Goal: Task Accomplishment & Management: Manage account settings

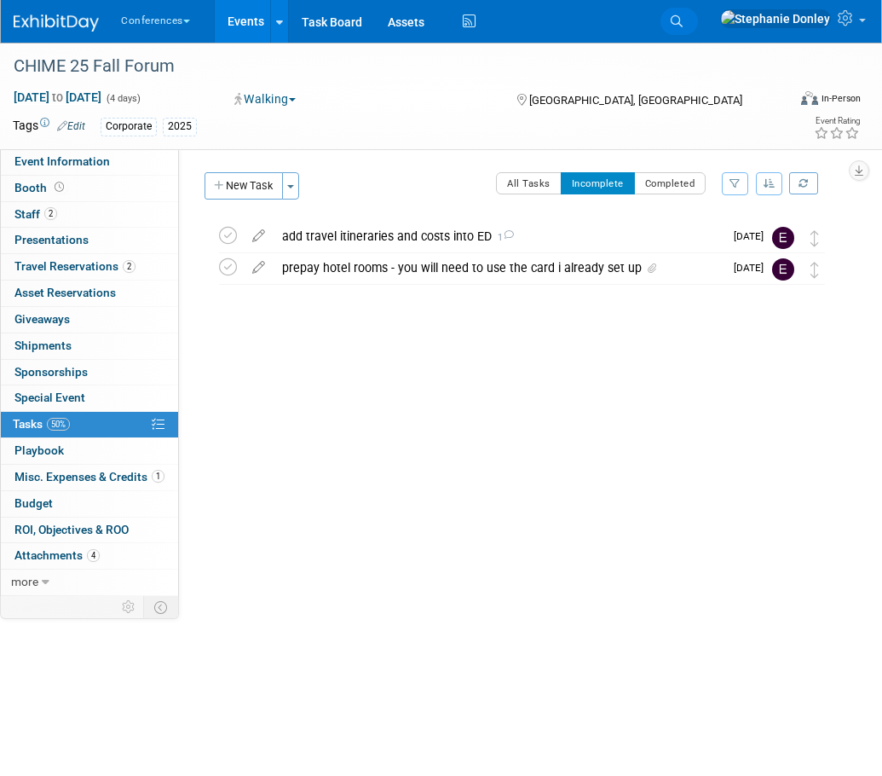
click at [698, 14] on link "Search" at bounding box center [680, 21] width 38 height 27
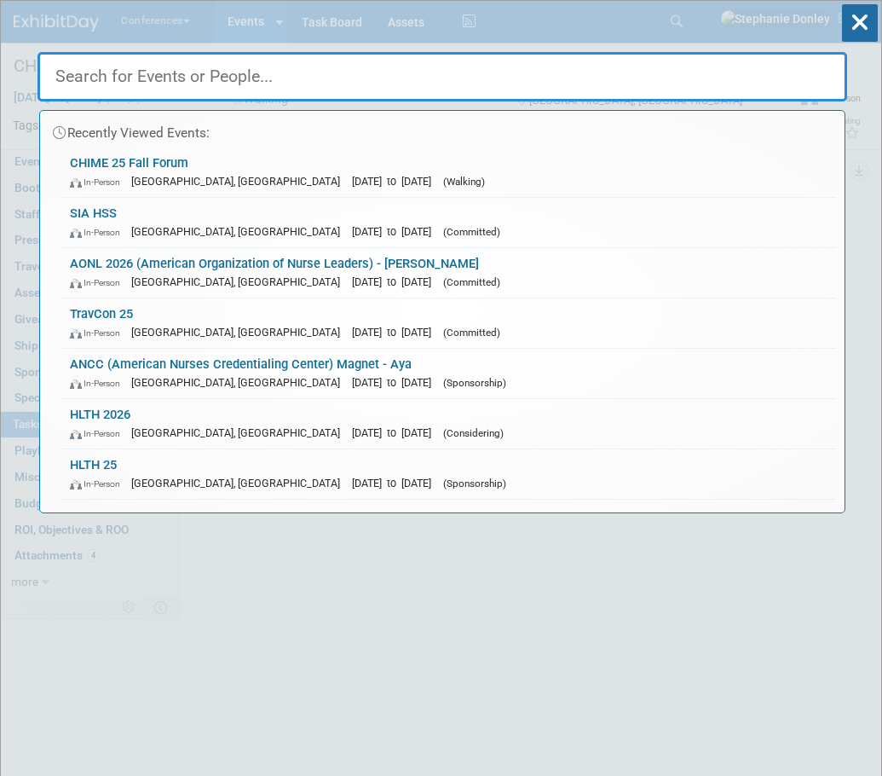
click at [554, 8] on div "Recently Viewed Events: CHIME 25 Fall Forum In-Person San Antonio, TX Nov 10, 2…" at bounding box center [443, 257] width 810 height 512
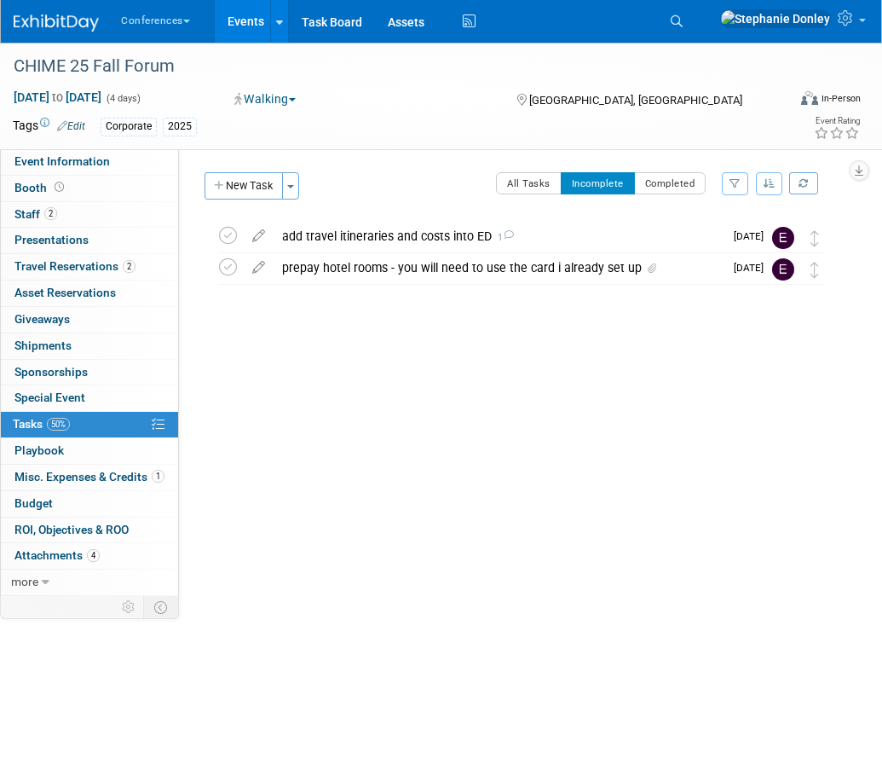
click at [234, 18] on link "Events" at bounding box center [246, 21] width 62 height 43
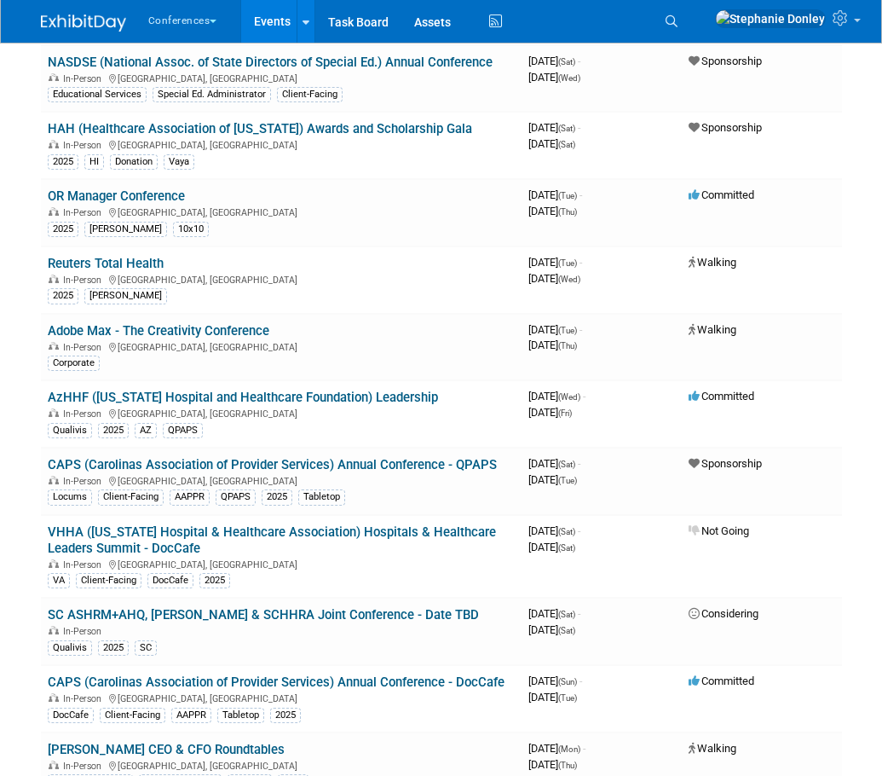
scroll to position [1472, 0]
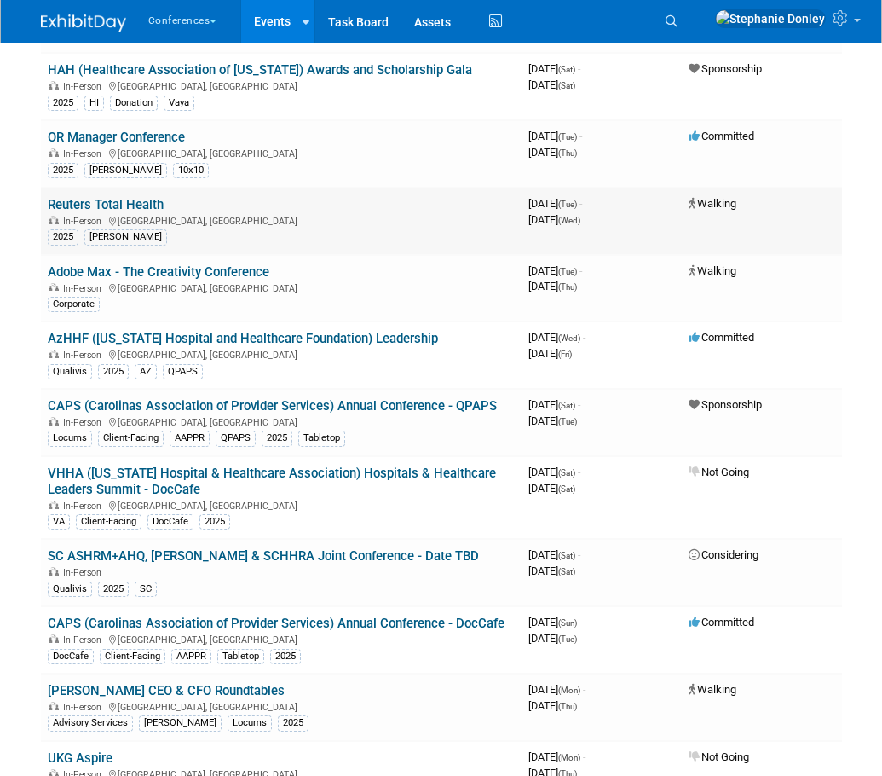
click at [129, 209] on link "Reuters Total Health" at bounding box center [106, 204] width 116 height 15
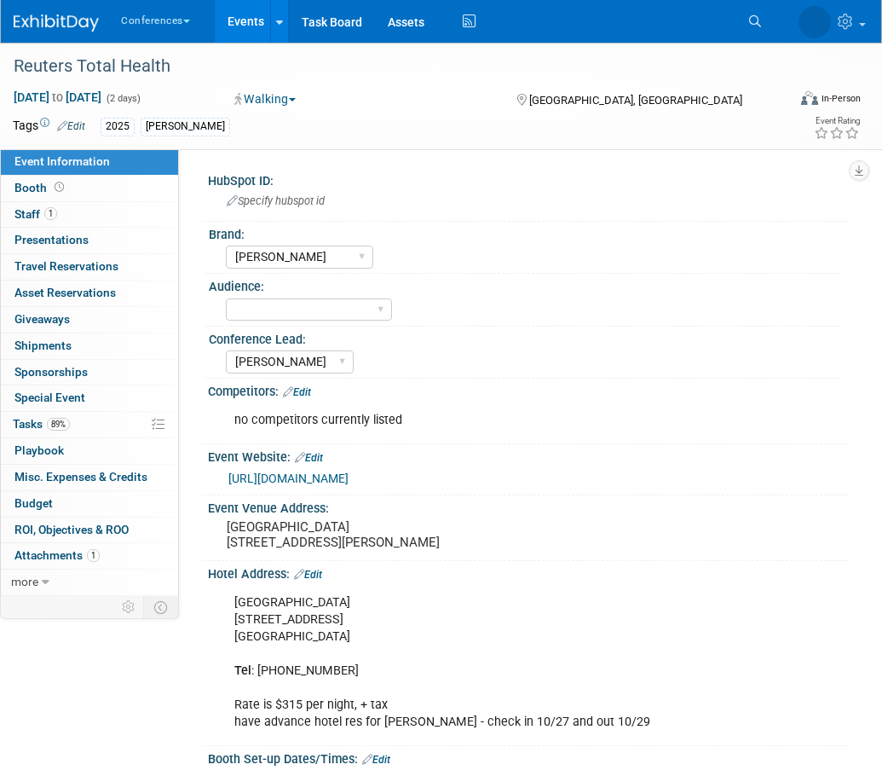
select select "[PERSON_NAME]"
click at [31, 213] on span "Staff 1" at bounding box center [35, 214] width 43 height 14
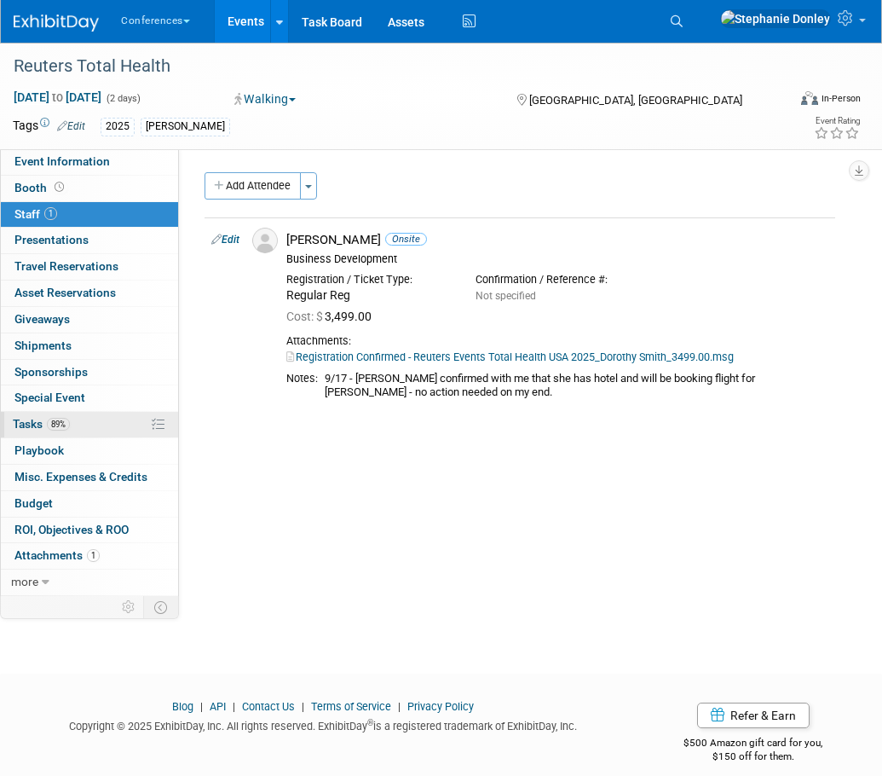
click at [97, 429] on link "89% Tasks 89%" at bounding box center [89, 425] width 177 height 26
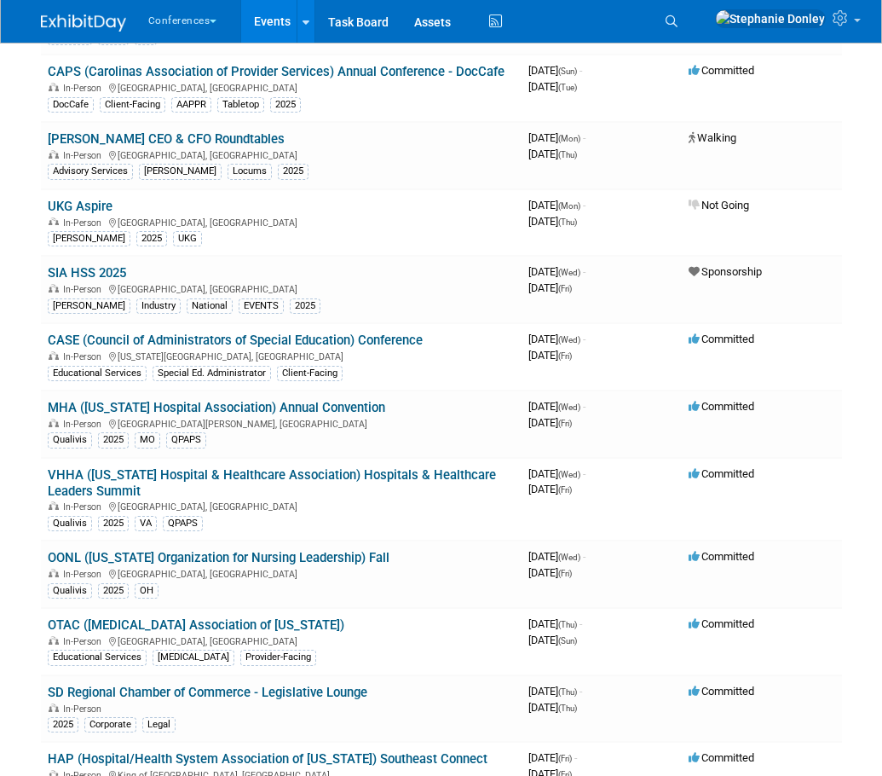
scroll to position [2033, 0]
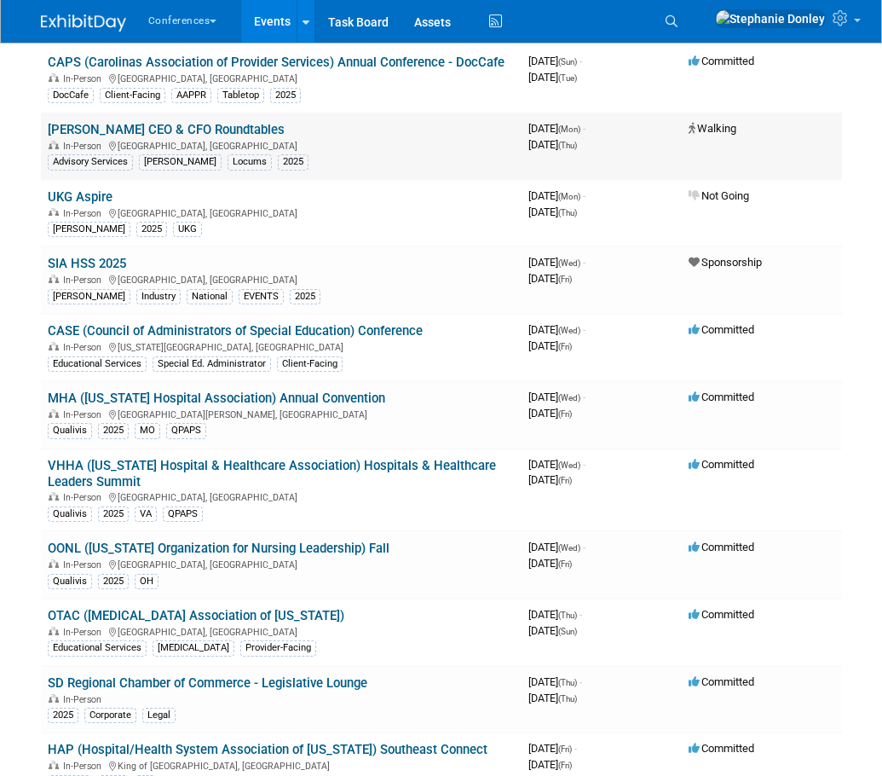
click at [141, 131] on link "Becker's CEO & CFO Roundtables" at bounding box center [166, 129] width 237 height 15
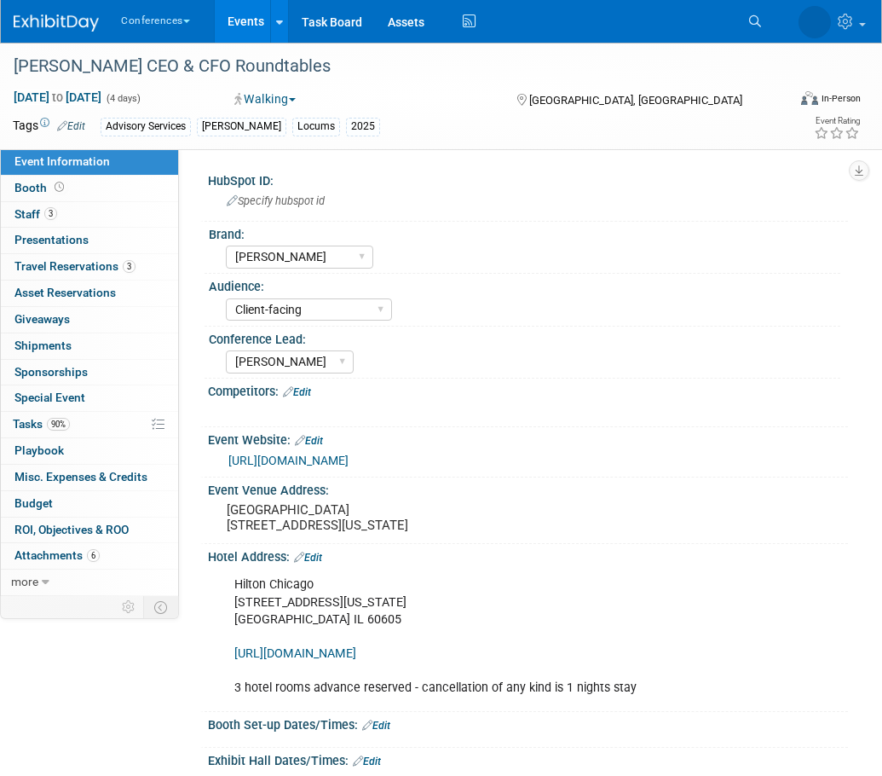
select select "[PERSON_NAME]"
select select "Client-facing"
select select "[PERSON_NAME]"
click at [106, 422] on link "90% Tasks 90%" at bounding box center [89, 425] width 177 height 26
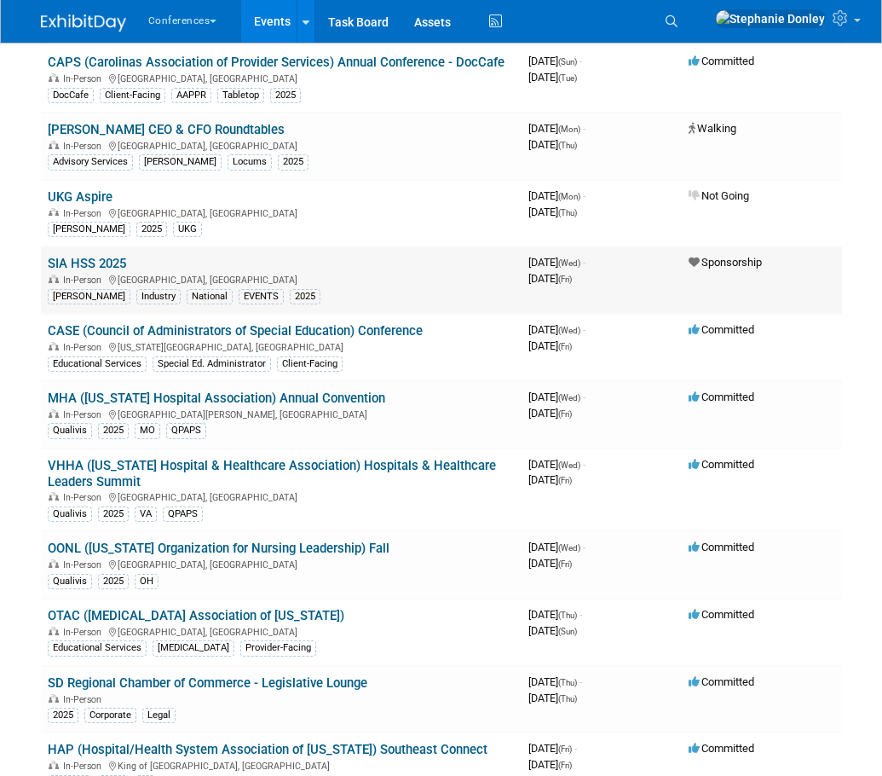
click at [99, 263] on link "SIA HSS 2025" at bounding box center [87, 263] width 78 height 15
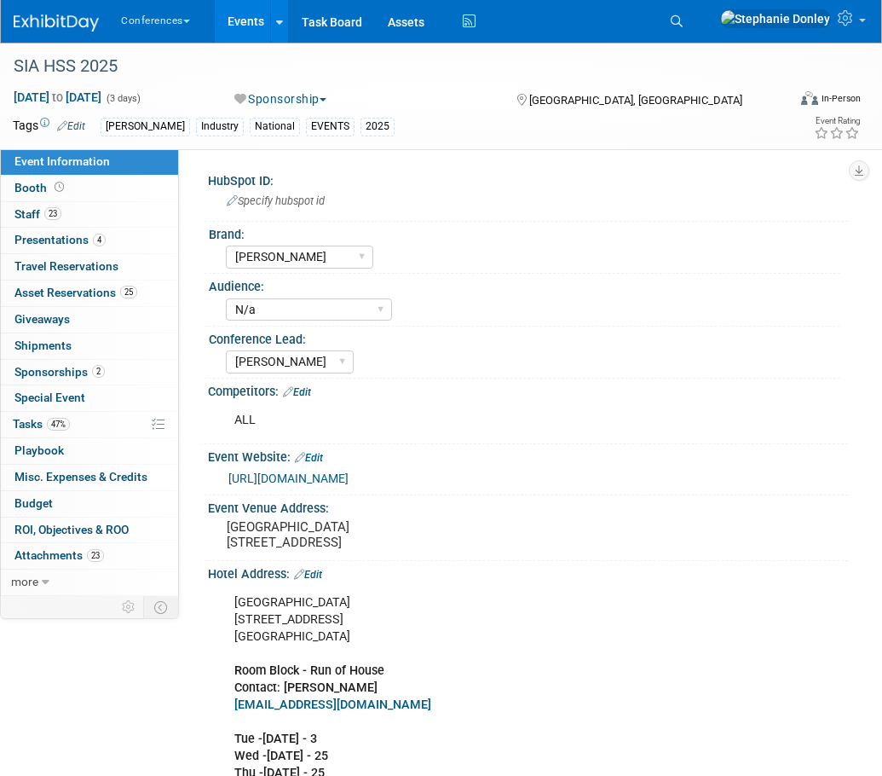
select select "[PERSON_NAME]"
select select "N/a"
select select "[PERSON_NAME]"
click at [93, 416] on link "47% Tasks 47%" at bounding box center [89, 425] width 177 height 26
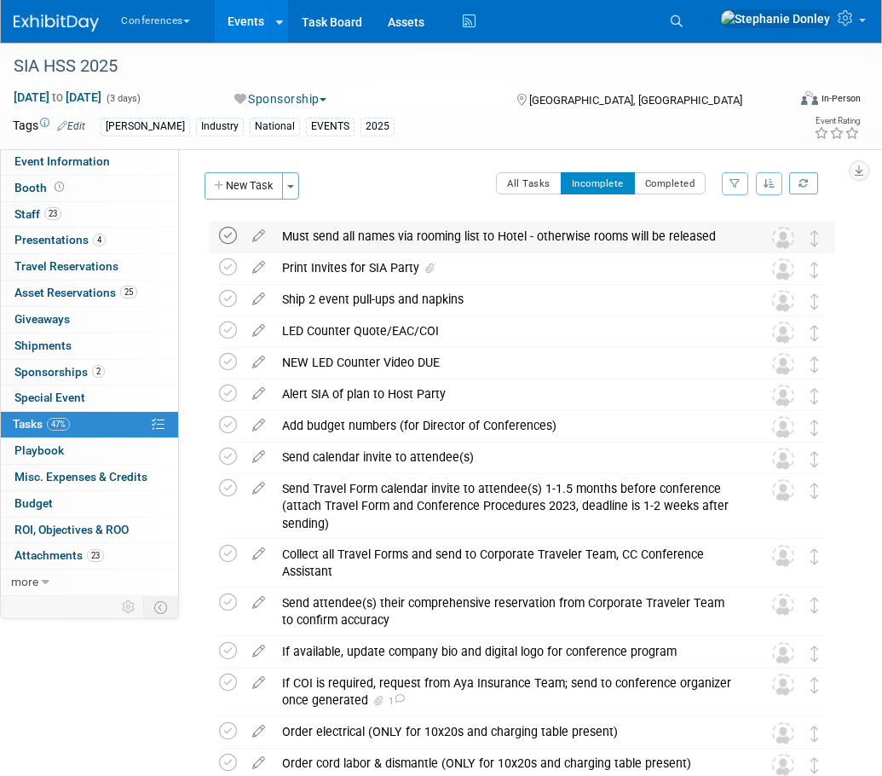
click at [226, 237] on icon at bounding box center [228, 236] width 18 height 18
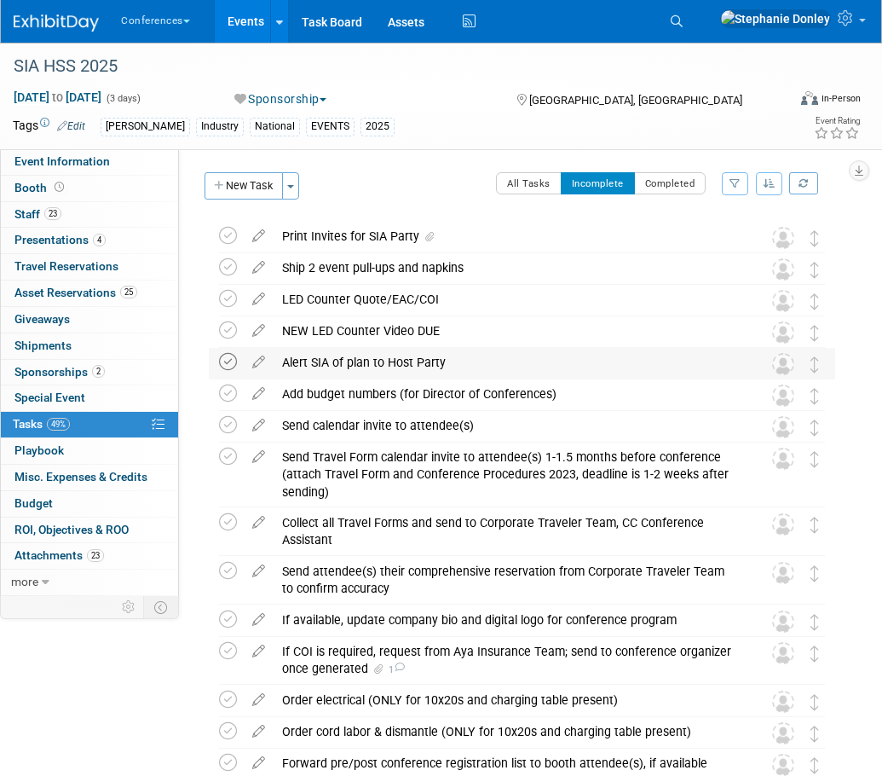
click at [225, 363] on icon at bounding box center [228, 362] width 18 height 18
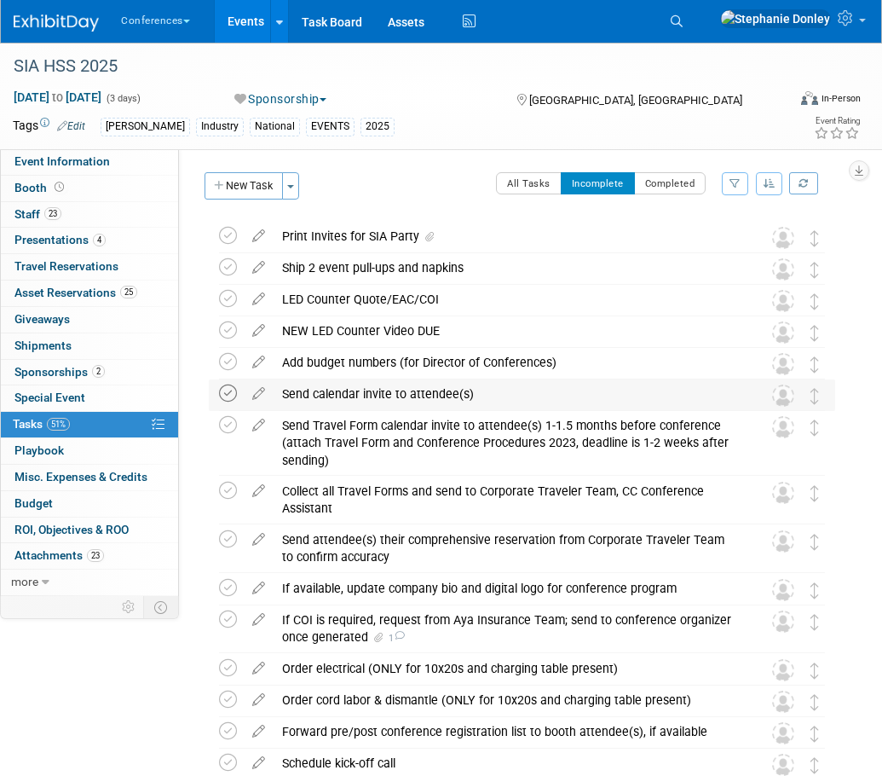
click at [231, 393] on icon at bounding box center [228, 394] width 18 height 18
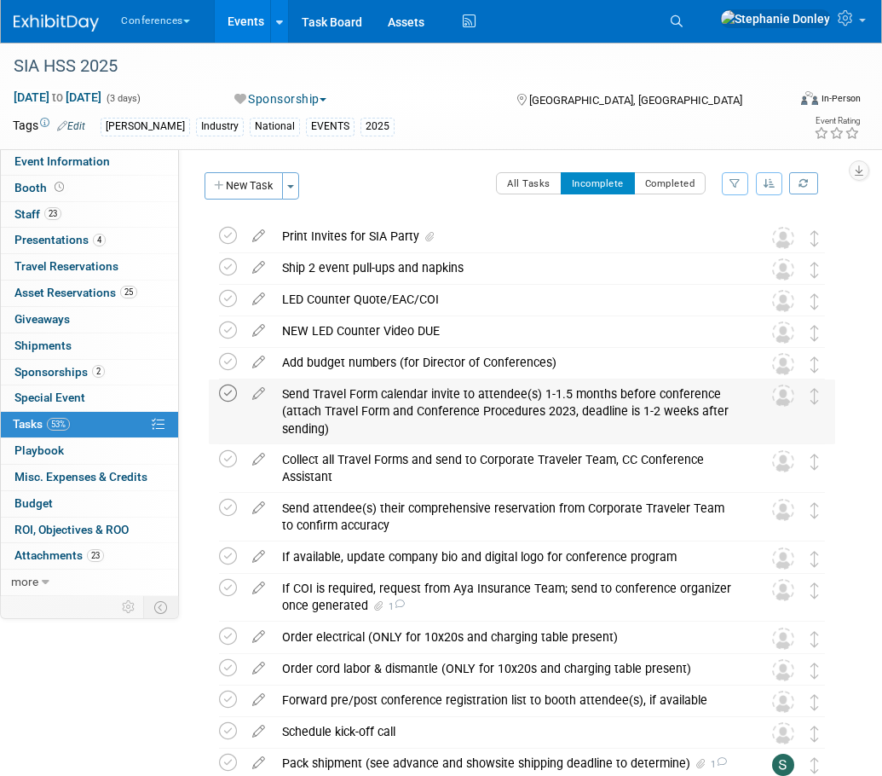
click at [223, 393] on icon at bounding box center [228, 394] width 18 height 18
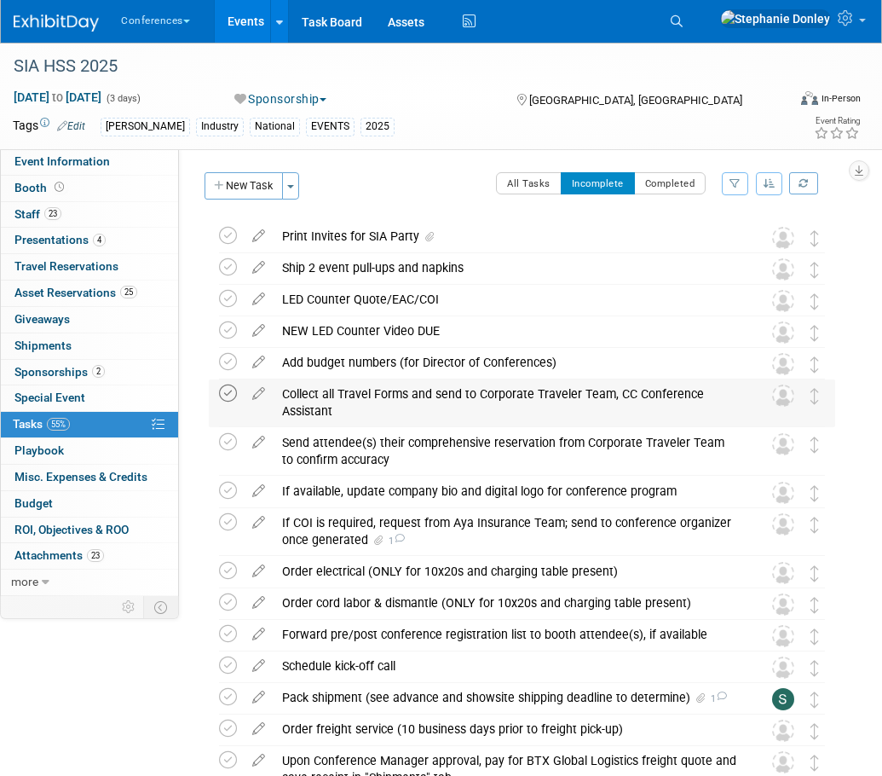
click at [228, 395] on icon at bounding box center [228, 394] width 18 height 18
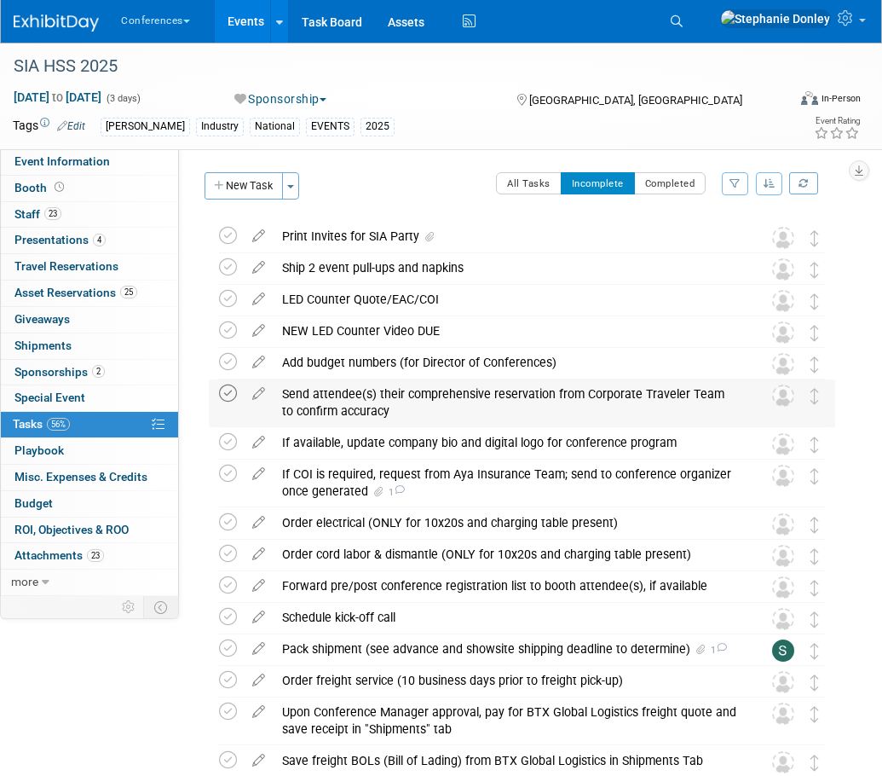
click at [228, 395] on icon at bounding box center [228, 394] width 18 height 18
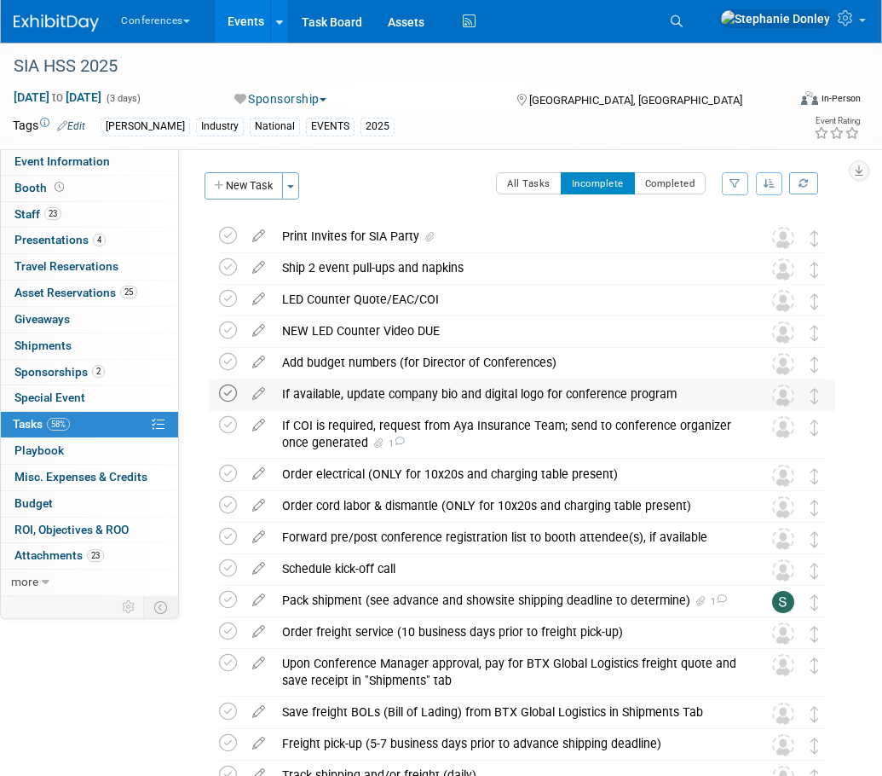
click at [227, 398] on icon at bounding box center [228, 394] width 18 height 18
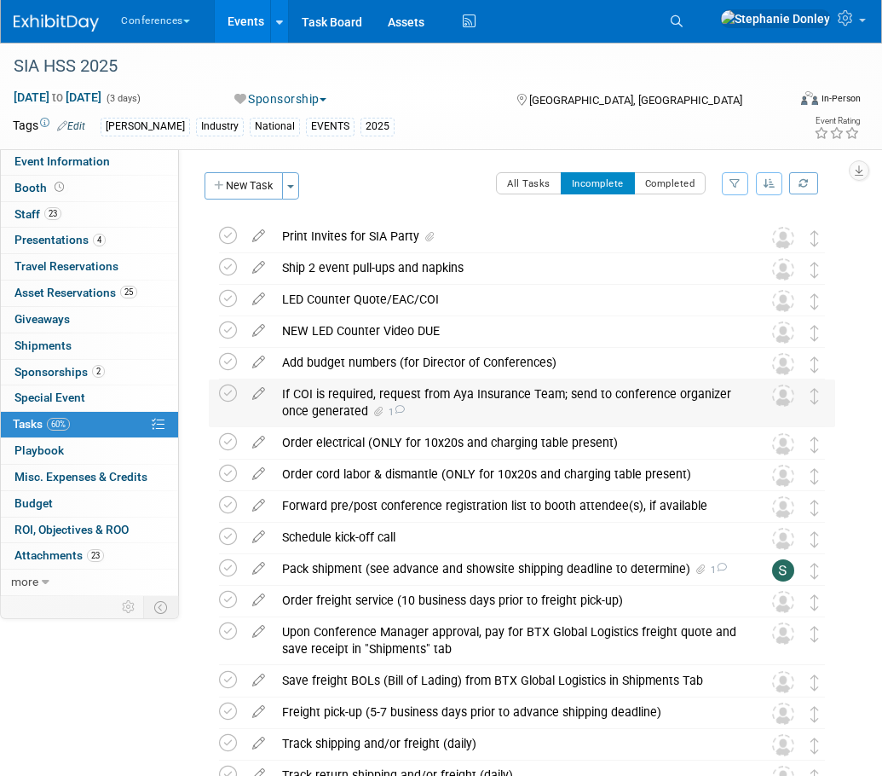
click at [327, 397] on div "If COI is required, request from Aya Insurance Team; send to conference organiz…" at bounding box center [506, 402] width 465 height 47
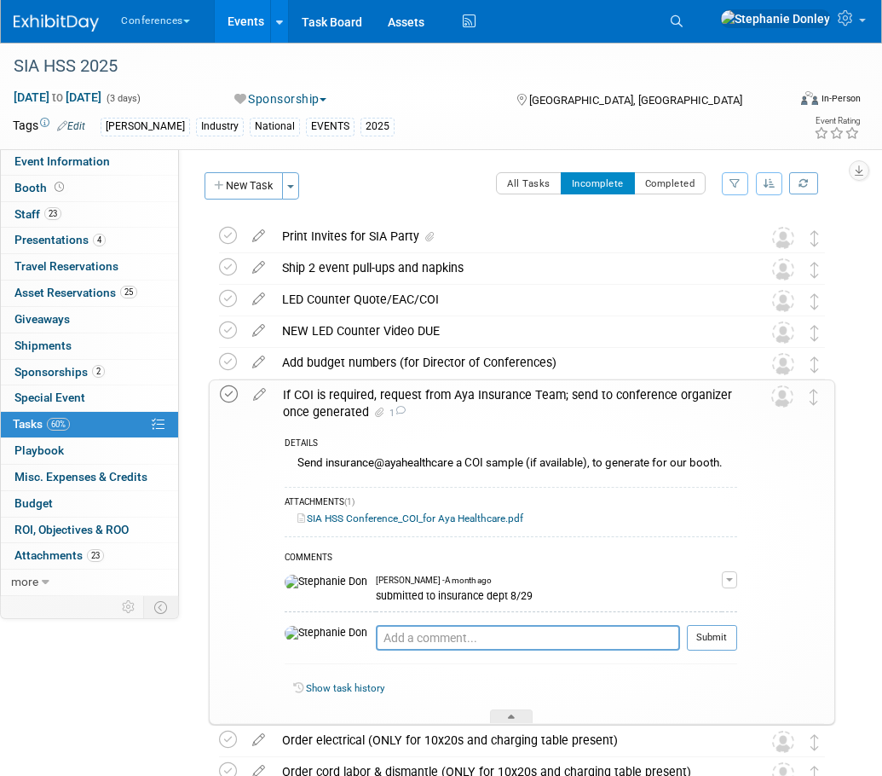
click at [227, 394] on icon at bounding box center [229, 394] width 18 height 18
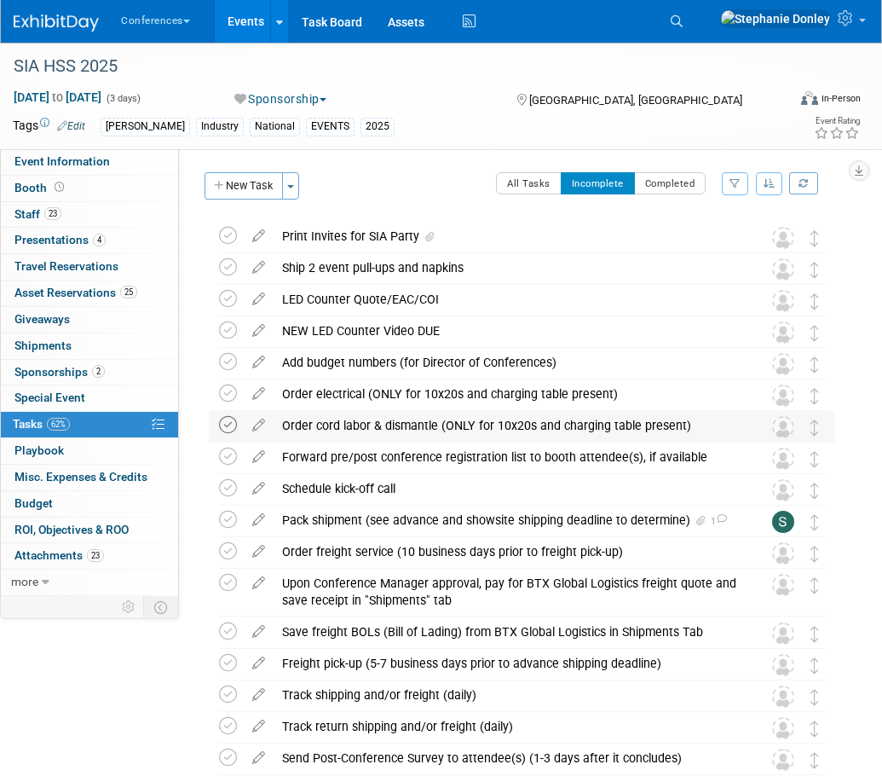
click at [232, 425] on icon at bounding box center [228, 425] width 18 height 18
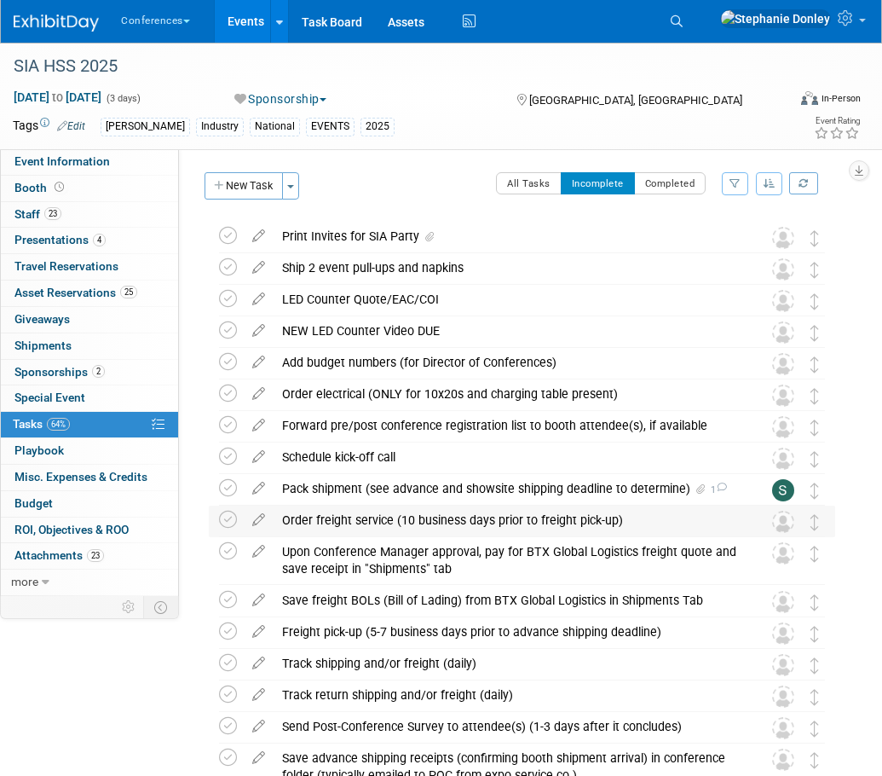
click at [419, 518] on div "Order freight service (10 business days prior to freight pick-up)" at bounding box center [506, 520] width 465 height 29
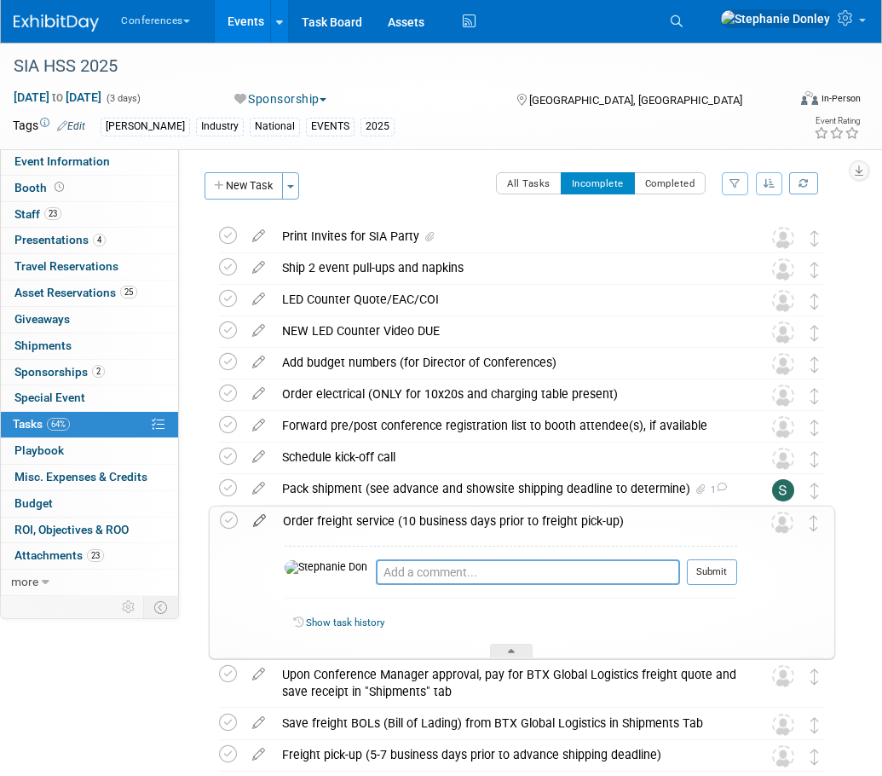
click at [256, 520] on icon at bounding box center [260, 516] width 30 height 21
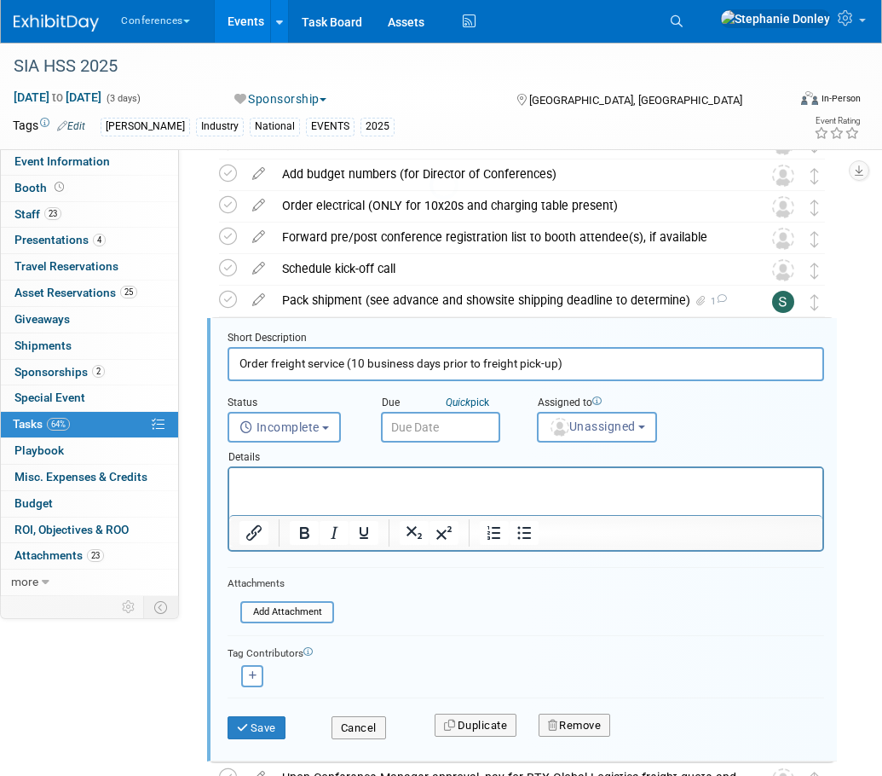
scroll to position [257, 0]
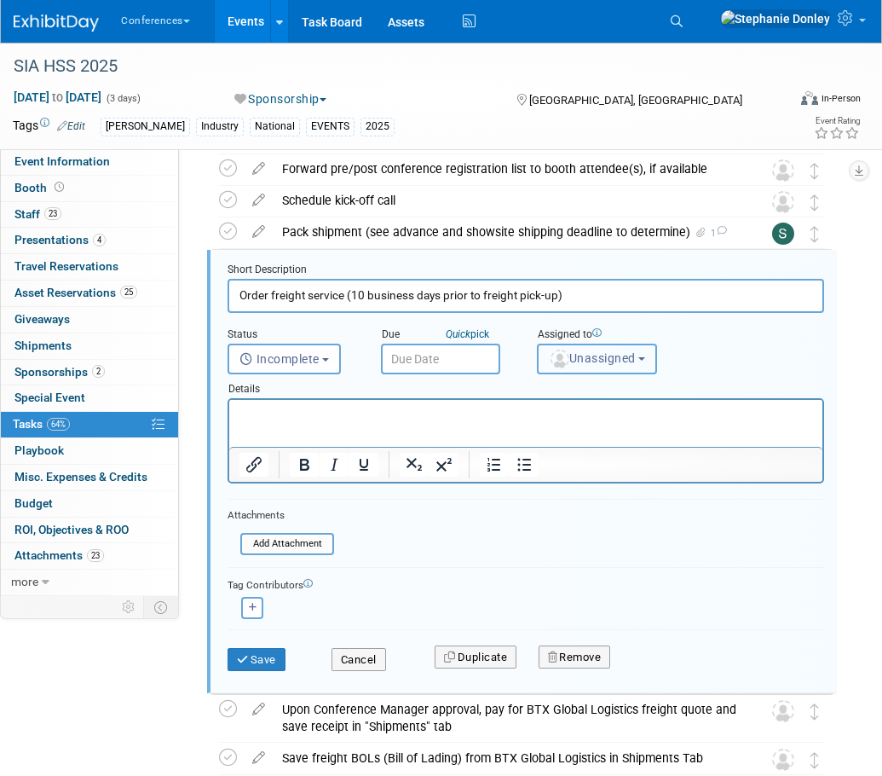
click at [598, 358] on span "Unassigned" at bounding box center [592, 358] width 87 height 14
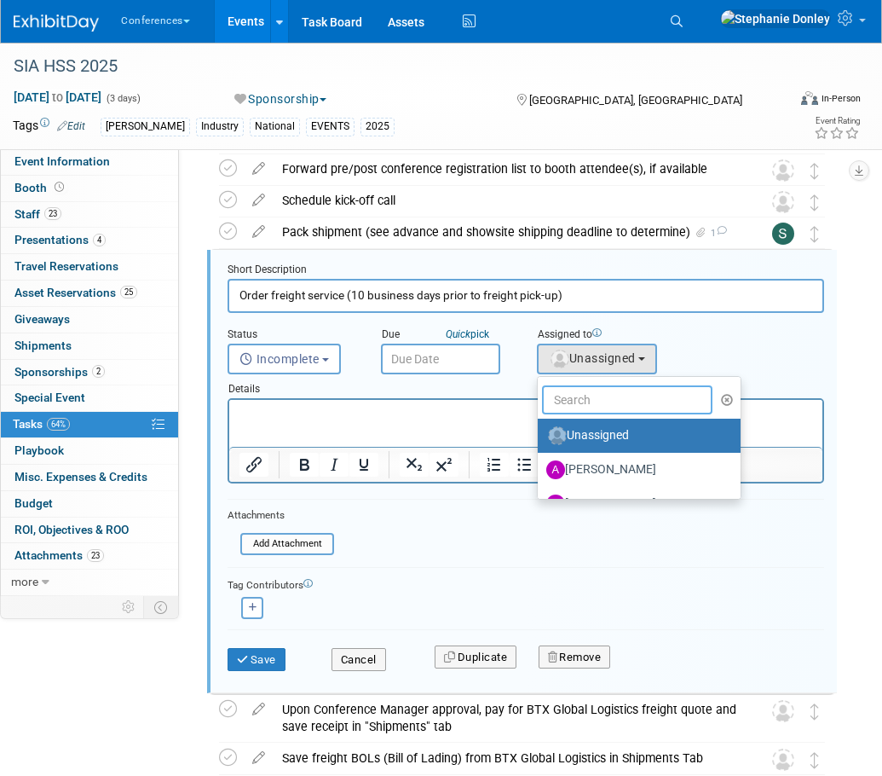
click at [582, 399] on input "text" at bounding box center [627, 399] width 171 height 29
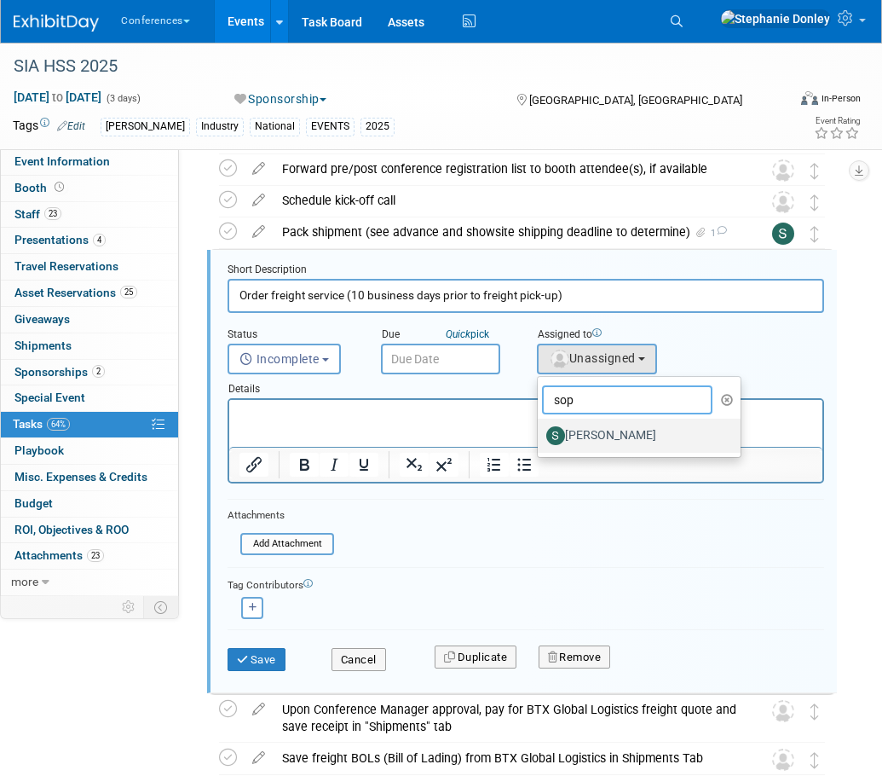
type input "sop"
click at [592, 431] on label "[PERSON_NAME]" at bounding box center [636, 435] width 178 height 27
click at [541, 431] on input "[PERSON_NAME]" at bounding box center [534, 433] width 11 height 11
select select "a9d03f23-9900-4d84-867c-673ace9463de"
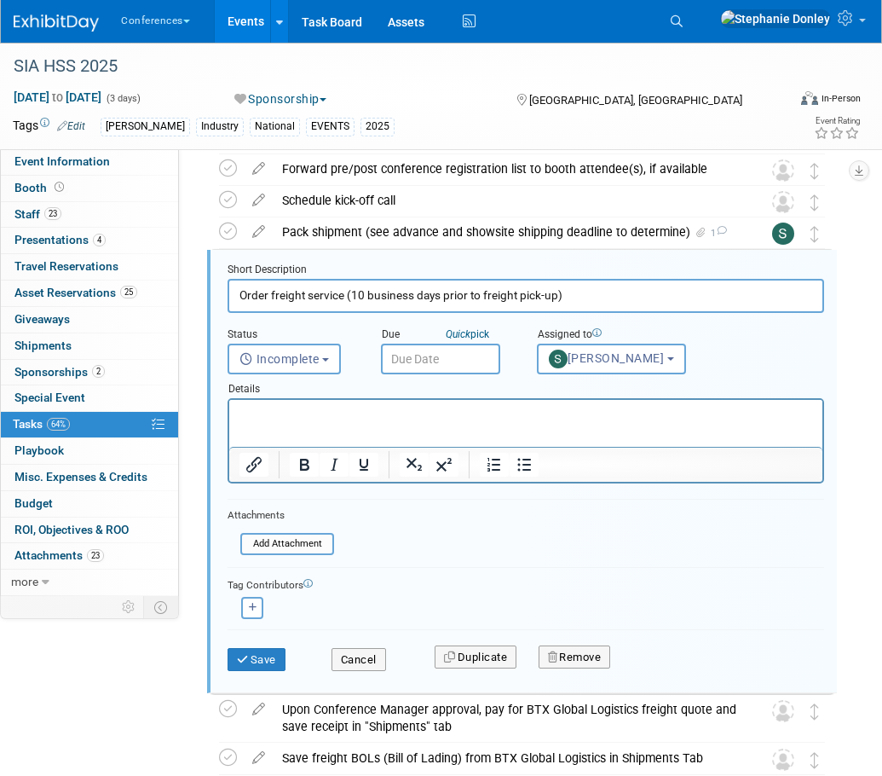
click at [431, 358] on input "text" at bounding box center [440, 359] width 119 height 31
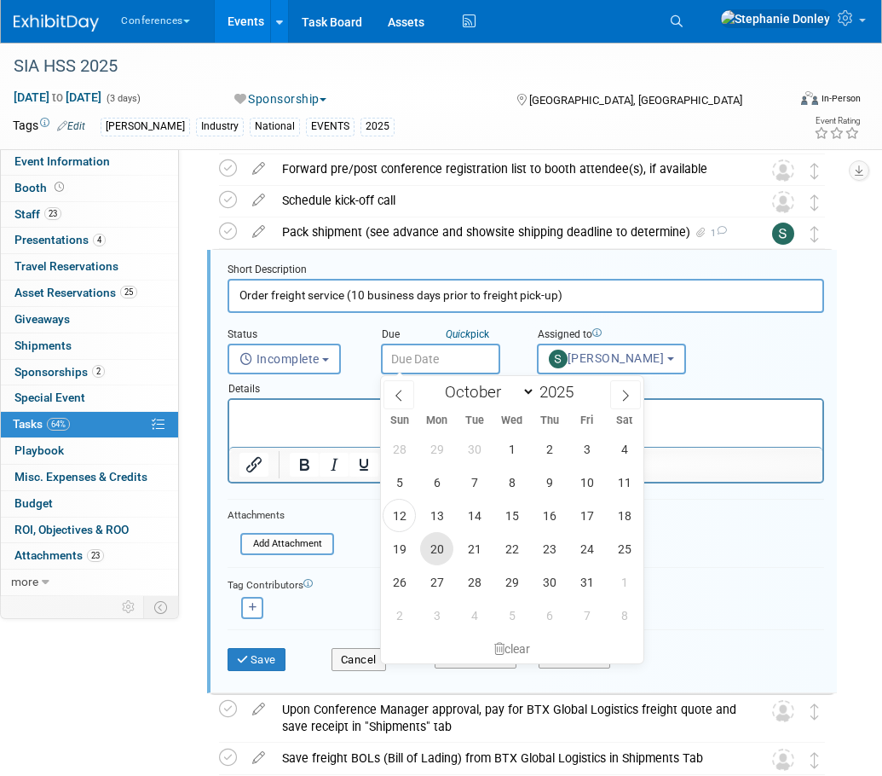
click at [434, 547] on span "20" at bounding box center [436, 548] width 33 height 33
type input "[DATE]"
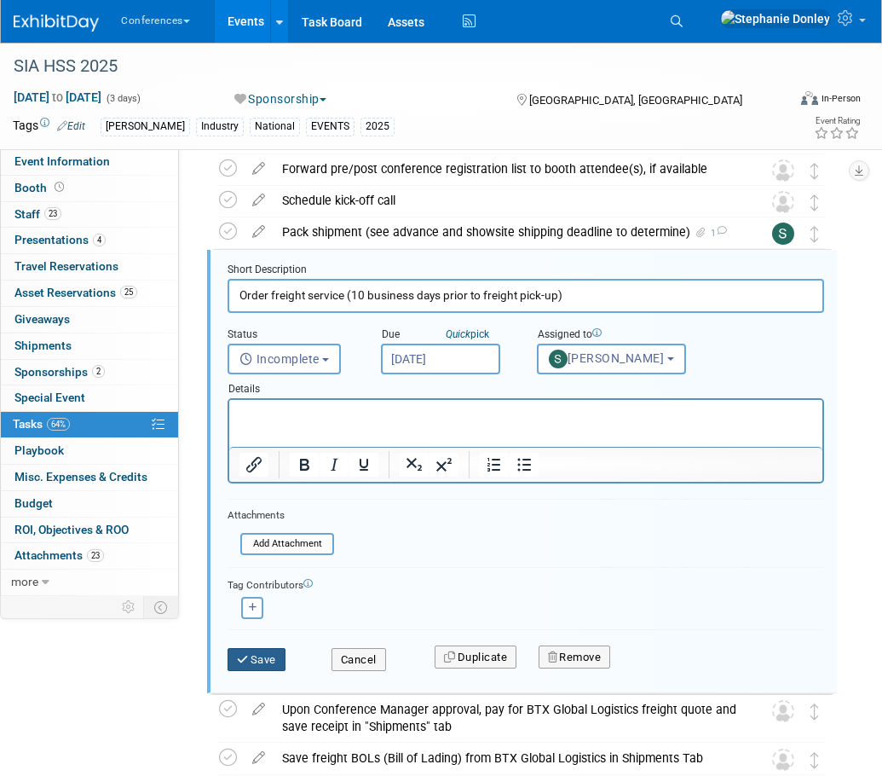
click at [246, 657] on icon "submit" at bounding box center [244, 659] width 14 height 11
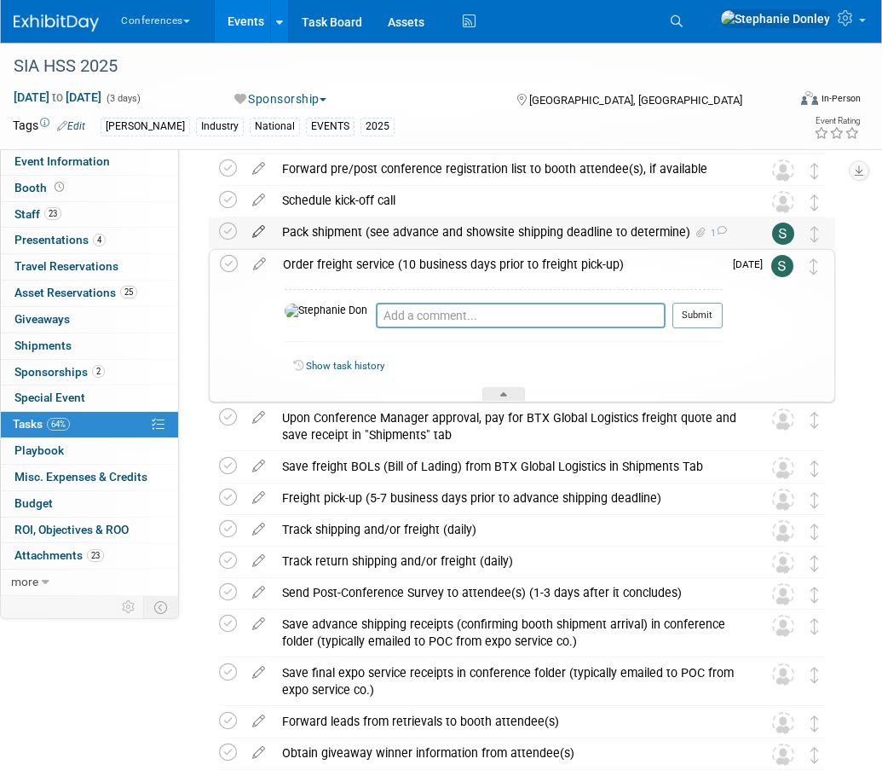
click at [258, 230] on icon at bounding box center [259, 227] width 30 height 21
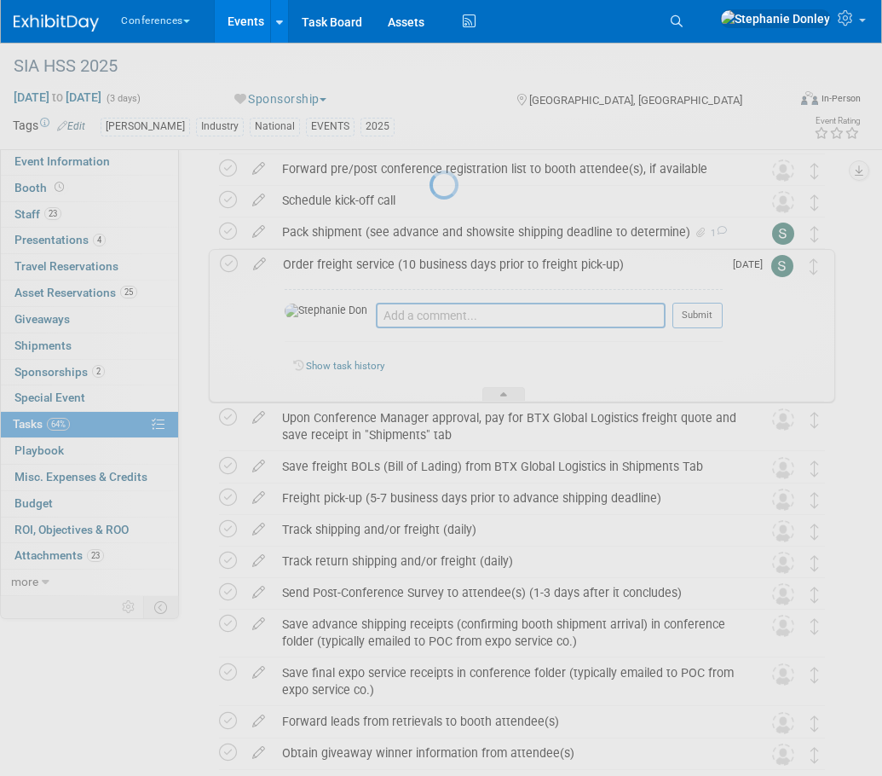
select select "9"
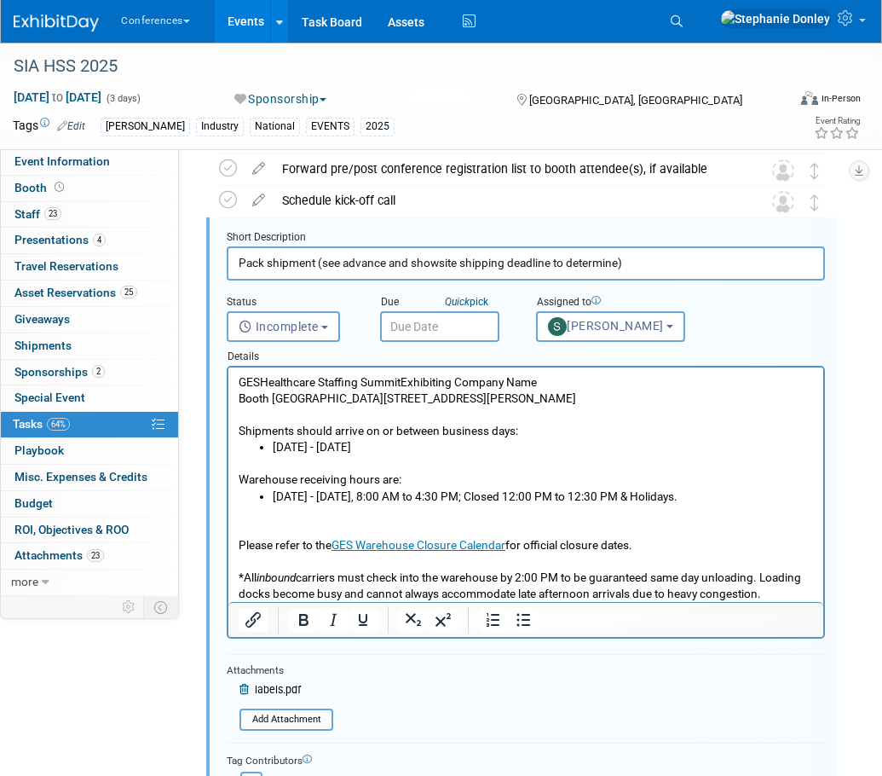
scroll to position [224, 0]
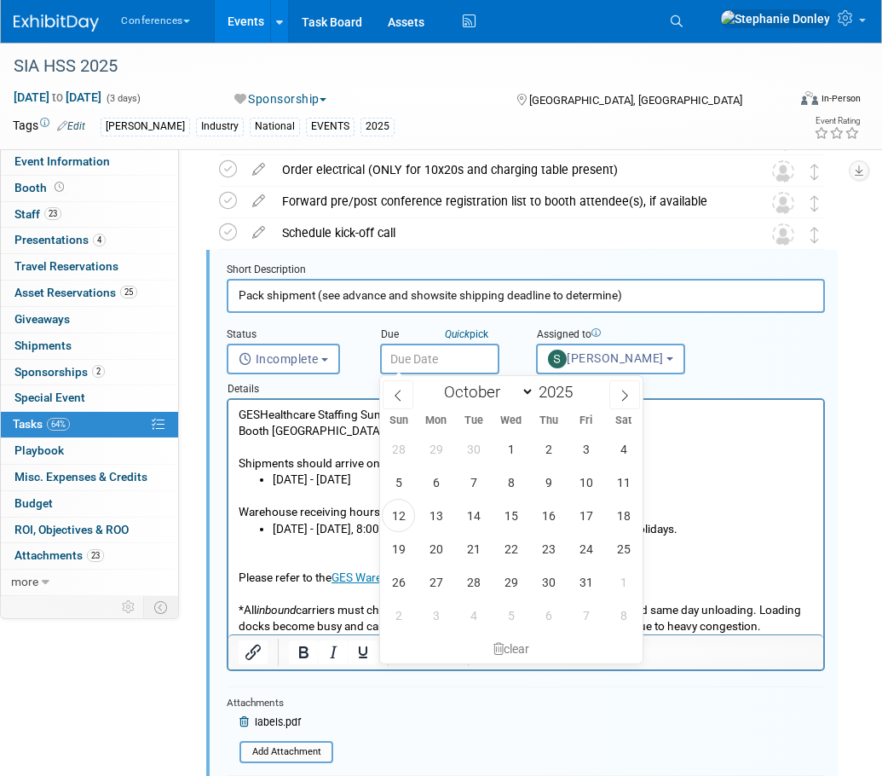
click at [438, 356] on input "text" at bounding box center [439, 359] width 119 height 31
click at [466, 547] on span "21" at bounding box center [473, 548] width 33 height 33
type input "[DATE]"
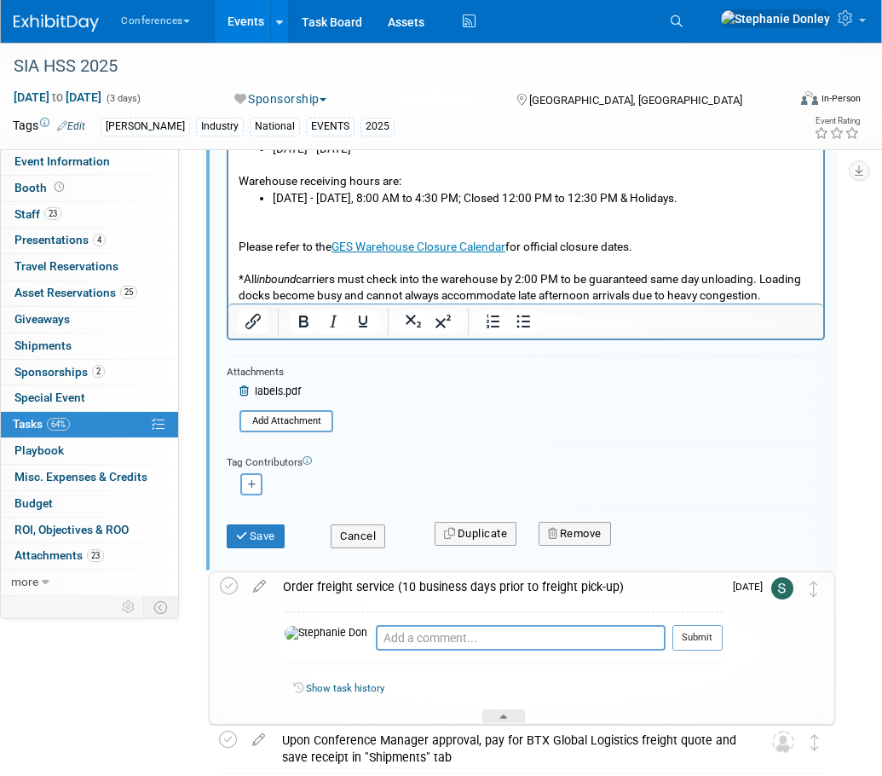
scroll to position [558, 0]
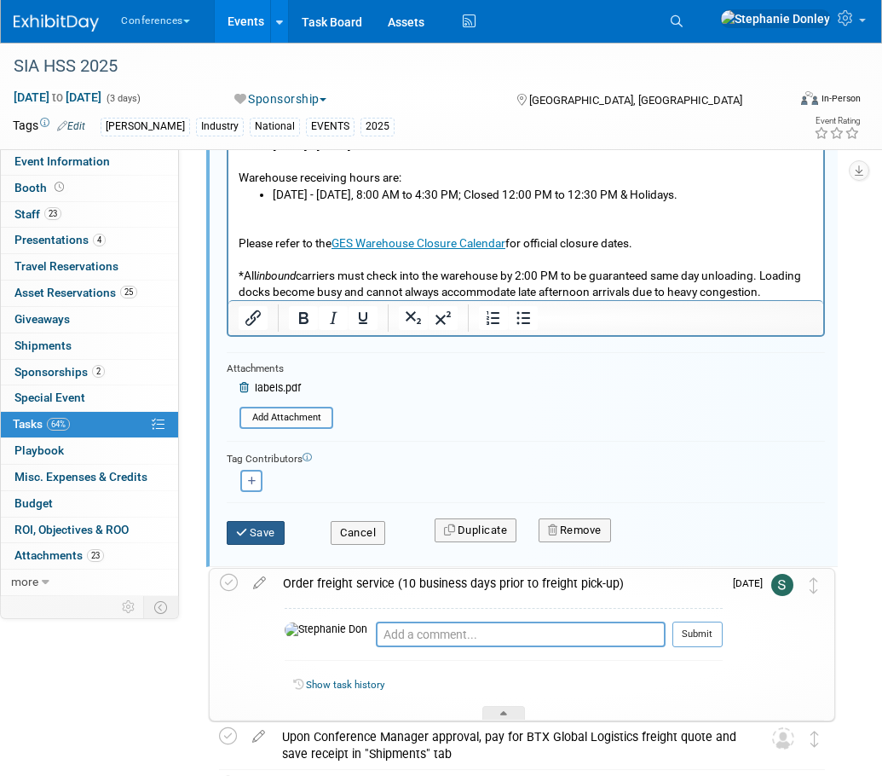
click at [249, 527] on icon "submit" at bounding box center [243, 532] width 14 height 11
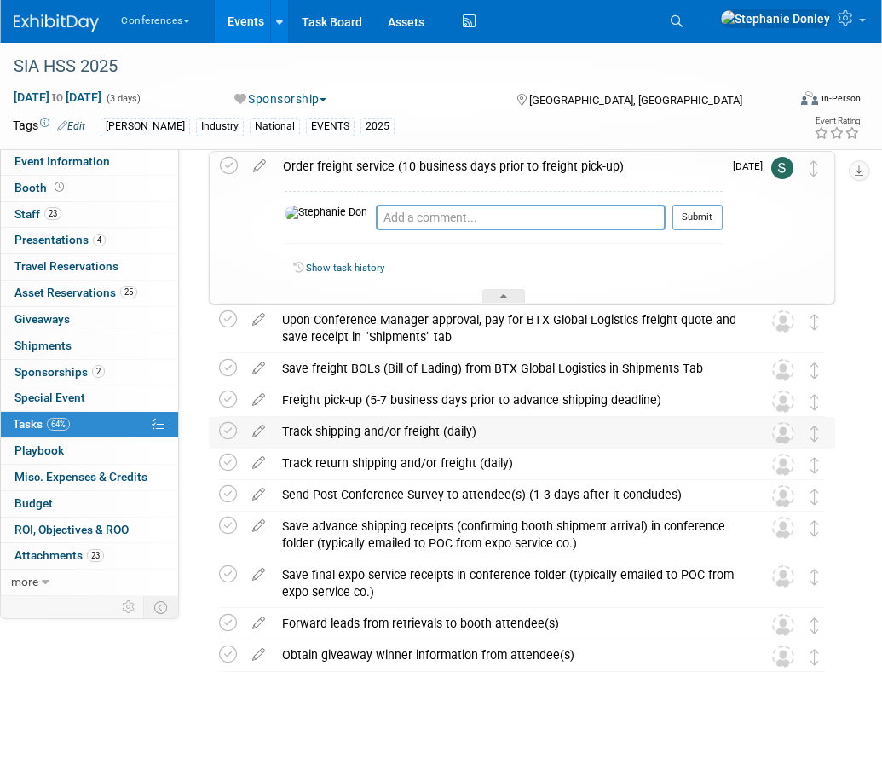
scroll to position [372, 0]
click at [260, 317] on icon at bounding box center [259, 315] width 30 height 21
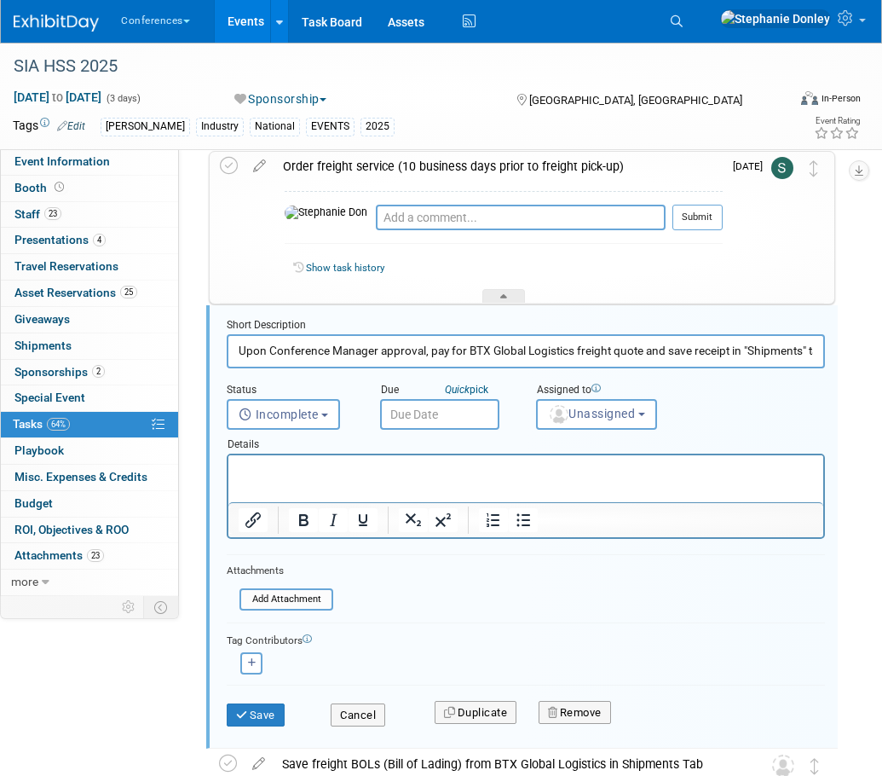
scroll to position [427, 0]
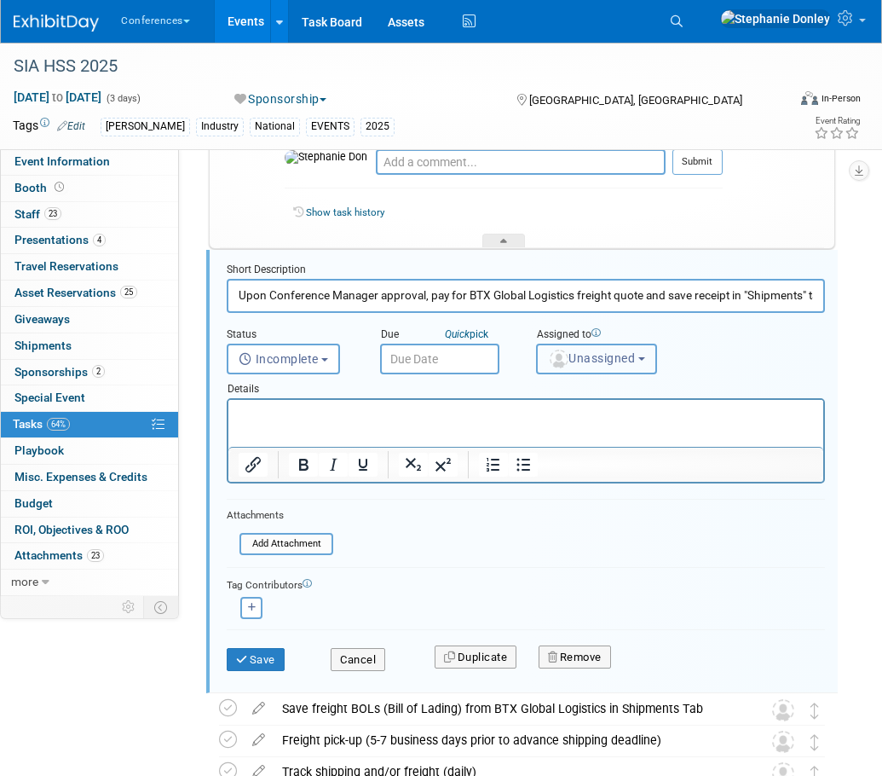
click at [576, 351] on span "Unassigned" at bounding box center [591, 358] width 87 height 14
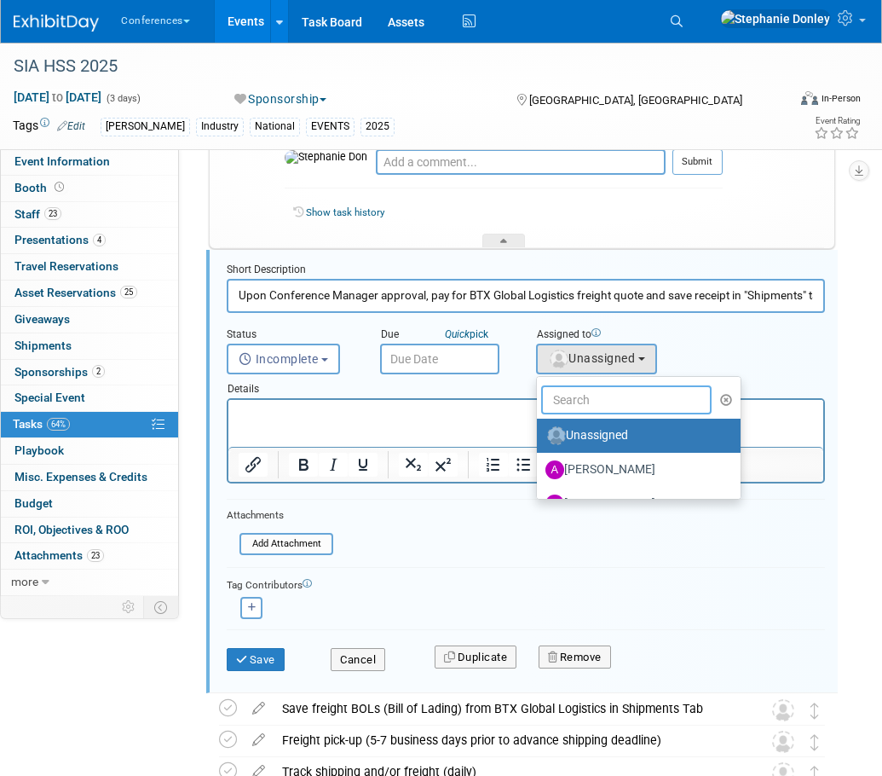
click at [595, 406] on input "text" at bounding box center [626, 399] width 171 height 29
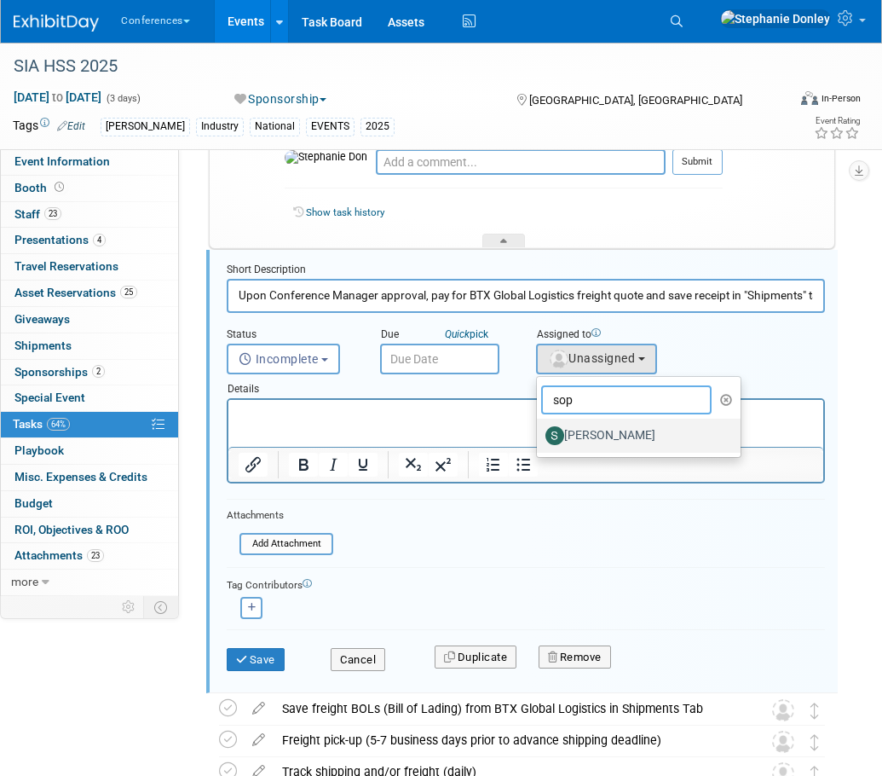
type input "sop"
click at [607, 438] on label "[PERSON_NAME]" at bounding box center [635, 435] width 178 height 27
click at [540, 438] on input "[PERSON_NAME]" at bounding box center [534, 433] width 11 height 11
select select "a9d03f23-9900-4d84-867c-673ace9463de"
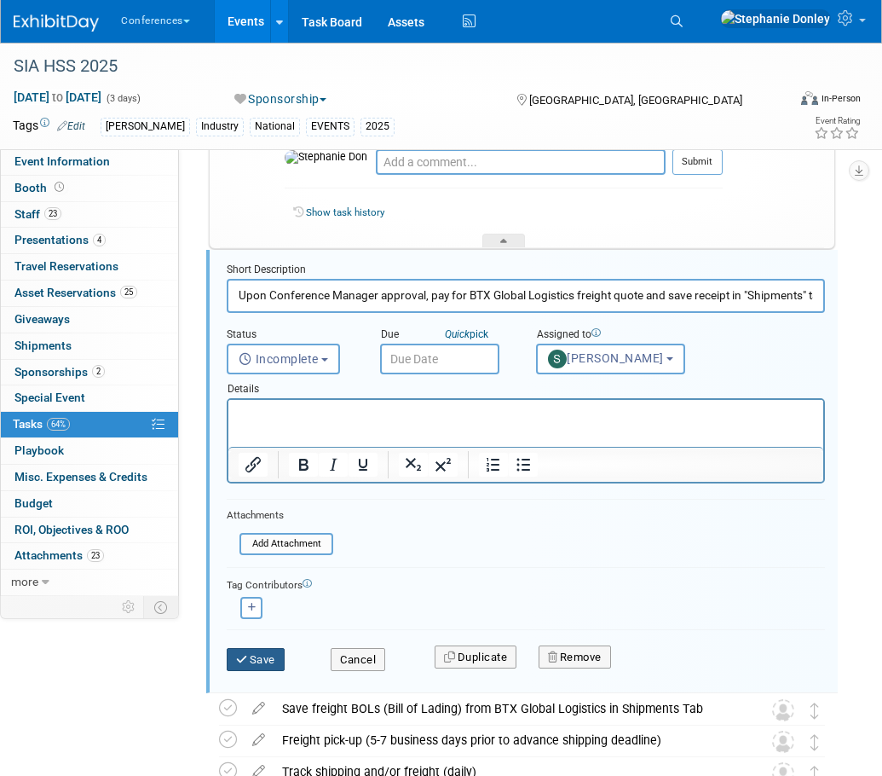
click at [256, 657] on button "Save" at bounding box center [256, 660] width 58 height 24
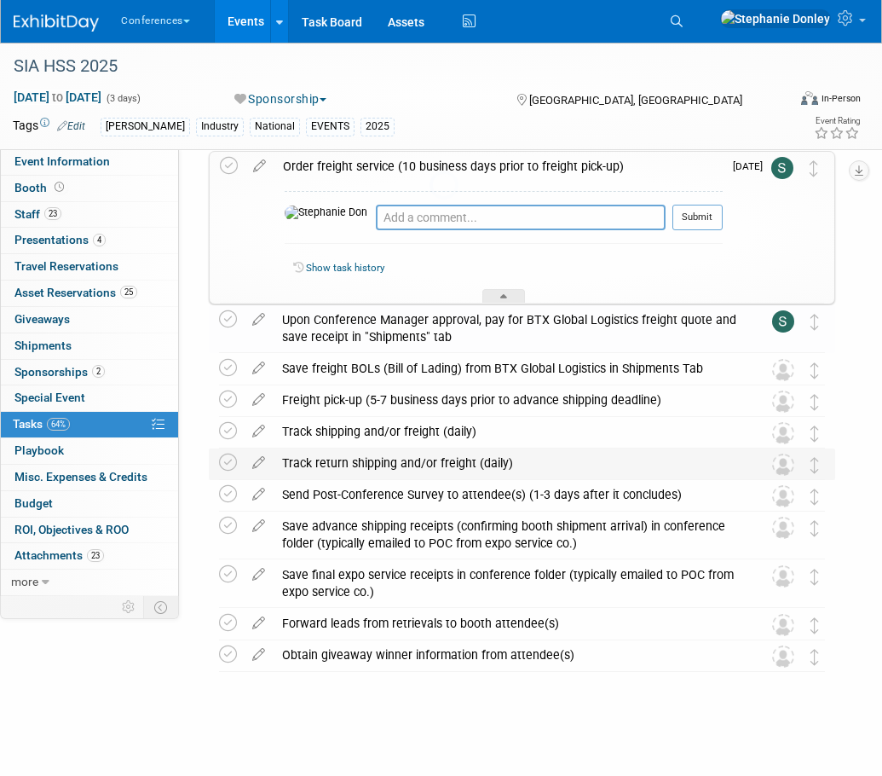
scroll to position [372, 0]
click at [259, 366] on icon at bounding box center [259, 364] width 30 height 21
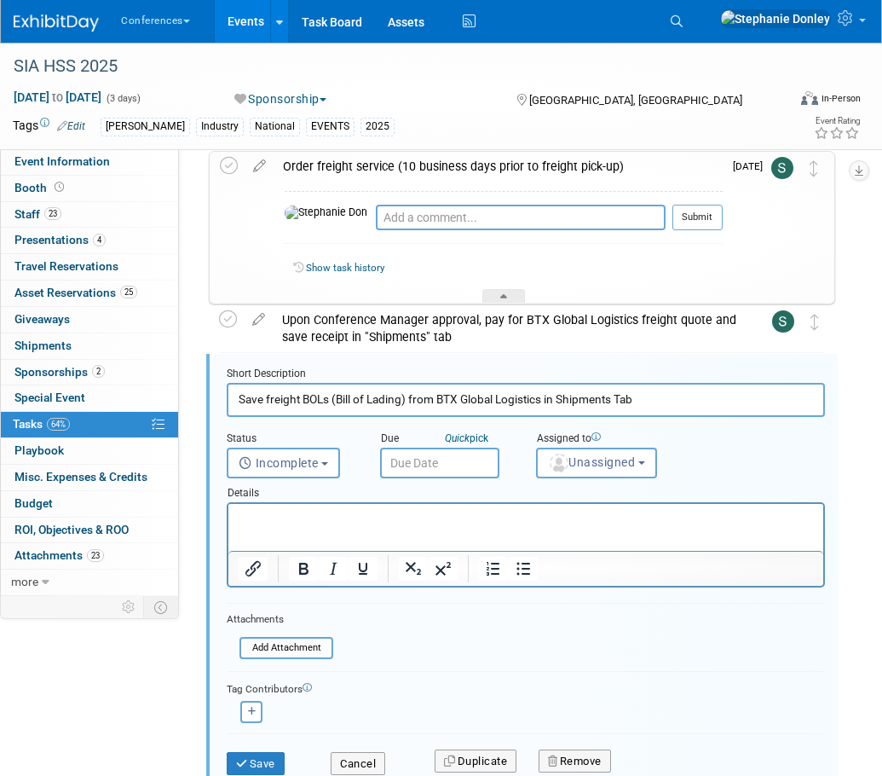
scroll to position [476, 0]
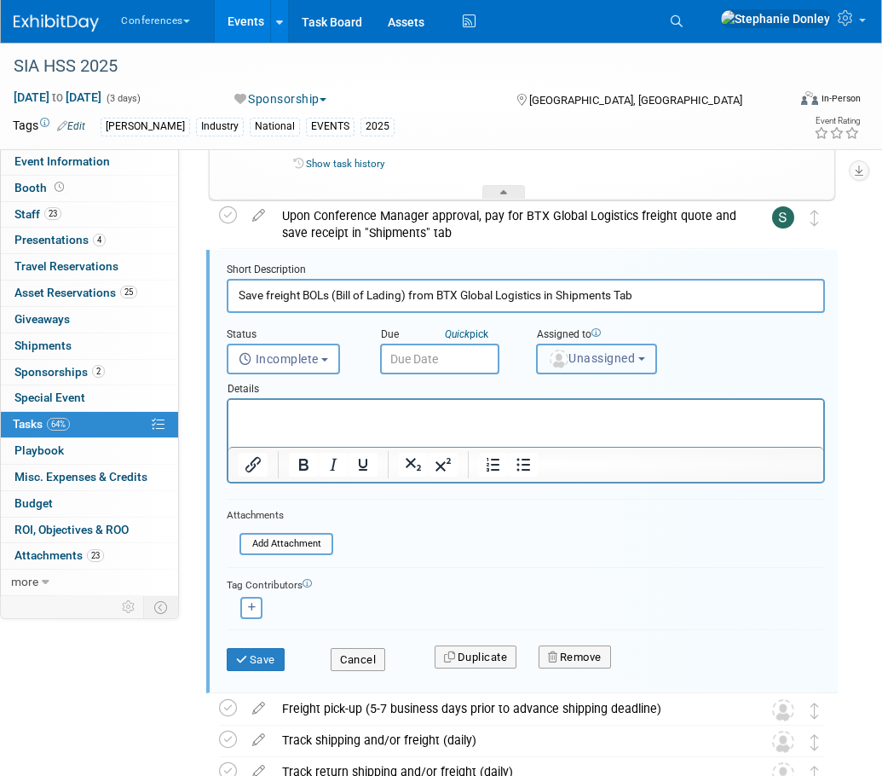
click at [614, 362] on span "Unassigned" at bounding box center [591, 358] width 87 height 14
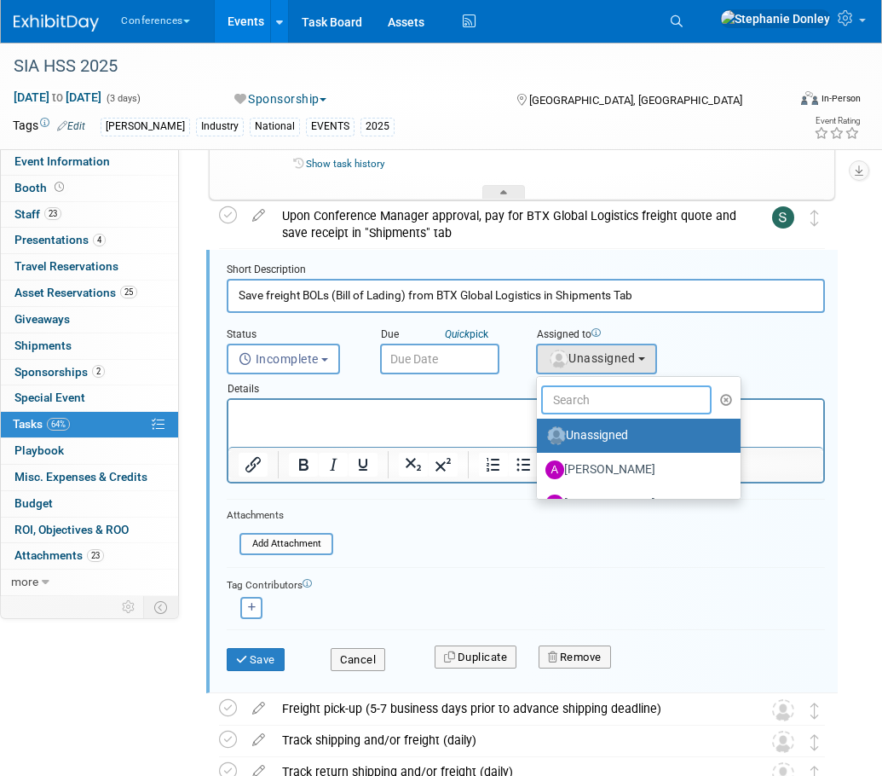
click at [574, 399] on input "text" at bounding box center [626, 399] width 171 height 29
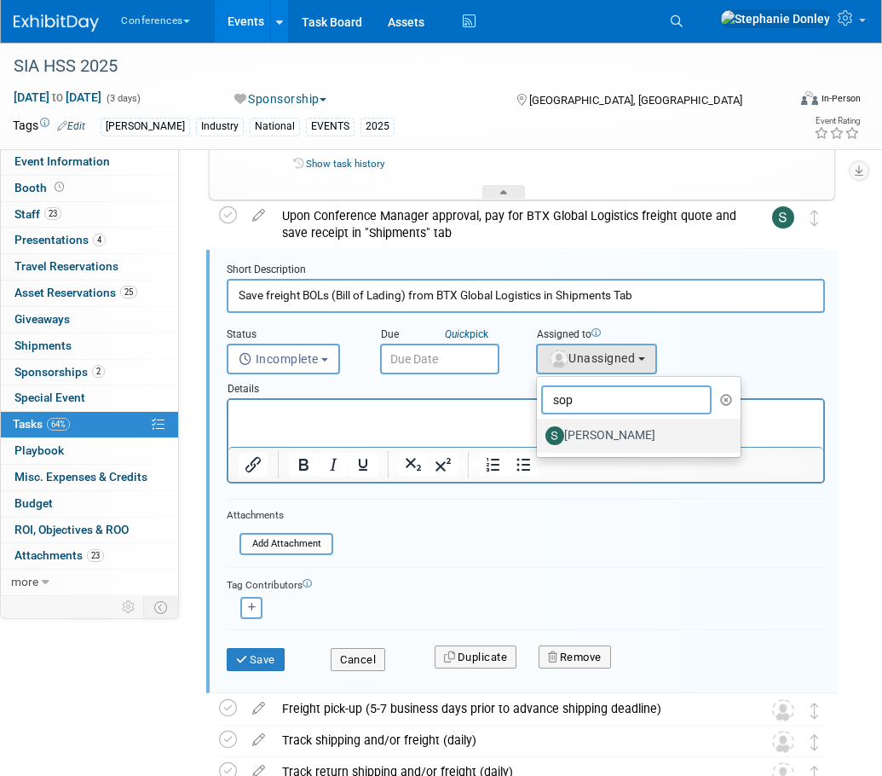
type input "sop"
click at [599, 440] on label "[PERSON_NAME]" at bounding box center [635, 435] width 178 height 27
click at [540, 439] on input "[PERSON_NAME]" at bounding box center [534, 433] width 11 height 11
select select "a9d03f23-9900-4d84-867c-673ace9463de"
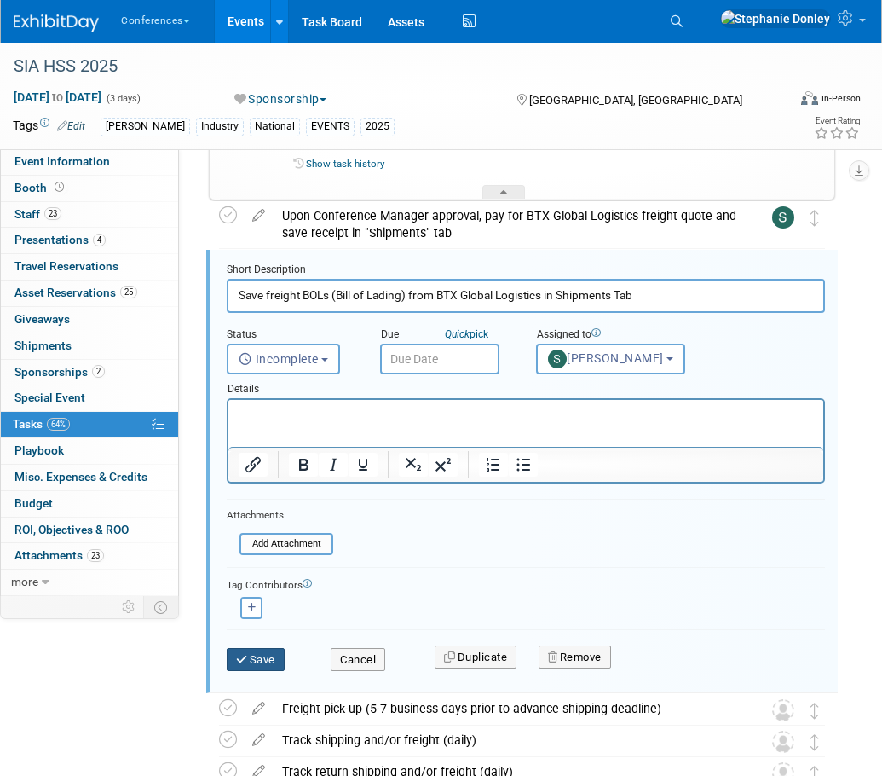
click at [251, 656] on button "Save" at bounding box center [256, 660] width 58 height 24
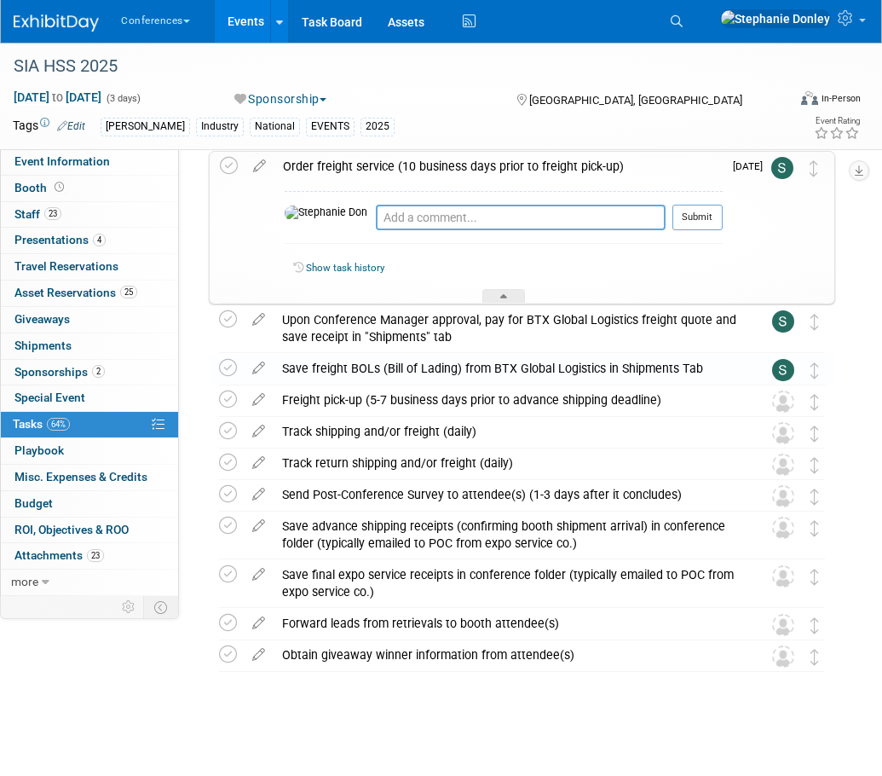
scroll to position [372, 0]
click at [258, 397] on icon at bounding box center [259, 395] width 30 height 21
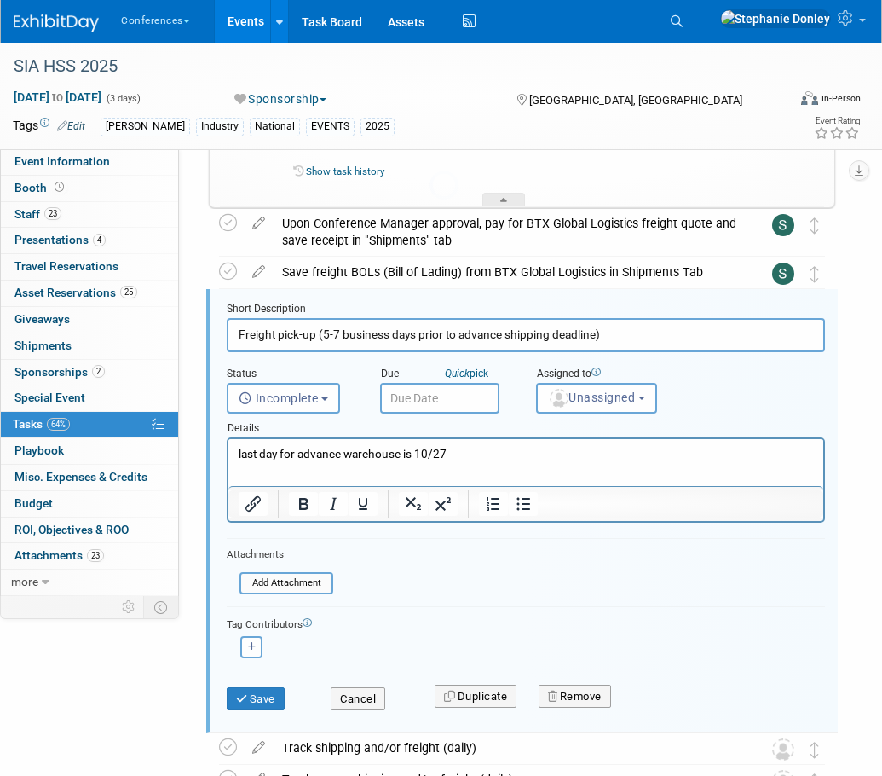
scroll to position [507, 0]
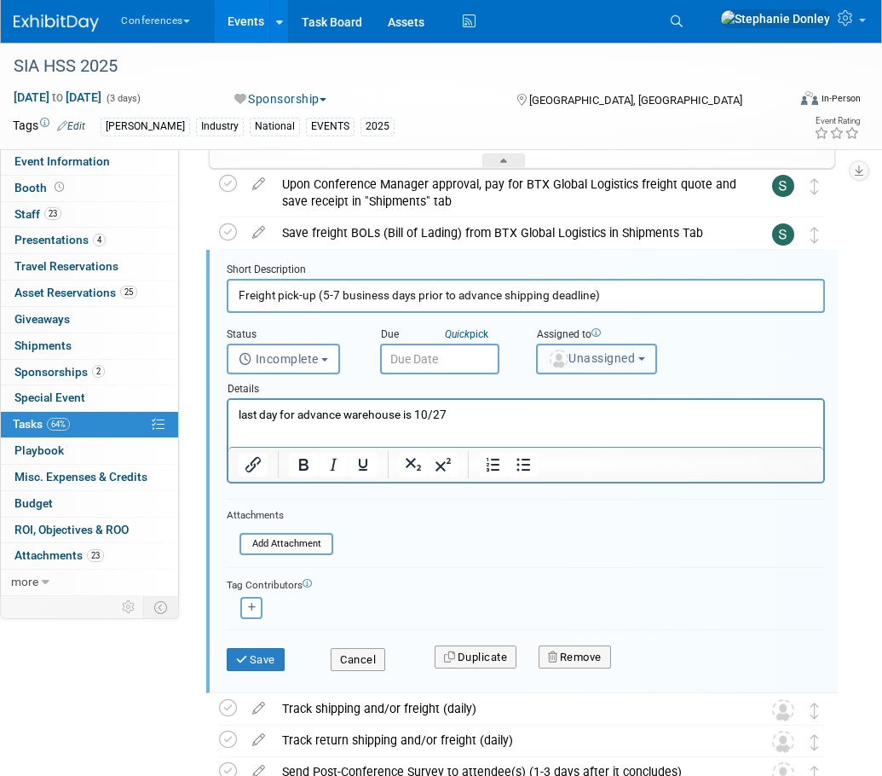
click at [579, 355] on span "Unassigned" at bounding box center [591, 358] width 87 height 14
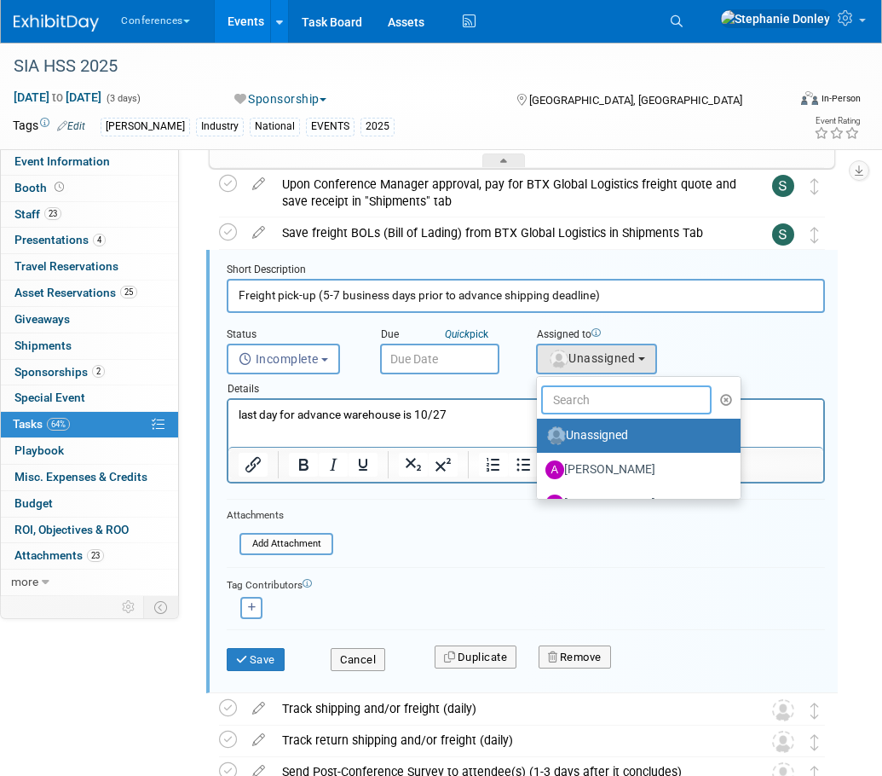
click at [599, 400] on input "text" at bounding box center [626, 399] width 171 height 29
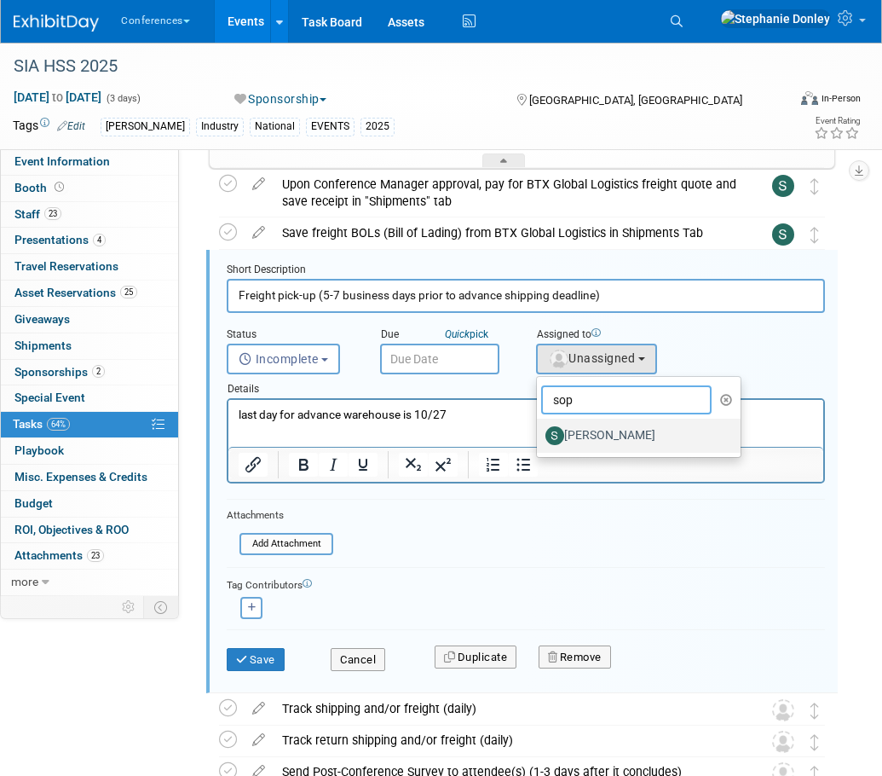
type input "sop"
click at [607, 434] on label "[PERSON_NAME]" at bounding box center [635, 435] width 178 height 27
click at [540, 434] on input "[PERSON_NAME]" at bounding box center [534, 433] width 11 height 11
select select "a9d03f23-9900-4d84-867c-673ace9463de"
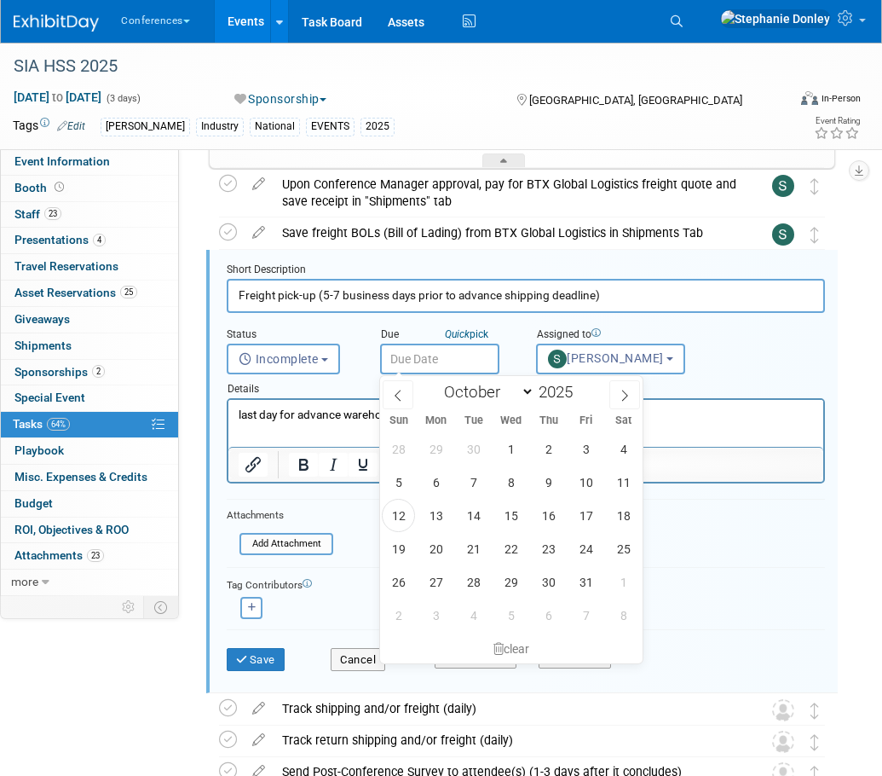
click at [423, 356] on input "text" at bounding box center [439, 359] width 119 height 31
click at [327, 407] on p "last day for advance warehouse is 10/27" at bounding box center [527, 415] width 576 height 16
click at [688, 423] on html "last day for advance warehouse is 10/27" at bounding box center [526, 411] width 595 height 23
click at [431, 353] on input "text" at bounding box center [439, 359] width 119 height 31
click at [319, 409] on p "last day for advance warehouse is 10/27" at bounding box center [527, 415] width 576 height 16
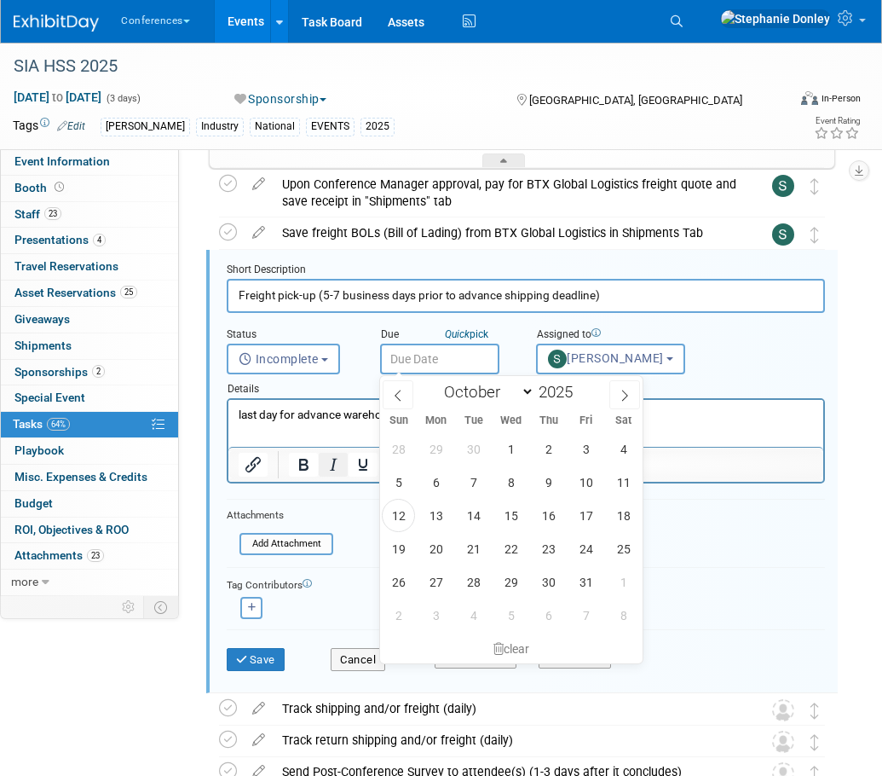
click at [333, 461] on icon "Italic" at bounding box center [333, 464] width 20 height 20
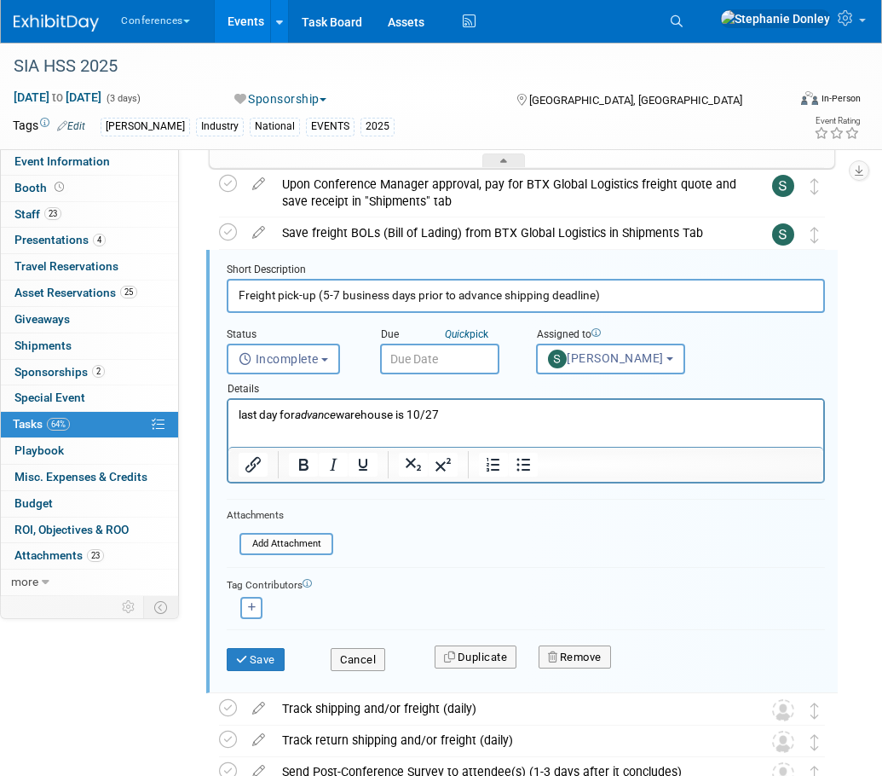
click at [461, 408] on p "last day for advance warehouse is 10/27" at bounding box center [527, 415] width 576 height 16
click at [435, 359] on input "text" at bounding box center [439, 359] width 119 height 31
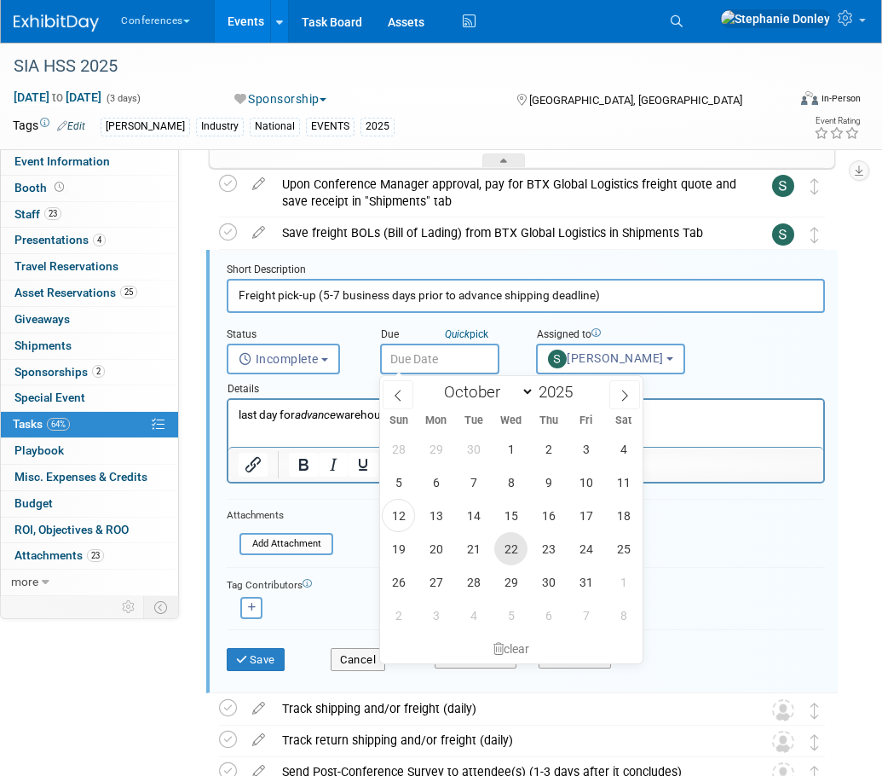
click at [502, 549] on span "22" at bounding box center [511, 548] width 33 height 33
type input "[DATE]"
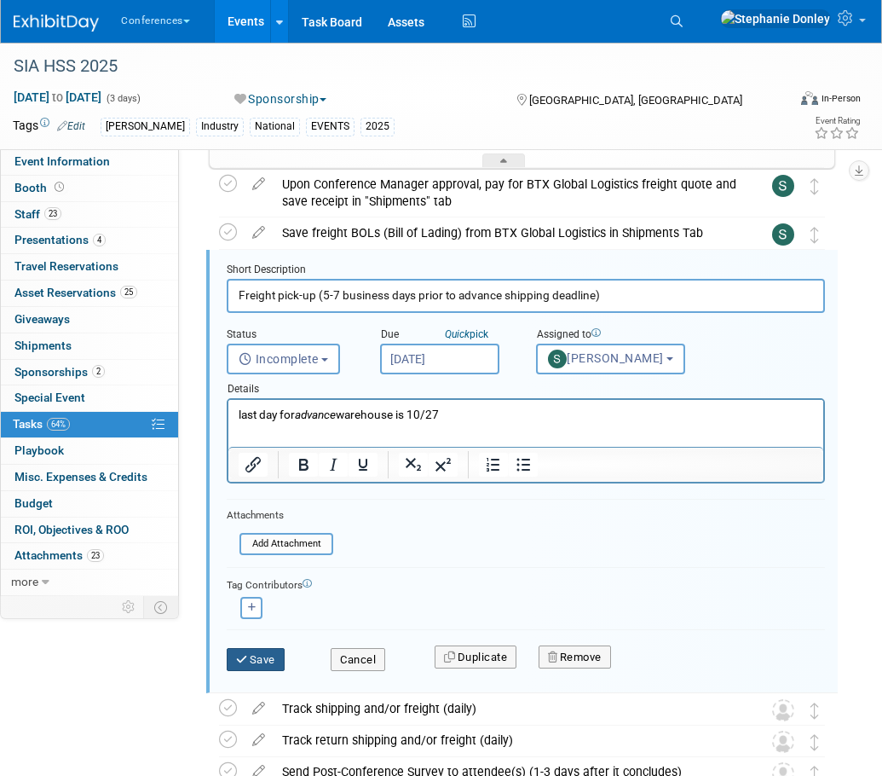
click at [258, 659] on button "Save" at bounding box center [256, 660] width 58 height 24
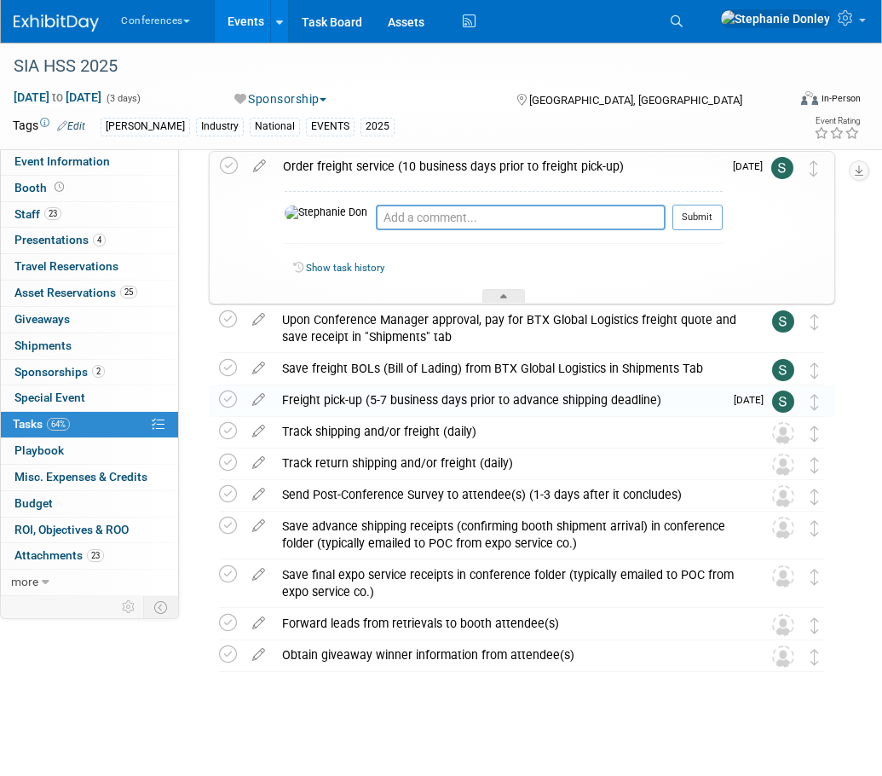
scroll to position [372, 0]
click at [319, 432] on div "Track shipping and/or freight (daily)" at bounding box center [506, 431] width 465 height 29
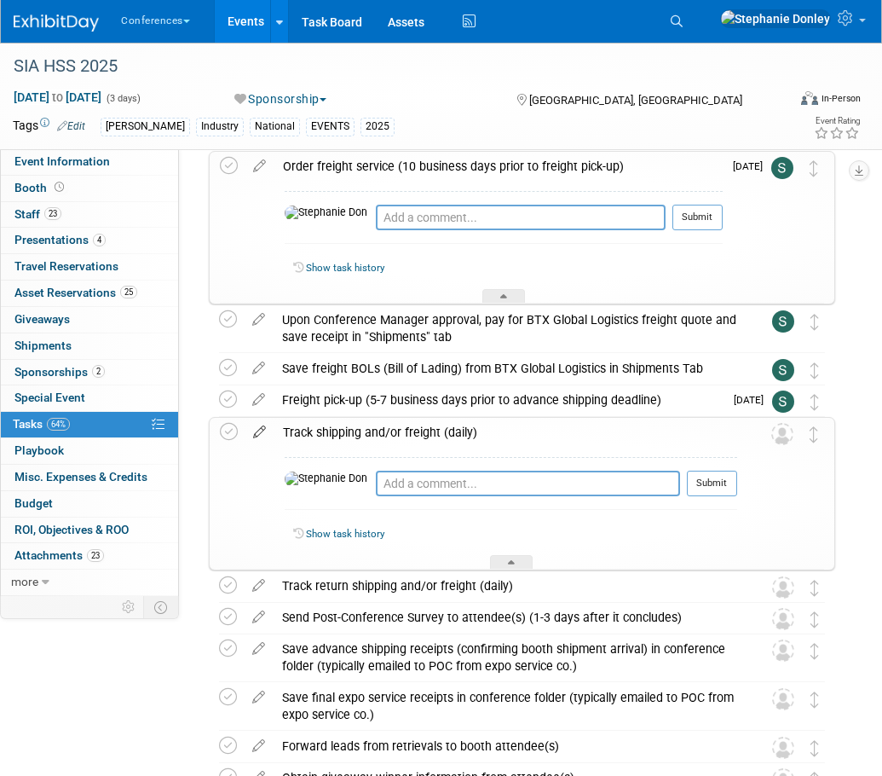
click at [254, 434] on icon at bounding box center [260, 428] width 30 height 21
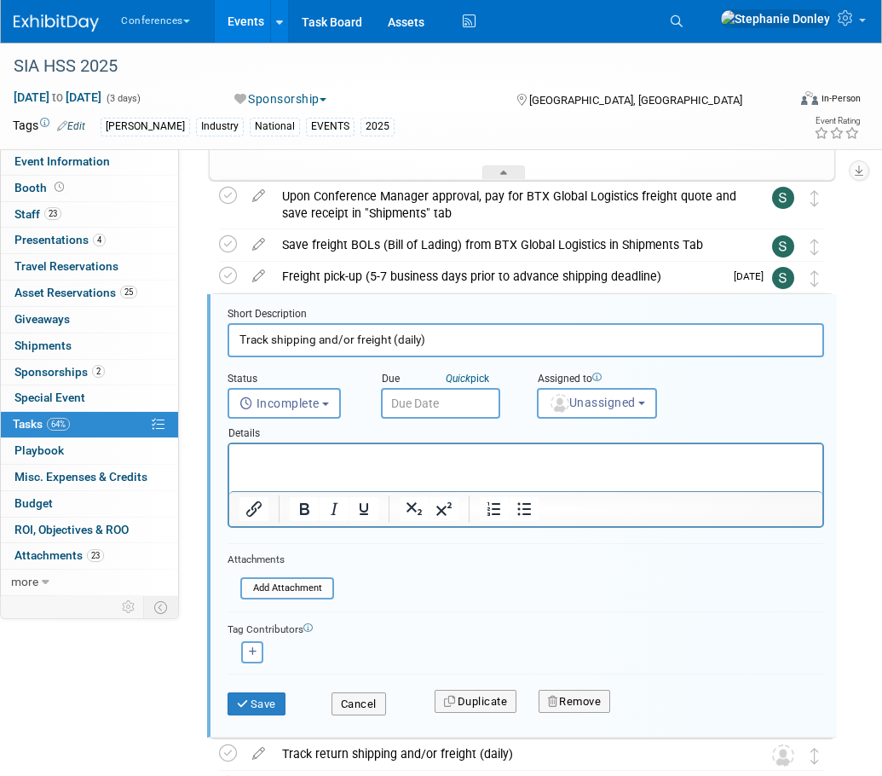
scroll to position [540, 0]
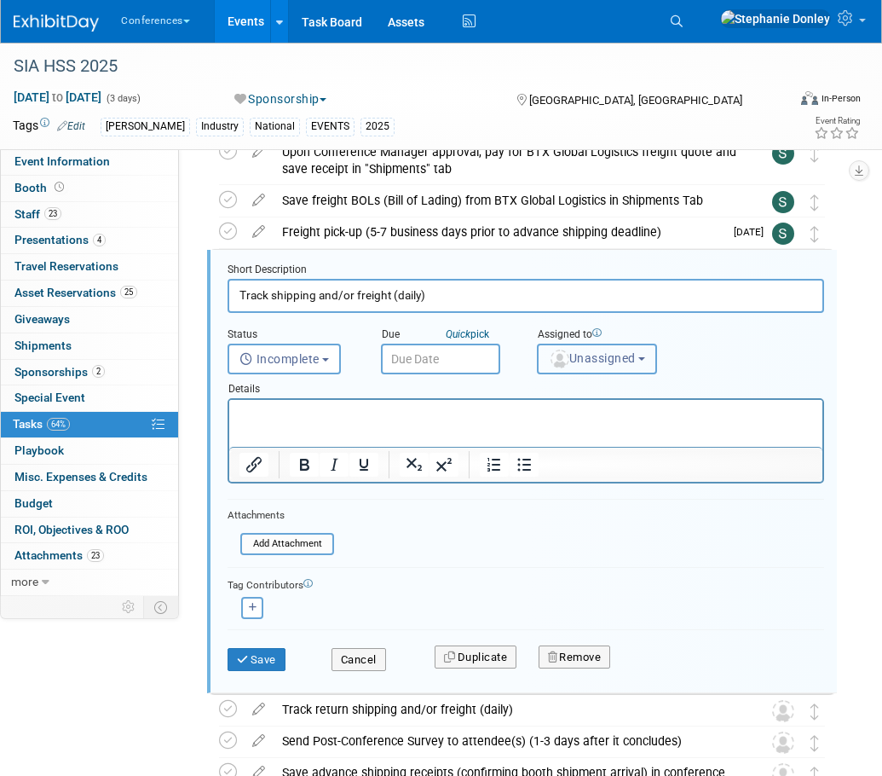
click at [607, 364] on span "Unassigned" at bounding box center [592, 358] width 87 height 14
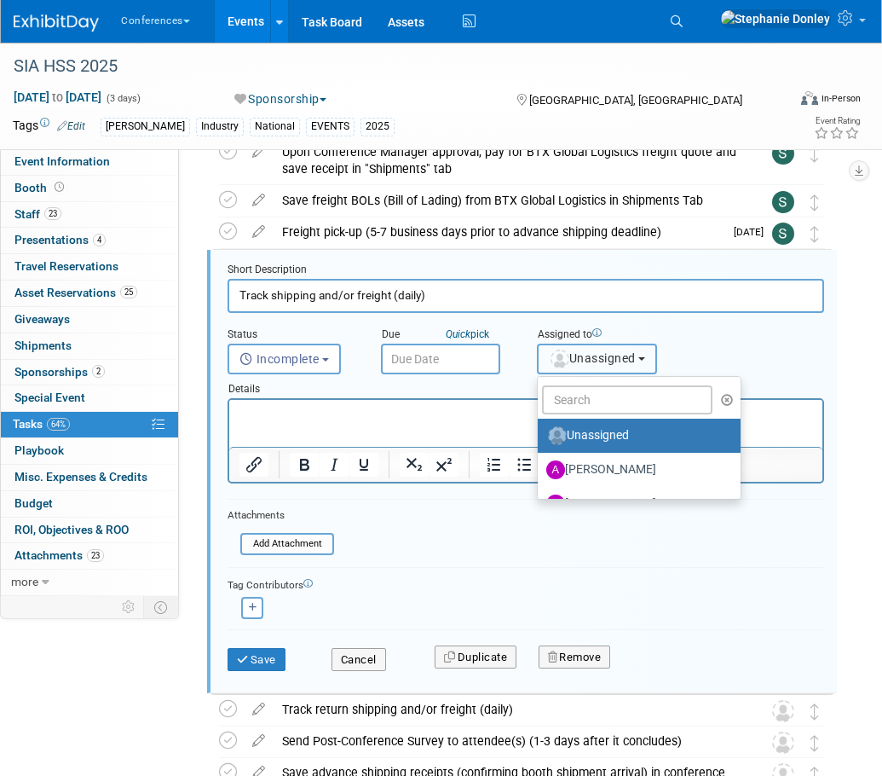
click at [607, 364] on span "Unassigned" at bounding box center [592, 358] width 87 height 14
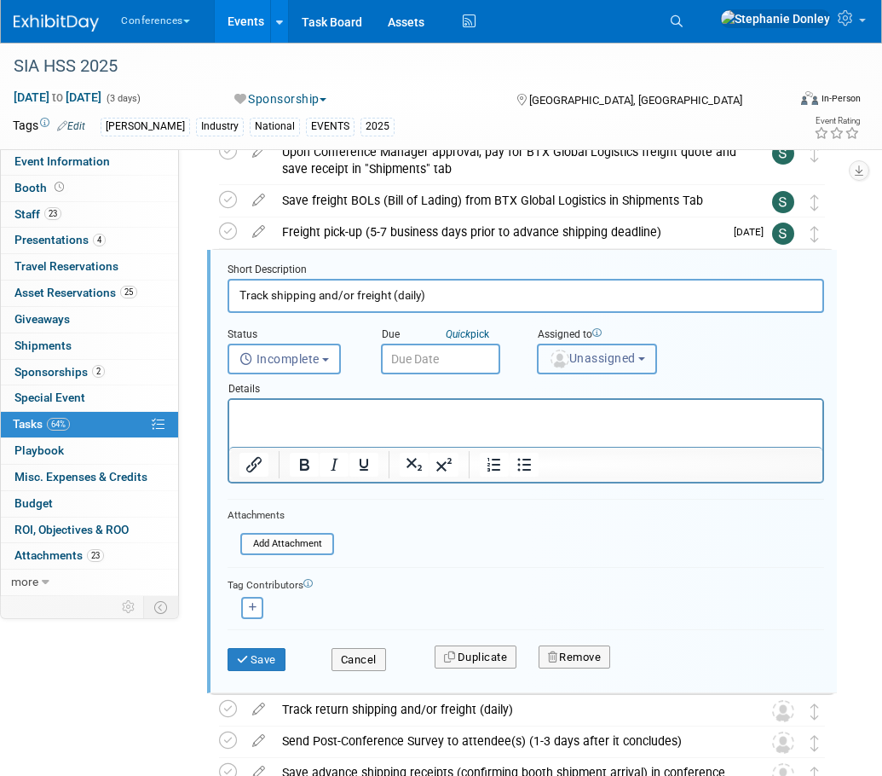
click at [607, 364] on span "Unassigned" at bounding box center [592, 358] width 87 height 14
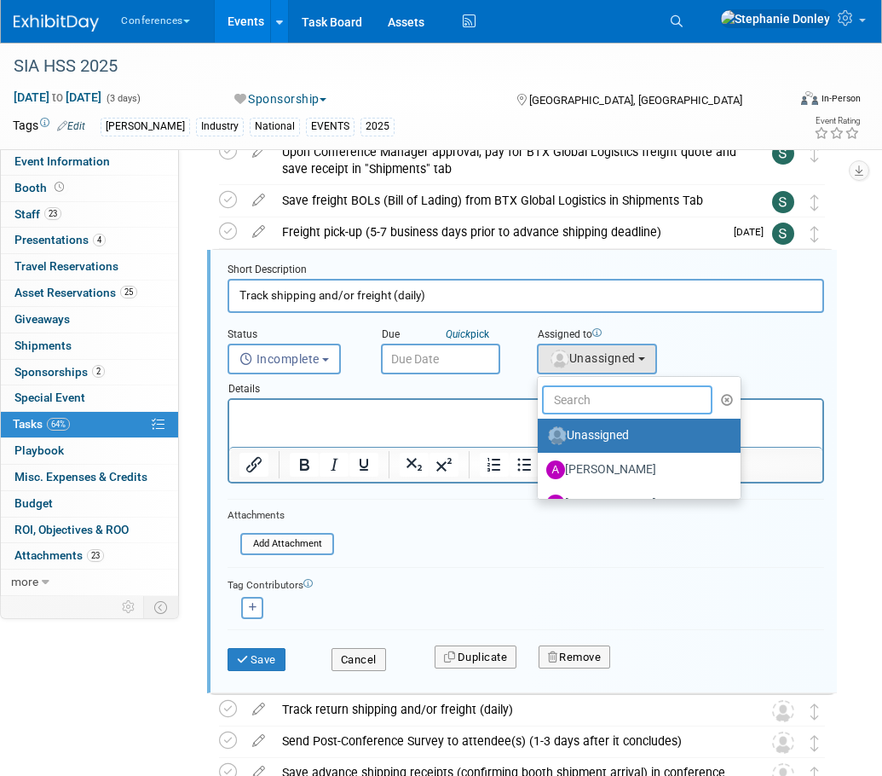
click at [605, 397] on input "text" at bounding box center [627, 399] width 171 height 29
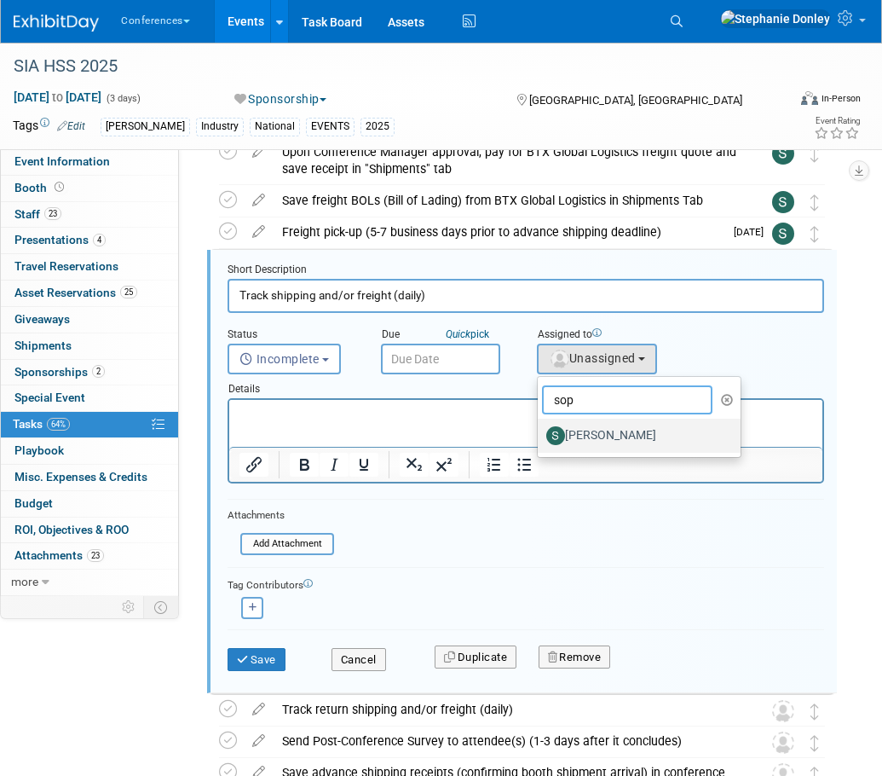
type input "sop"
click at [606, 435] on label "[PERSON_NAME]" at bounding box center [636, 435] width 178 height 27
click at [541, 435] on input "[PERSON_NAME]" at bounding box center [534, 433] width 11 height 11
select select "a9d03f23-9900-4d84-867c-673ace9463de"
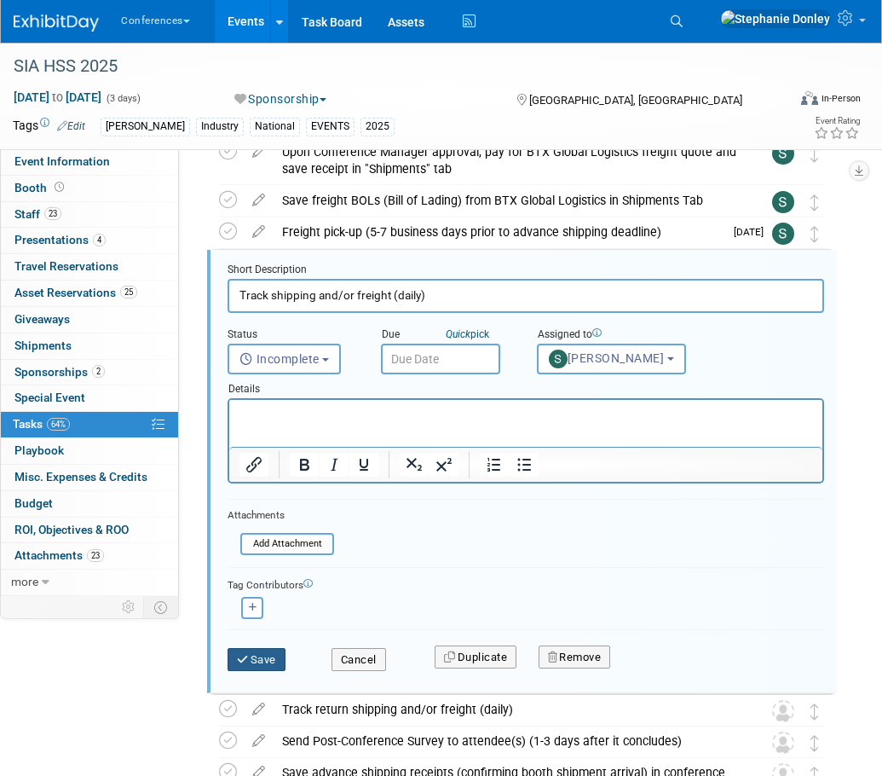
click at [252, 663] on button "Save" at bounding box center [257, 660] width 58 height 24
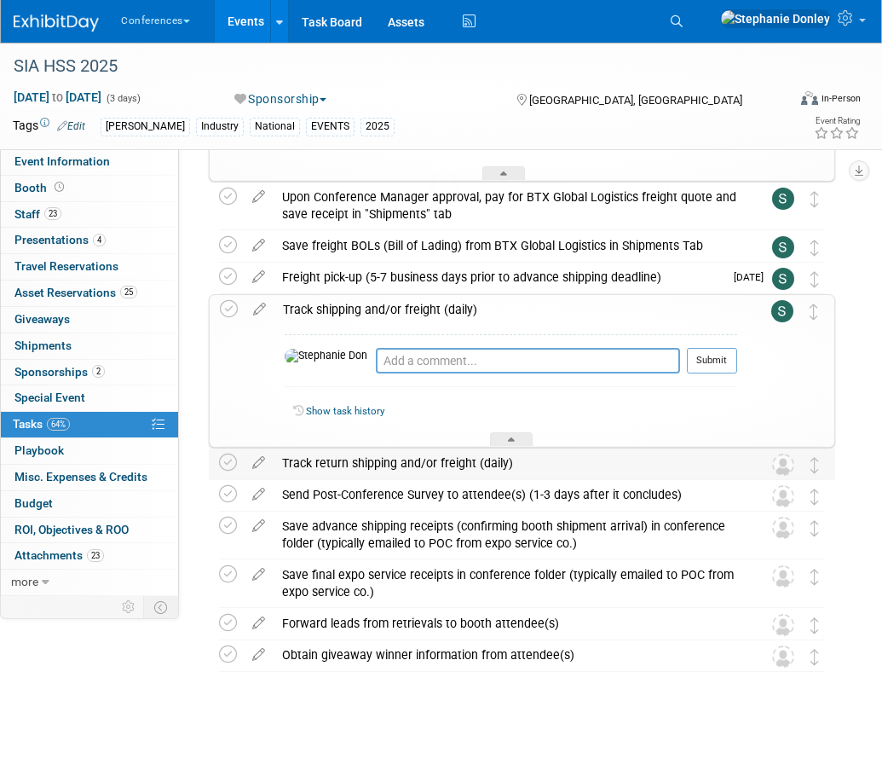
scroll to position [495, 0]
click at [256, 460] on icon at bounding box center [259, 458] width 30 height 21
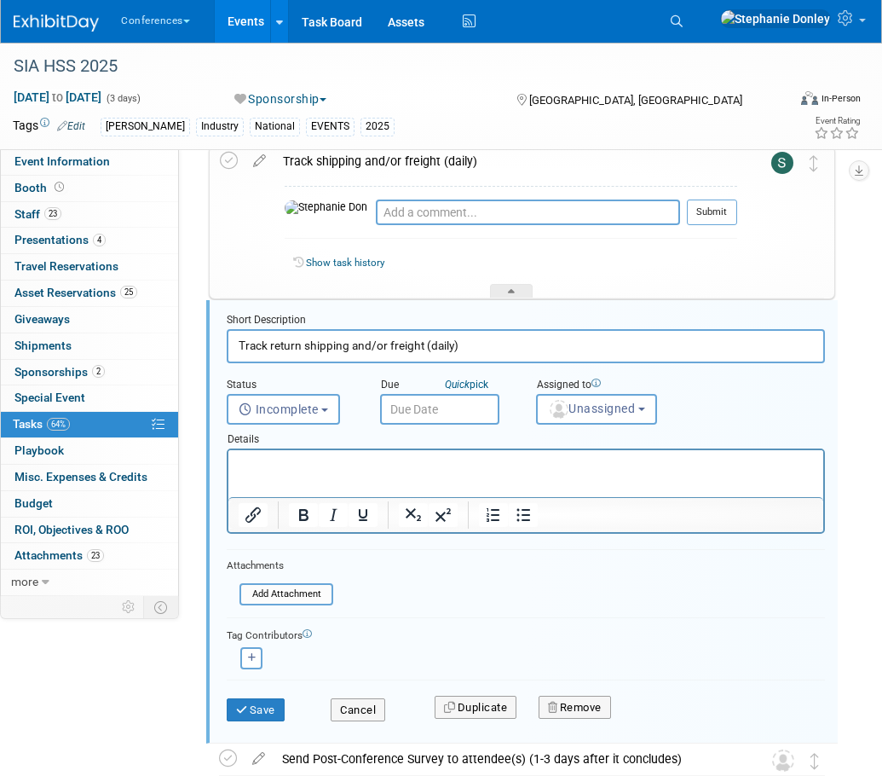
scroll to position [693, 0]
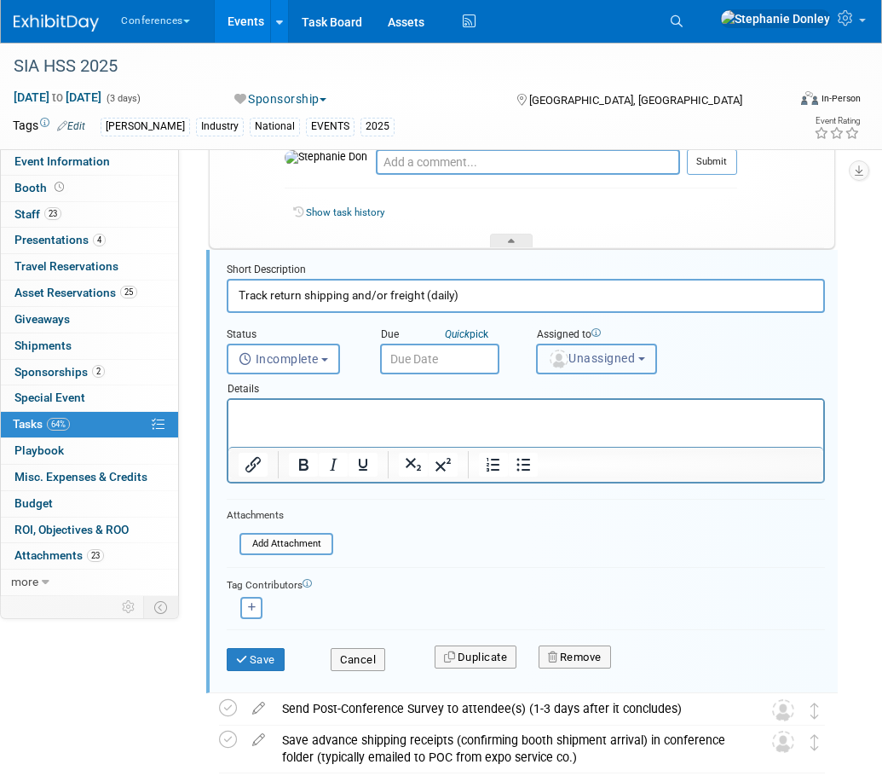
click at [599, 355] on span "Unassigned" at bounding box center [591, 358] width 87 height 14
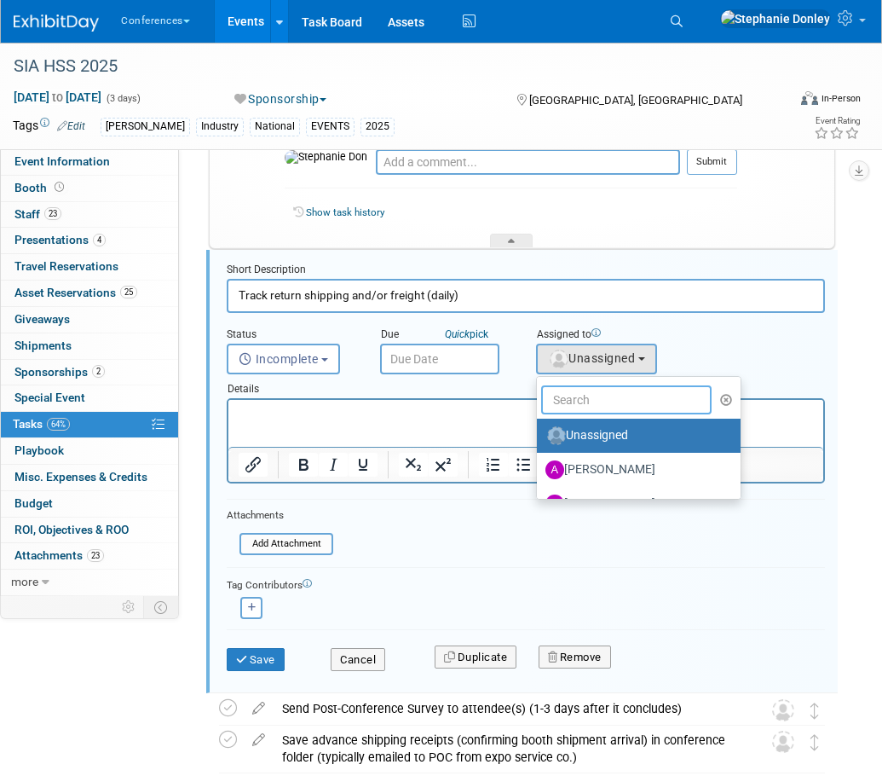
click at [575, 408] on input "text" at bounding box center [626, 399] width 171 height 29
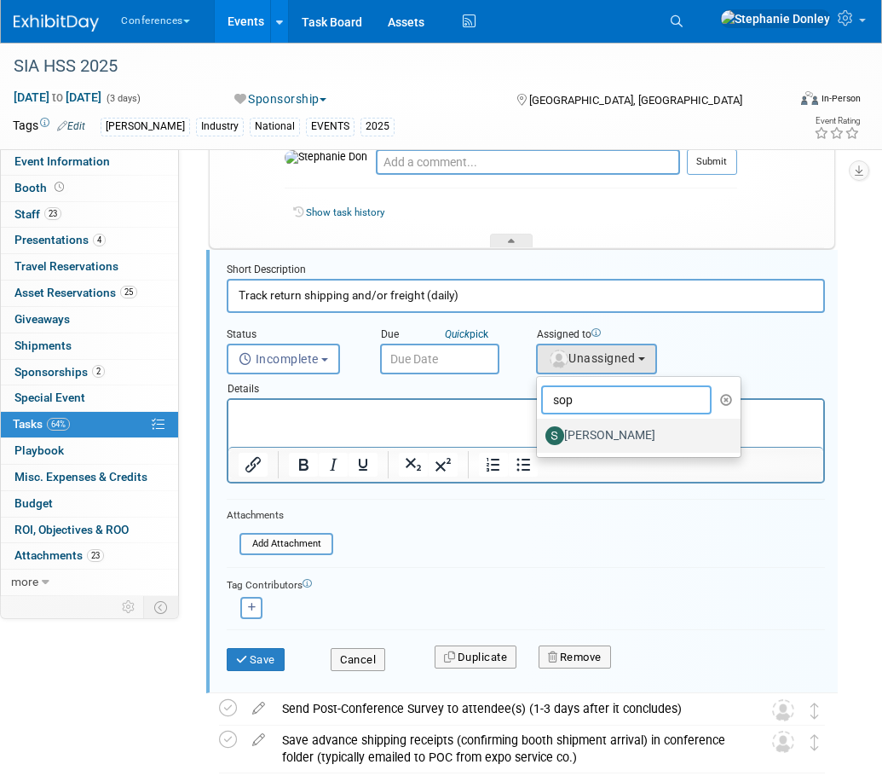
type input "sop"
click at [601, 436] on label "[PERSON_NAME]" at bounding box center [635, 435] width 178 height 27
click at [540, 436] on input "[PERSON_NAME]" at bounding box center [534, 433] width 11 height 11
select select "a9d03f23-9900-4d84-867c-673ace9463de"
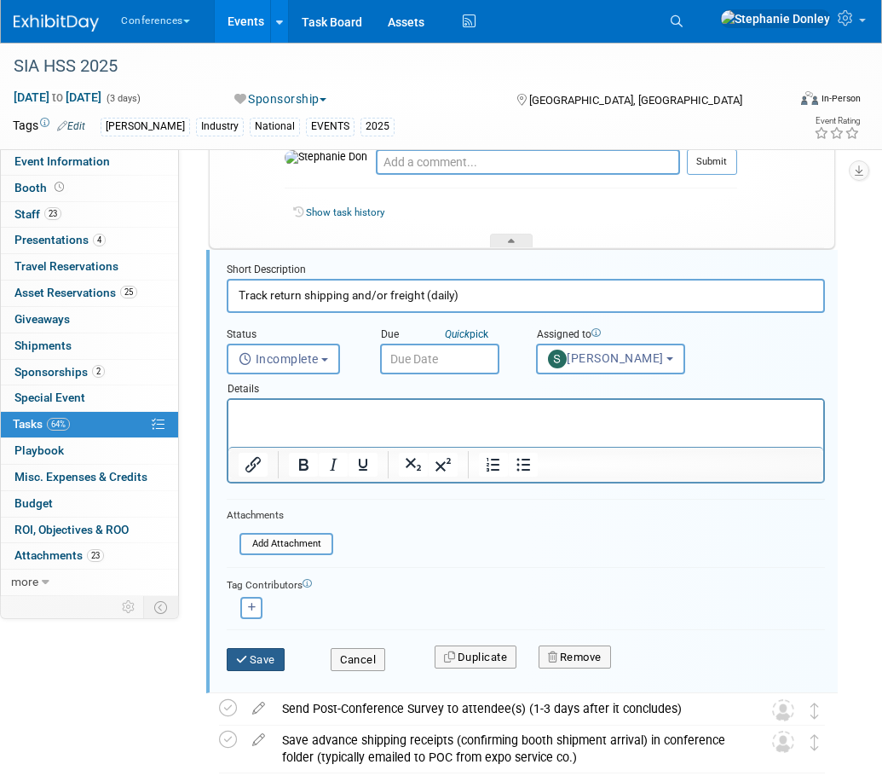
click at [248, 661] on icon "submit" at bounding box center [243, 659] width 14 height 11
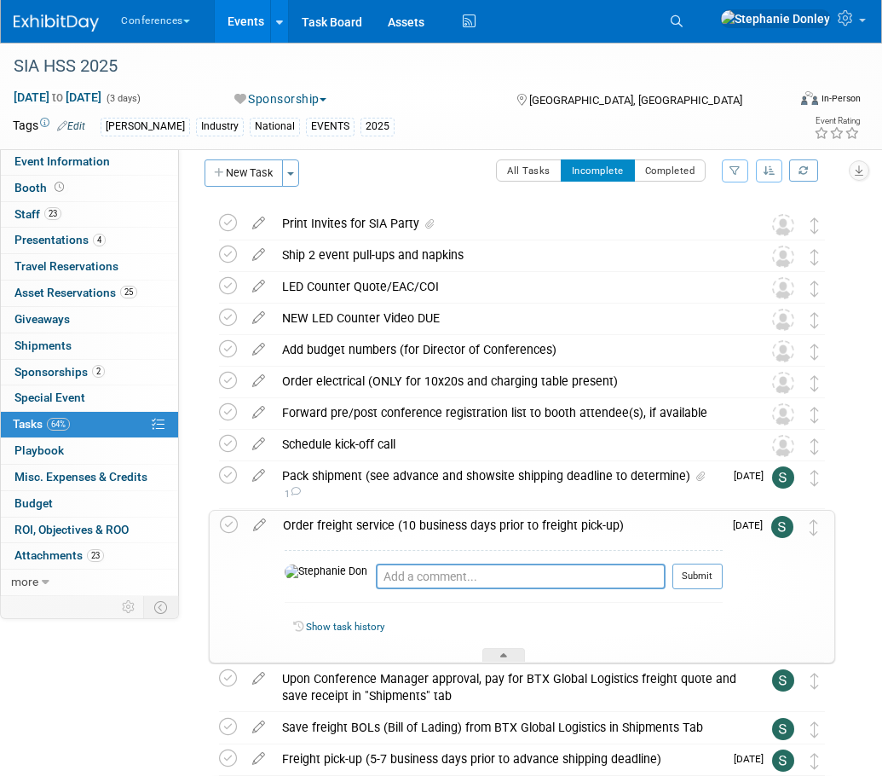
scroll to position [0, 0]
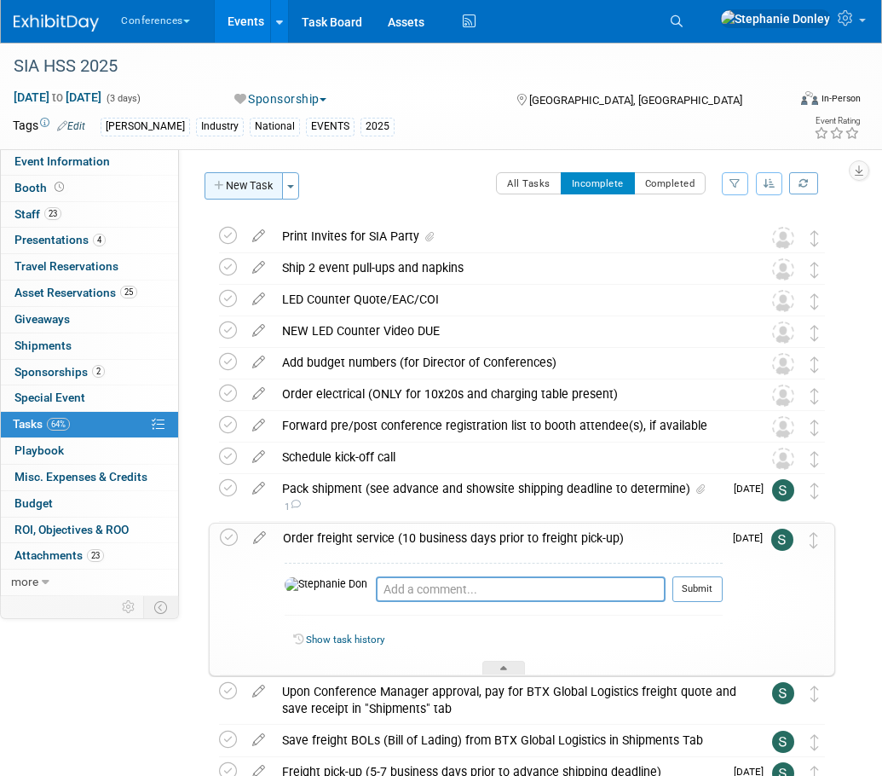
click at [235, 183] on button "New Task" at bounding box center [244, 185] width 78 height 27
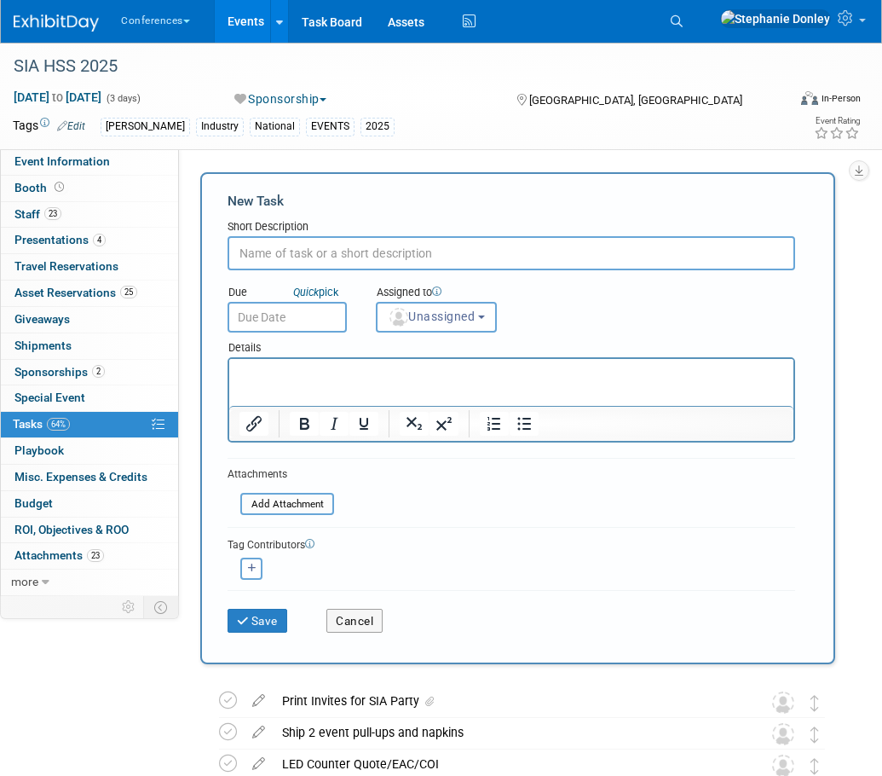
click at [304, 258] on input "text" at bounding box center [512, 253] width 568 height 34
type input "still waiting on flight for [PERSON_NAME] - book and send with hotel info"
click at [447, 301] on div "Assigned to" at bounding box center [437, 293] width 123 height 17
click at [453, 315] on span "Unassigned" at bounding box center [431, 317] width 87 height 14
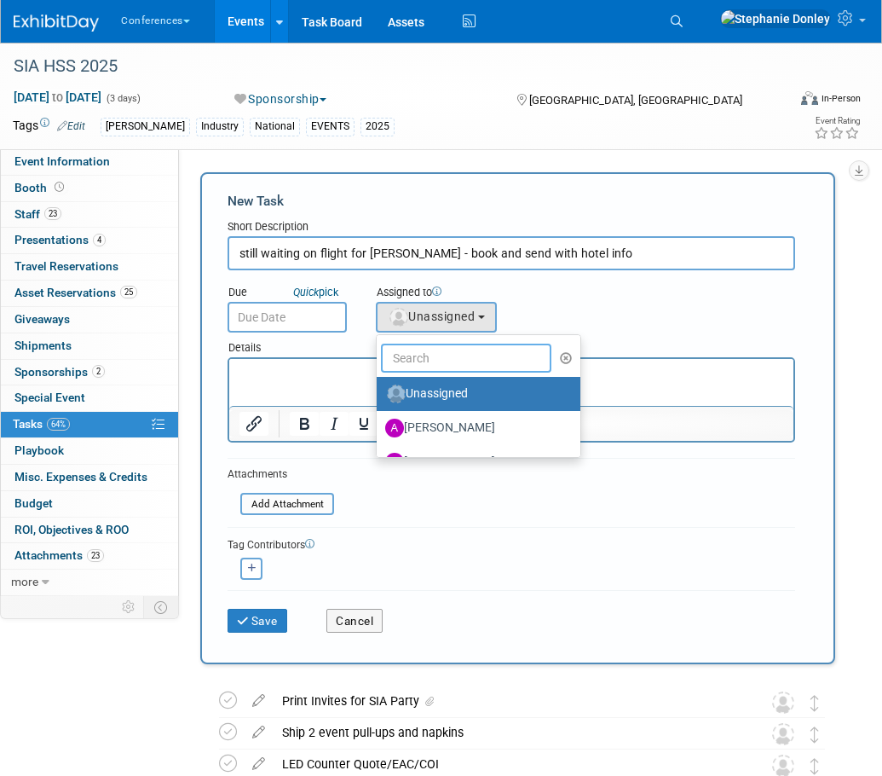
click at [436, 346] on input "text" at bounding box center [466, 358] width 171 height 29
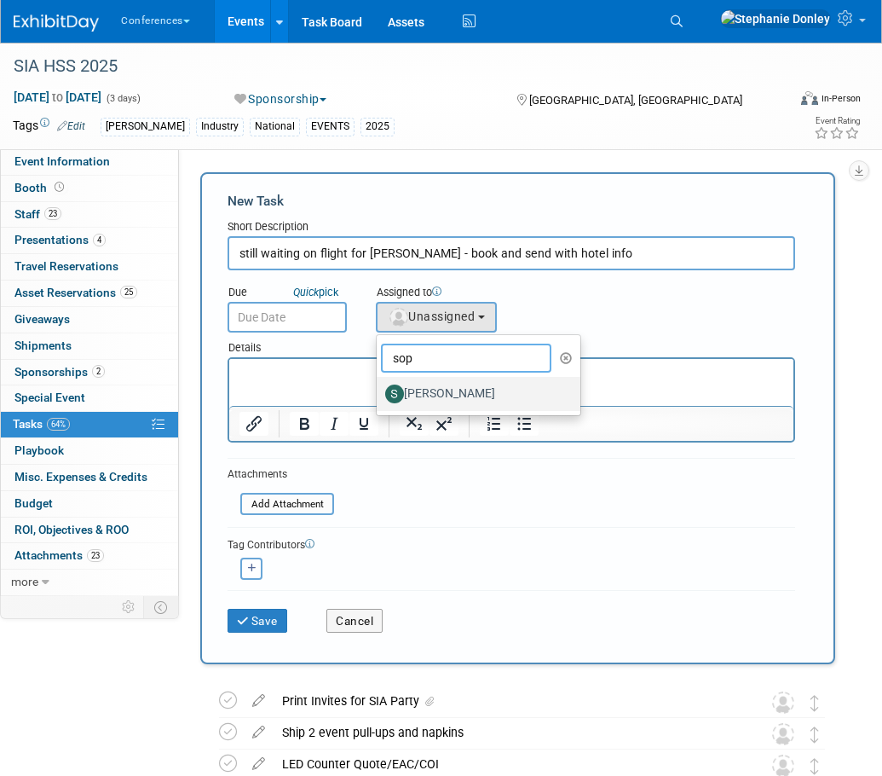
type input "sop"
click at [448, 393] on label "[PERSON_NAME]" at bounding box center [474, 393] width 178 height 27
click at [379, 393] on input "[PERSON_NAME]" at bounding box center [373, 391] width 11 height 11
select select "a9d03f23-9900-4d84-867c-673ace9463de"
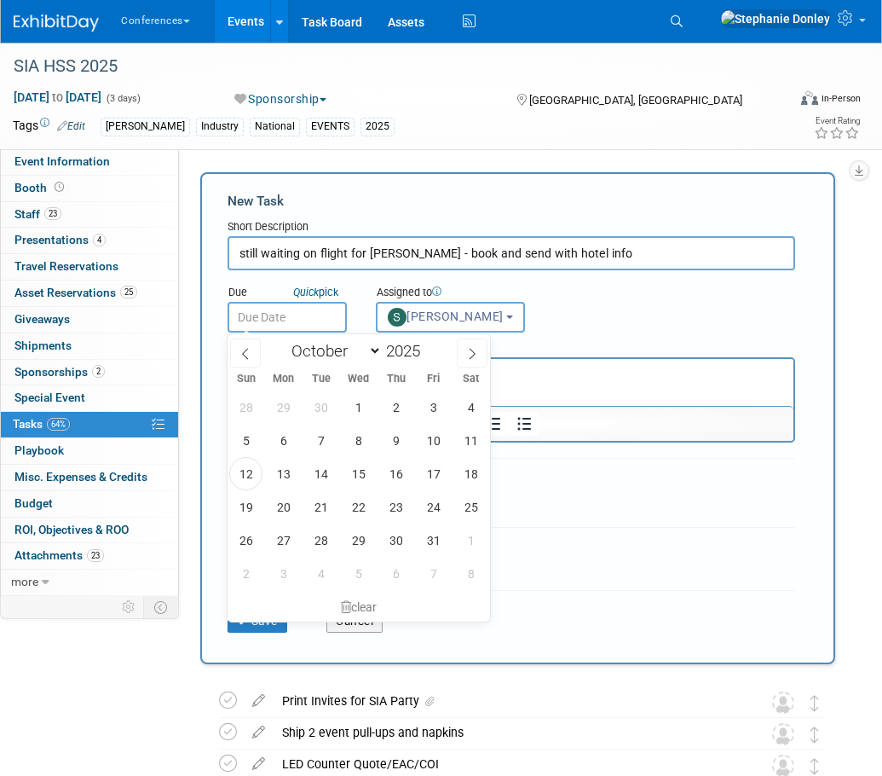
click at [281, 315] on input "text" at bounding box center [287, 317] width 119 height 31
click at [360, 477] on span "15" at bounding box center [358, 473] width 33 height 33
type input "[DATE]"
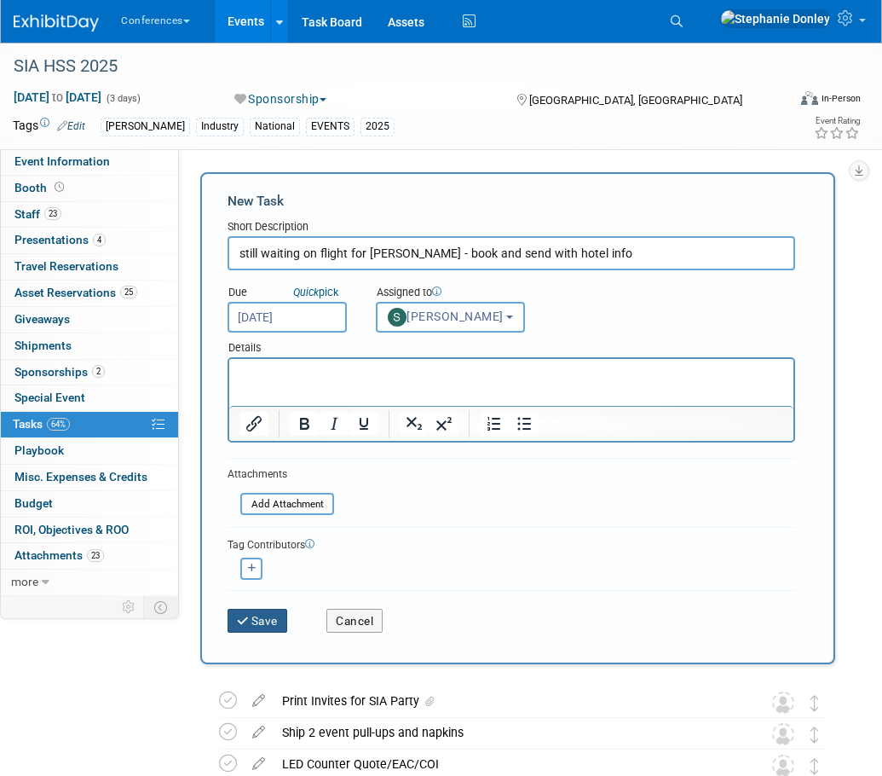
click at [247, 622] on icon "submit" at bounding box center [244, 622] width 14 height 12
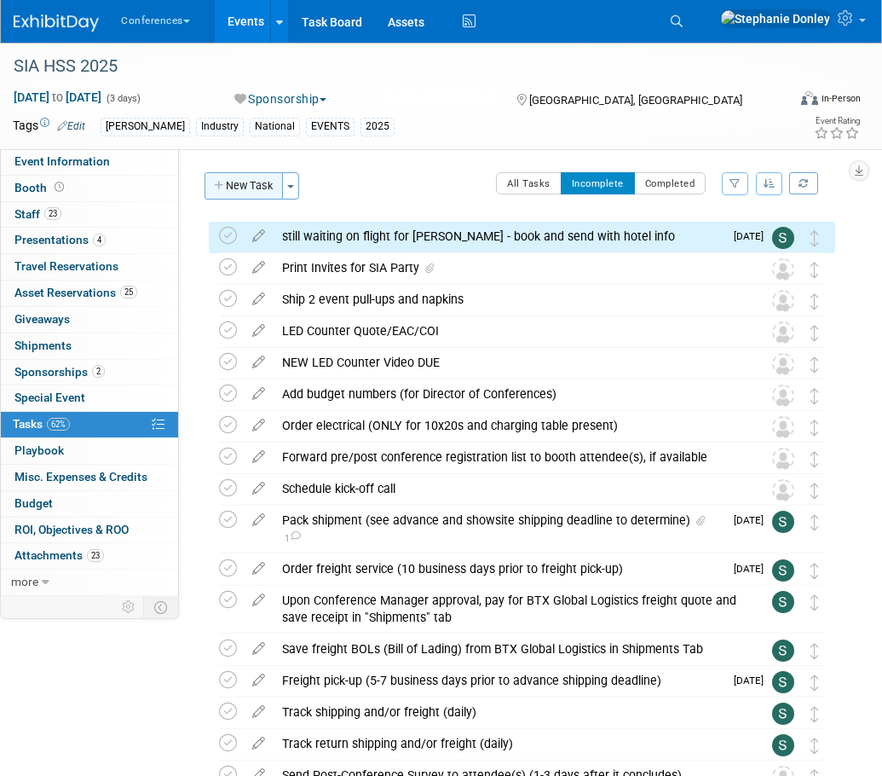
click at [255, 185] on button "New Task" at bounding box center [244, 185] width 78 height 27
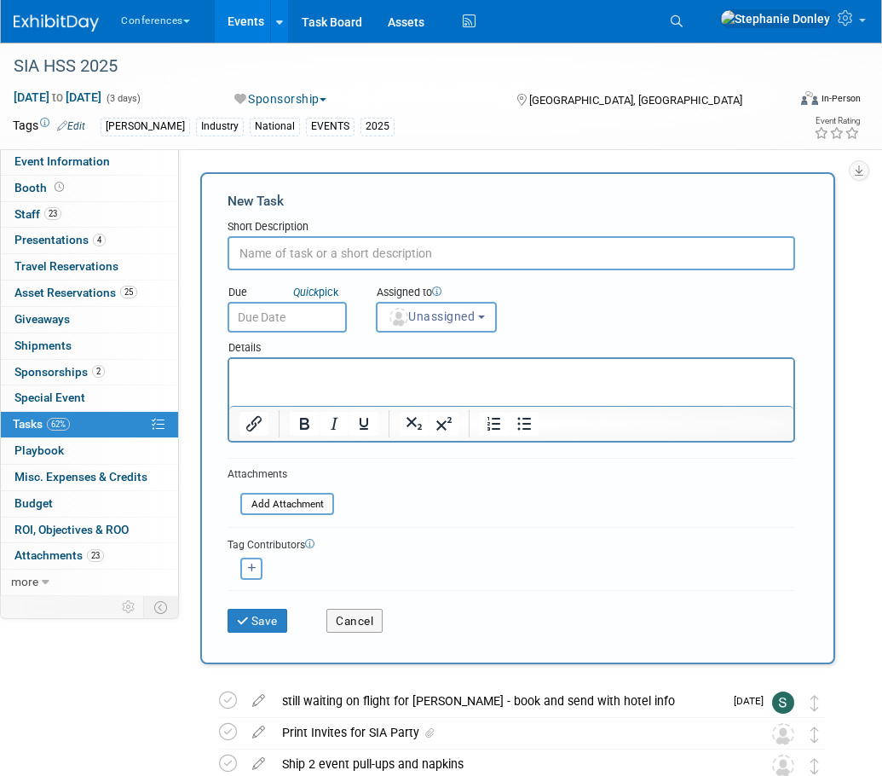
click at [281, 256] on input "text" at bounding box center [512, 253] width 568 height 34
type input "J"
type input "still waiting for [PERSON_NAME] to select flight option - then book, and send w…"
click at [419, 315] on span "Unassigned" at bounding box center [431, 317] width 87 height 14
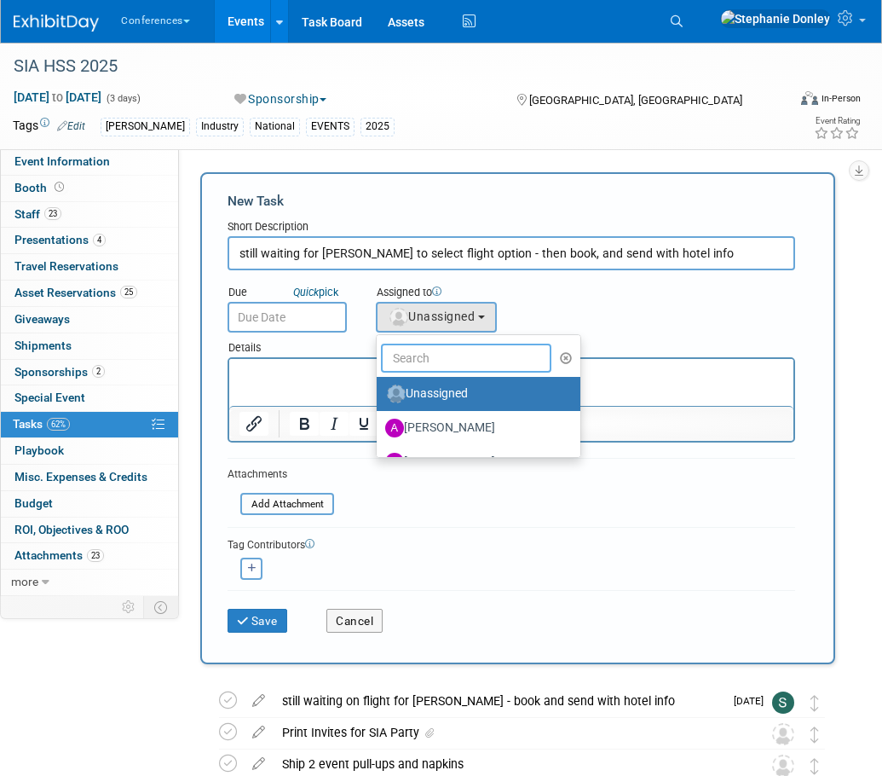
click at [460, 358] on input "text" at bounding box center [466, 358] width 171 height 29
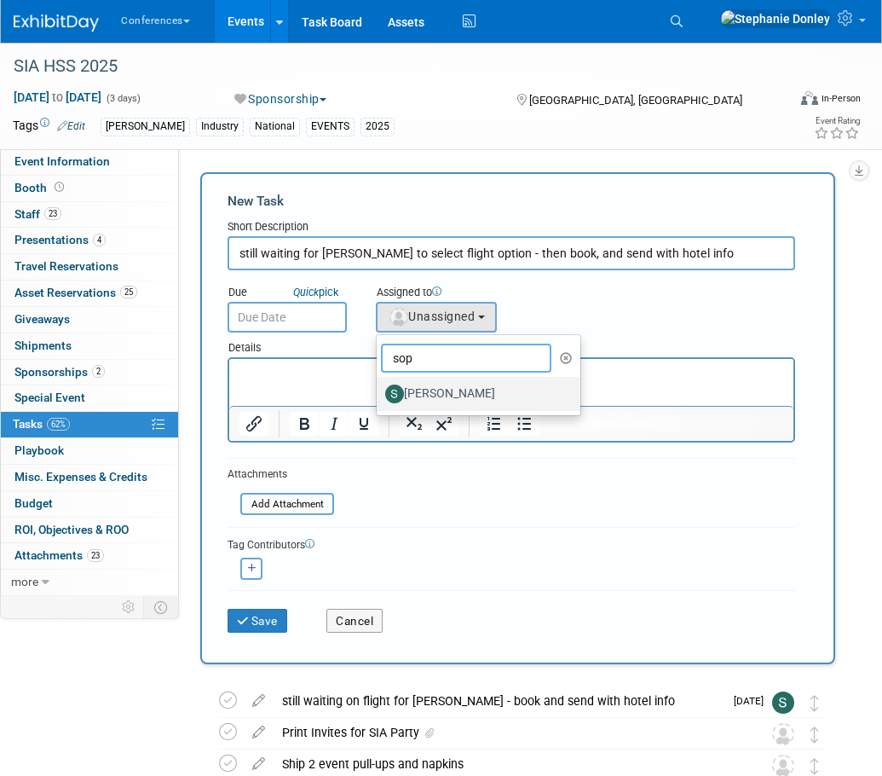
type input "sop"
click at [446, 390] on label "[PERSON_NAME]" at bounding box center [474, 393] width 178 height 27
click at [379, 390] on input "[PERSON_NAME]" at bounding box center [373, 391] width 11 height 11
select select "a9d03f23-9900-4d84-867c-673ace9463de"
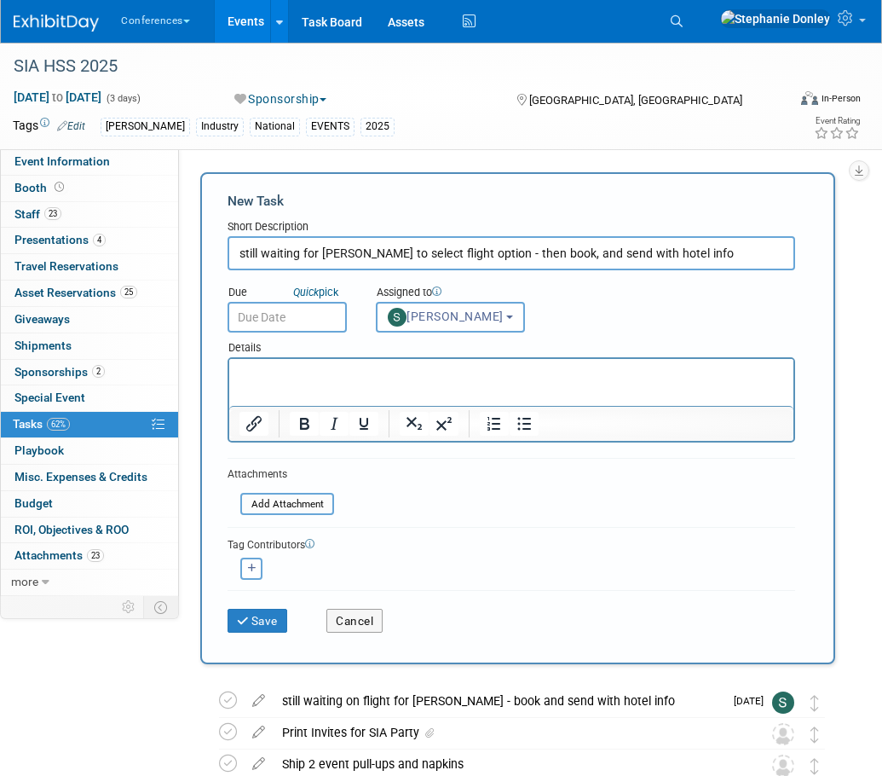
click at [279, 321] on input "text" at bounding box center [287, 317] width 119 height 31
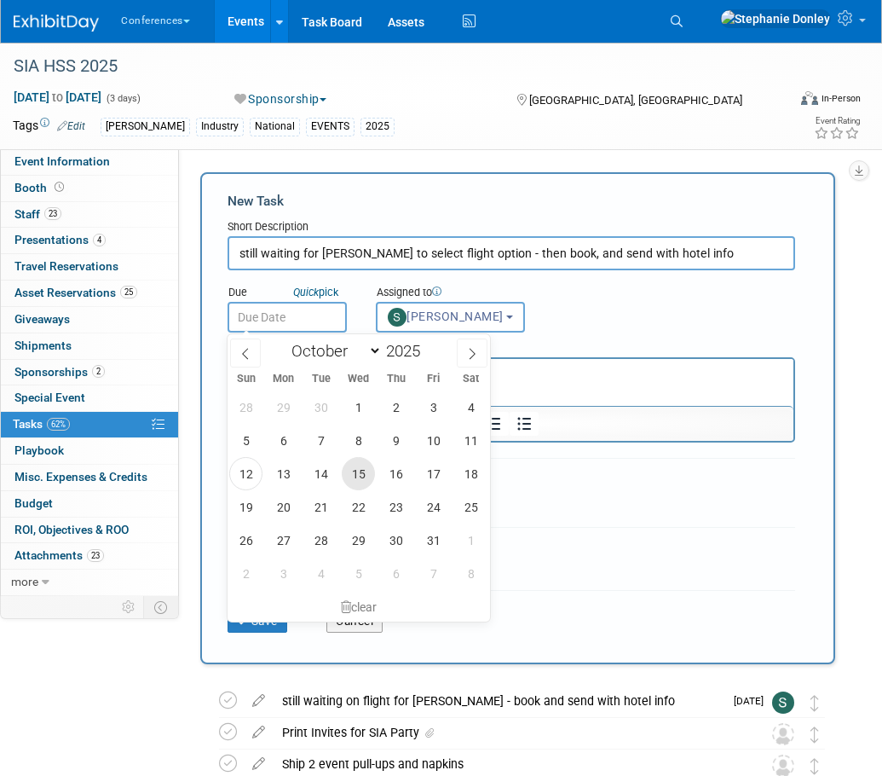
click at [357, 471] on span "15" at bounding box center [358, 473] width 33 height 33
type input "[DATE]"
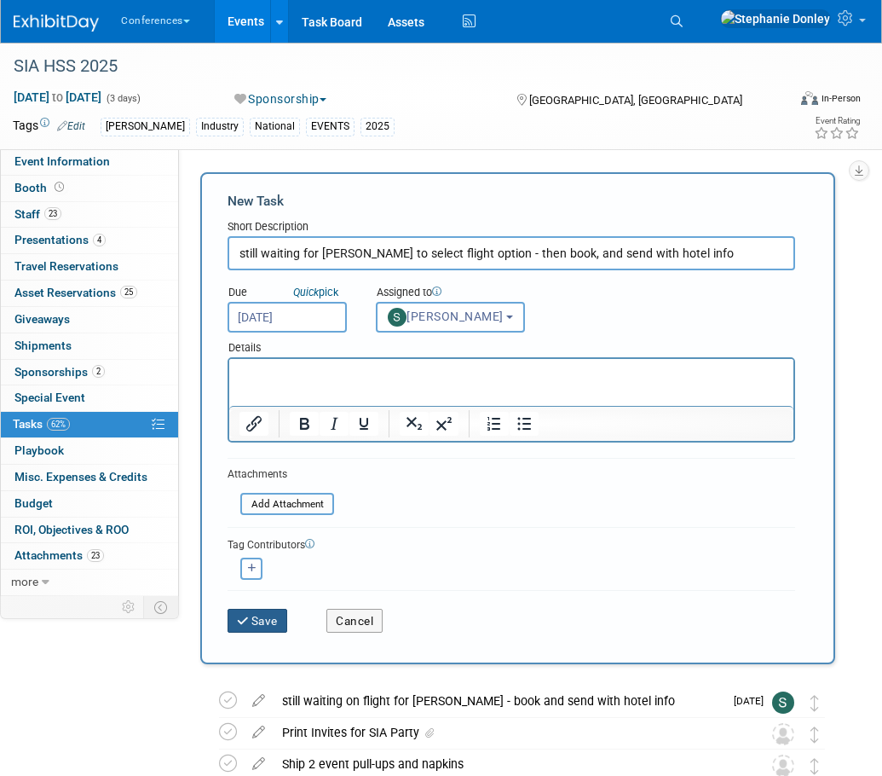
click at [248, 625] on icon "submit" at bounding box center [244, 622] width 14 height 12
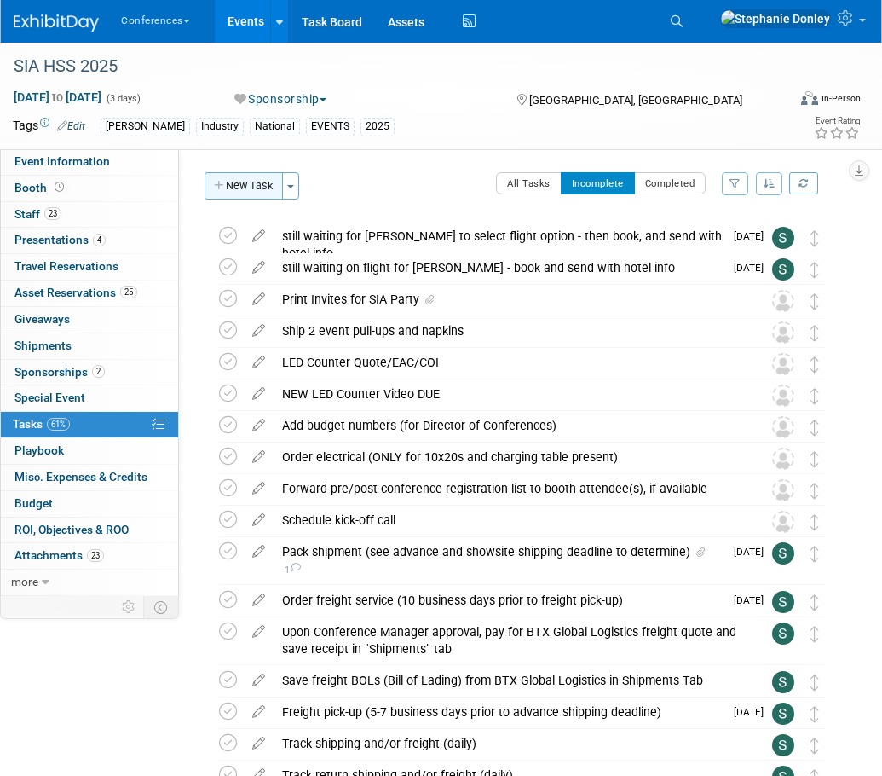
click at [232, 182] on button "New Task" at bounding box center [244, 185] width 78 height 27
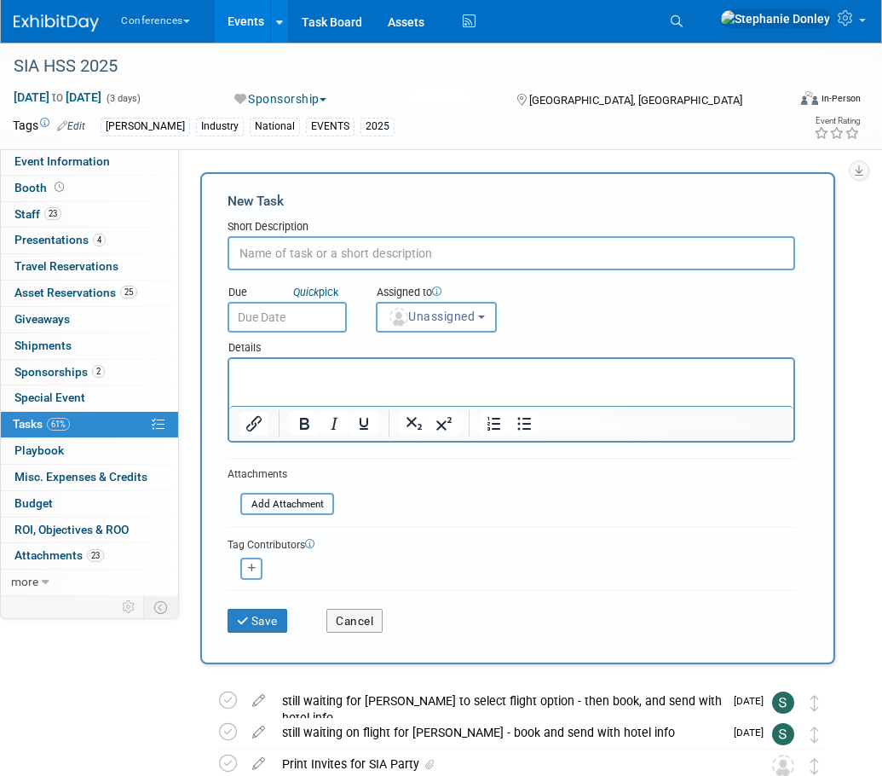
click at [286, 253] on input "text" at bounding box center [512, 253] width 568 height 34
type input "waiting on [PERSON_NAME] flight itinerary - once you get from CT - send with ho…"
click at [447, 321] on span "Unassigned" at bounding box center [431, 317] width 87 height 14
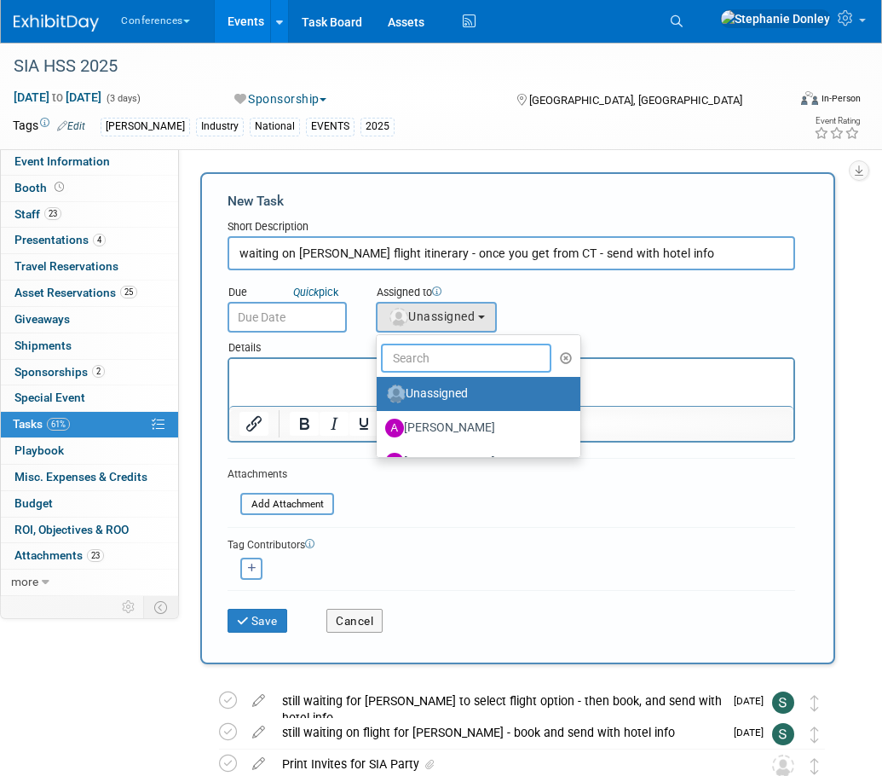
click at [448, 352] on input "text" at bounding box center [466, 358] width 171 height 29
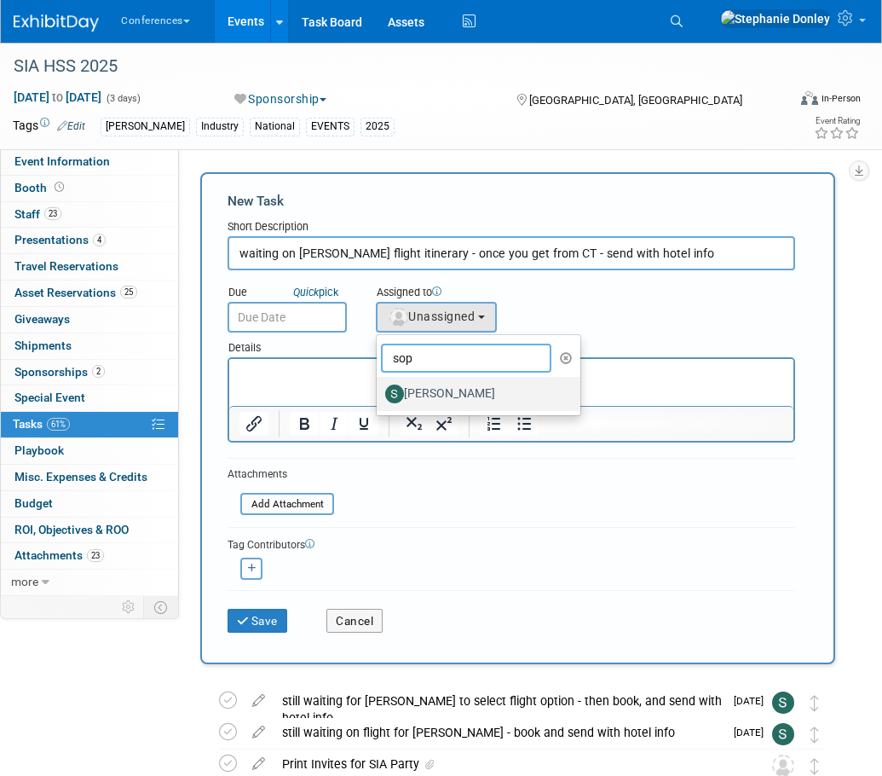
type input "sop"
click at [436, 398] on label "[PERSON_NAME]" at bounding box center [474, 393] width 178 height 27
click at [379, 397] on input "[PERSON_NAME]" at bounding box center [373, 391] width 11 height 11
select select "a9d03f23-9900-4d84-867c-673ace9463de"
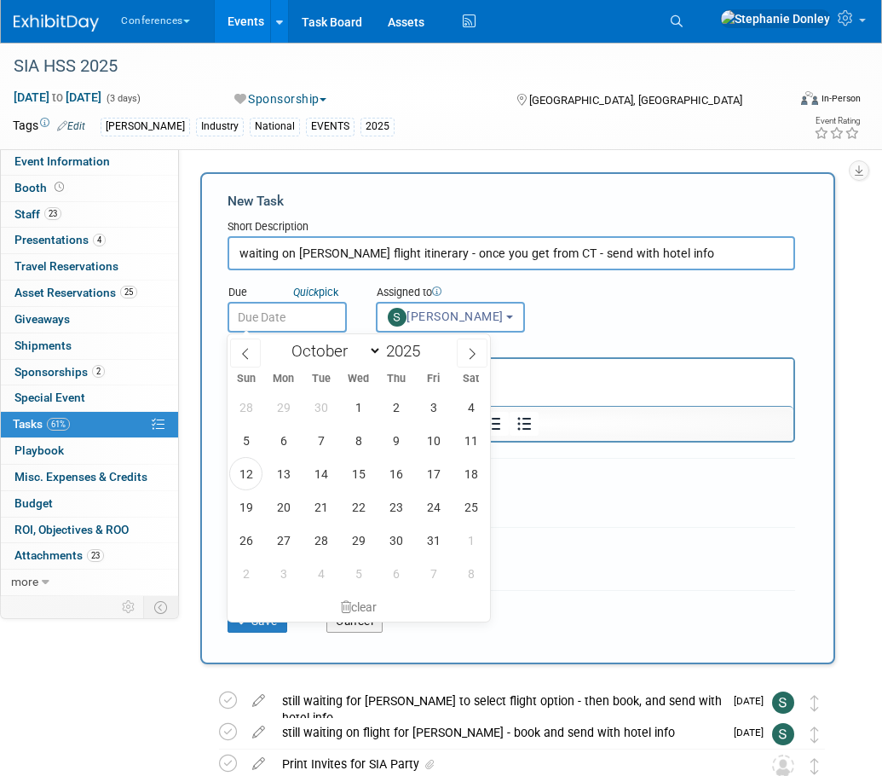
click at [286, 313] on input "text" at bounding box center [287, 317] width 119 height 31
click at [355, 476] on span "15" at bounding box center [358, 473] width 33 height 33
type input "[DATE]"
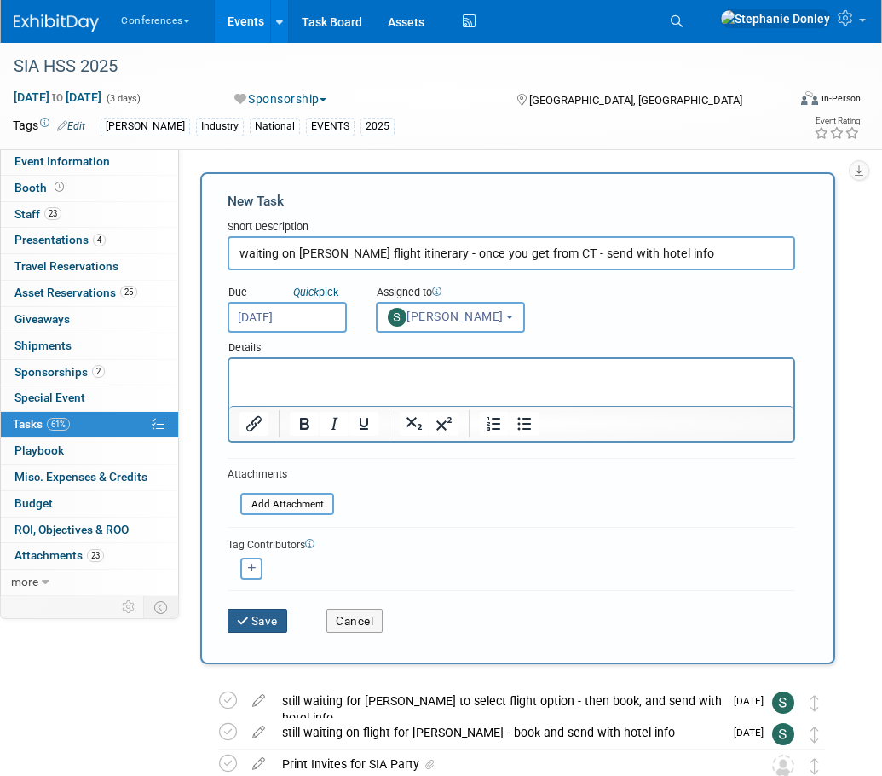
click at [259, 623] on button "Save" at bounding box center [258, 621] width 60 height 24
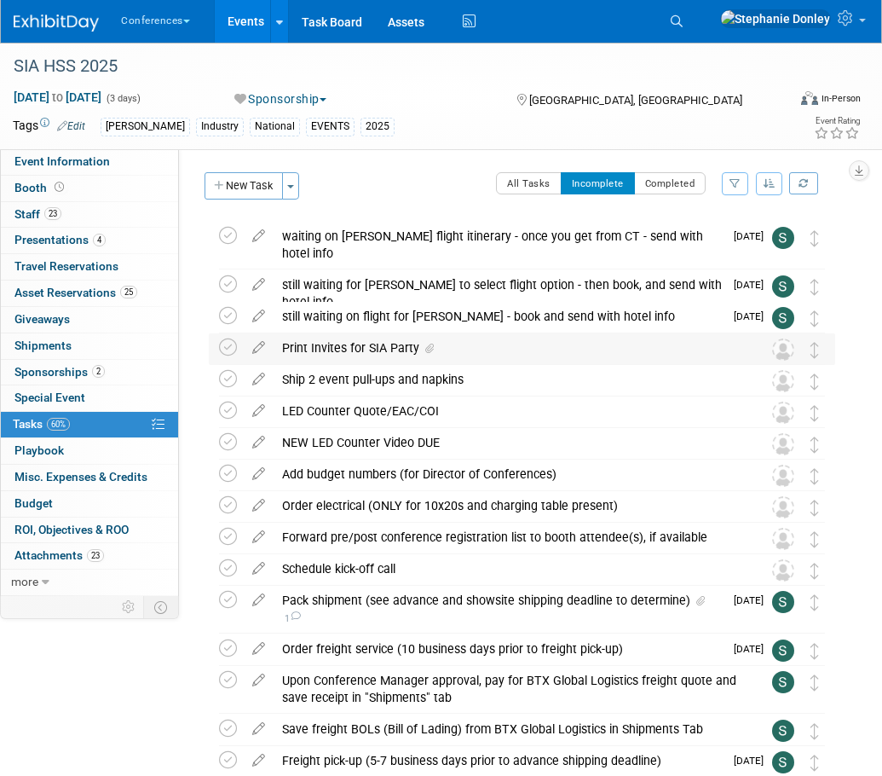
click at [358, 348] on div "Print Invites for SIA Party" at bounding box center [506, 347] width 465 height 29
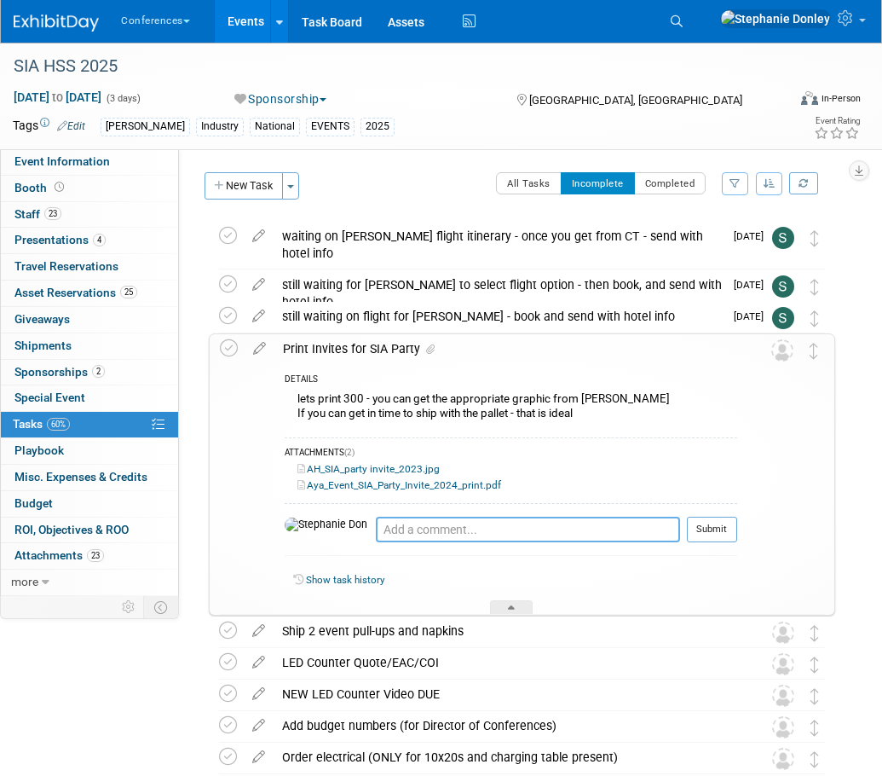
click at [389, 528] on textarea at bounding box center [528, 530] width 304 height 26
click at [387, 467] on link "AH_SIA_party invite_2023.jpg" at bounding box center [369, 469] width 142 height 12
click at [376, 531] on textarea at bounding box center [528, 530] width 304 height 26
type textarea "these attachements are OLD --- make sure to get the one for 2025"
click at [708, 533] on button "Submit" at bounding box center [712, 530] width 50 height 26
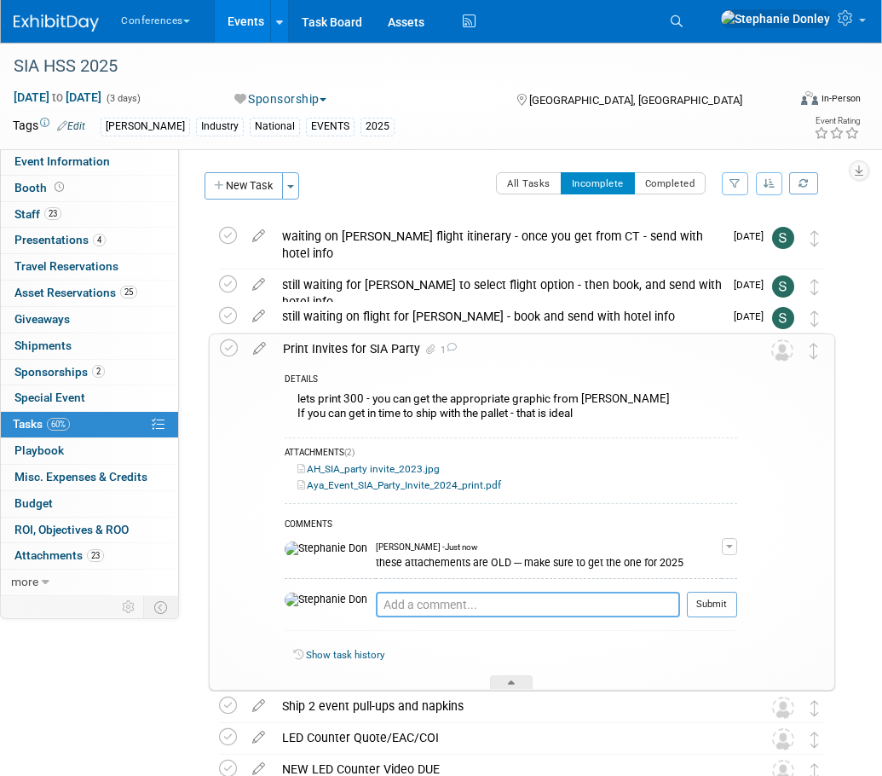
click at [376, 614] on textarea at bounding box center [528, 605] width 304 height 26
type textarea "ship with pallet ideally"
click at [697, 604] on button "Submit" at bounding box center [712, 605] width 50 height 26
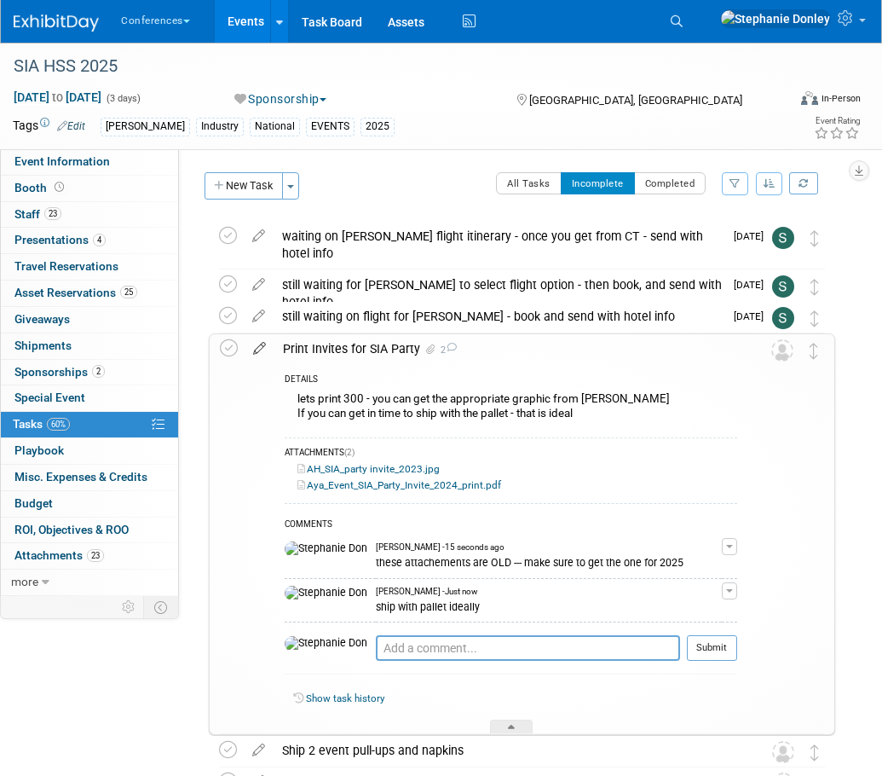
click at [257, 345] on icon at bounding box center [260, 344] width 30 height 21
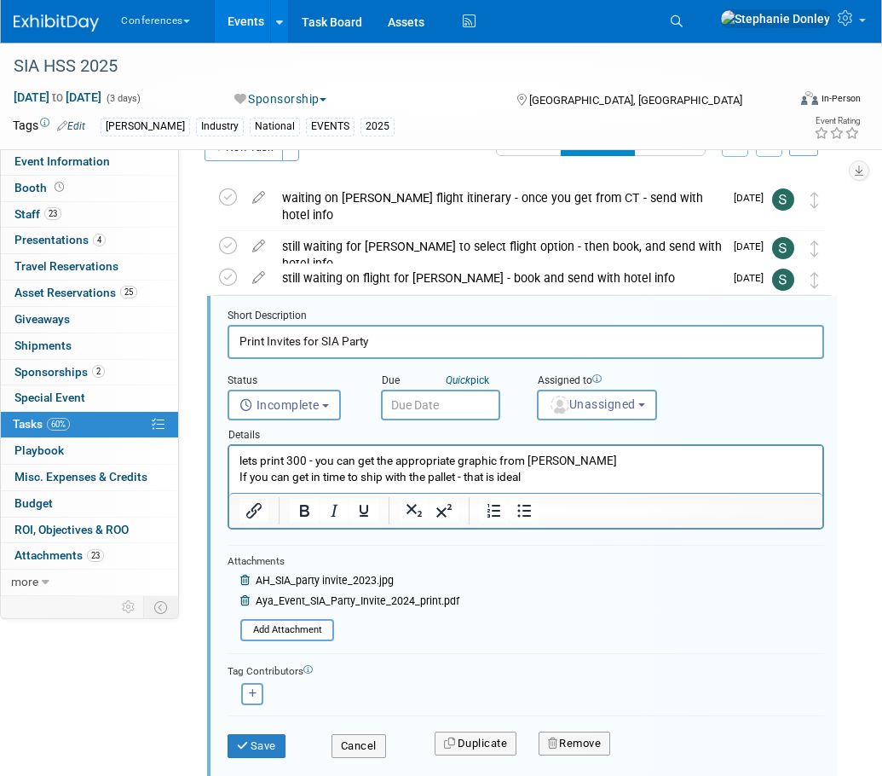
scroll to position [84, 0]
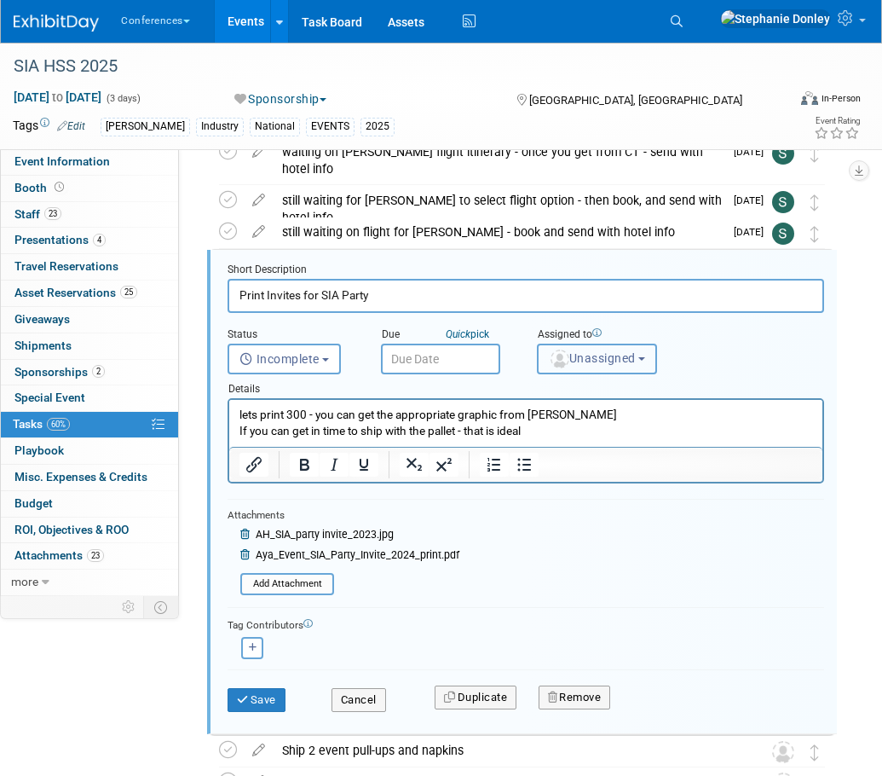
click at [608, 353] on span "Unassigned" at bounding box center [592, 358] width 87 height 14
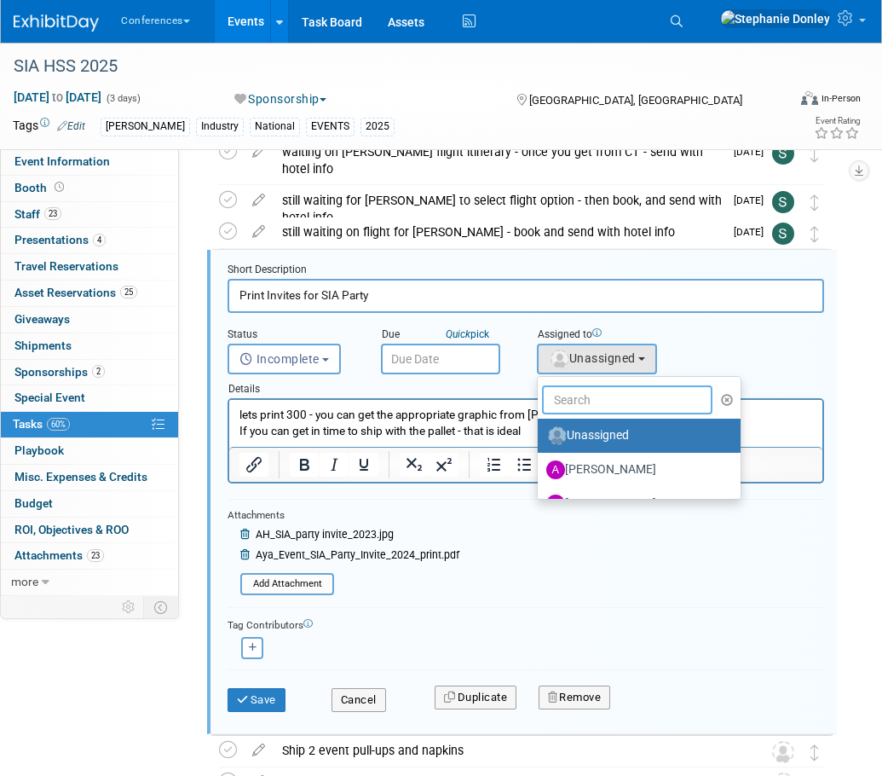
click at [603, 400] on input "text" at bounding box center [627, 399] width 171 height 29
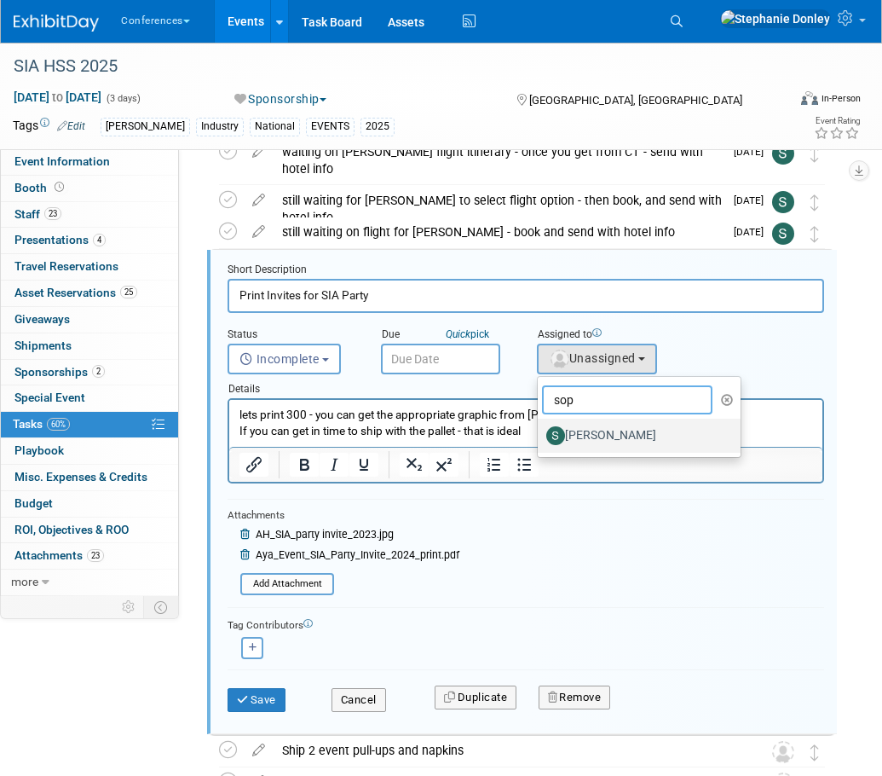
type input "sop"
click at [612, 429] on label "[PERSON_NAME]" at bounding box center [636, 435] width 178 height 27
click at [541, 429] on input "[PERSON_NAME]" at bounding box center [534, 433] width 11 height 11
select select "a9d03f23-9900-4d84-867c-673ace9463de"
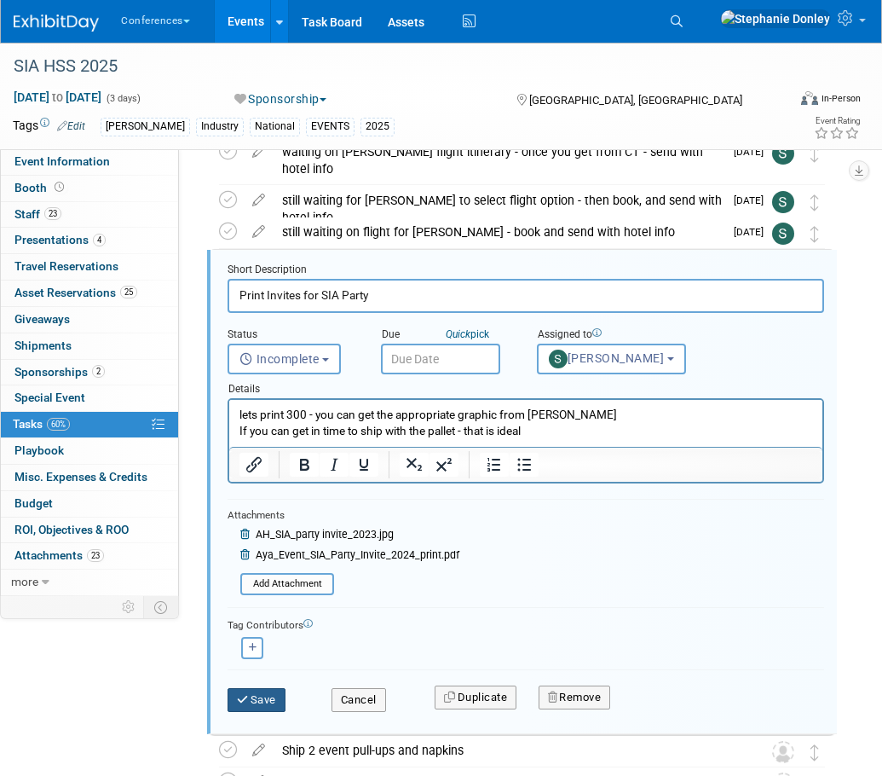
click at [253, 703] on button "Save" at bounding box center [257, 700] width 58 height 24
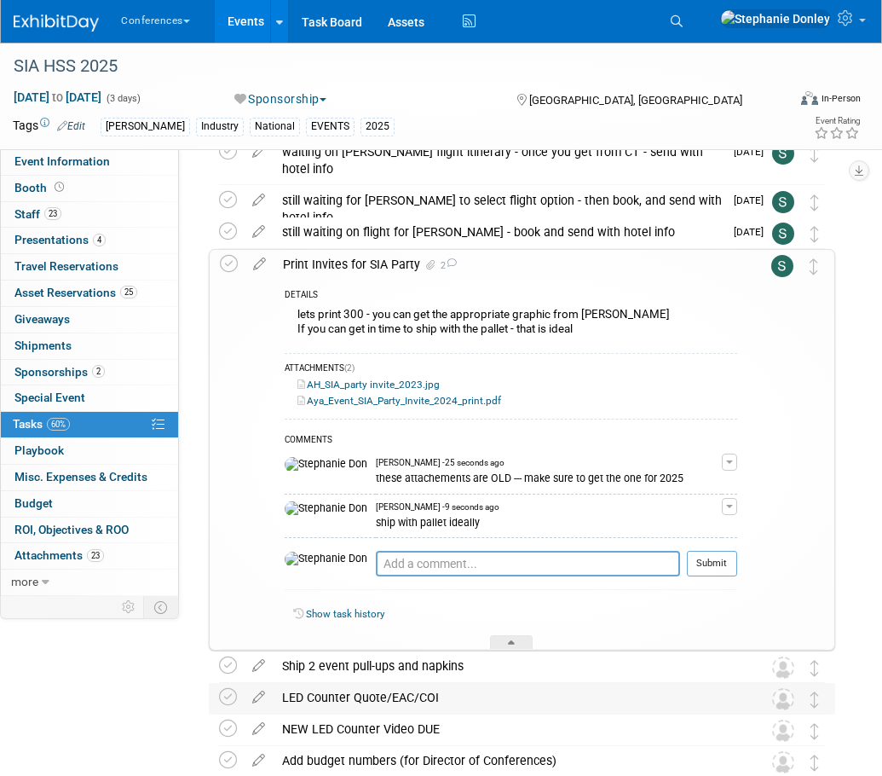
click at [325, 701] on div "LED Counter Quote/EAC/COI" at bounding box center [506, 697] width 465 height 29
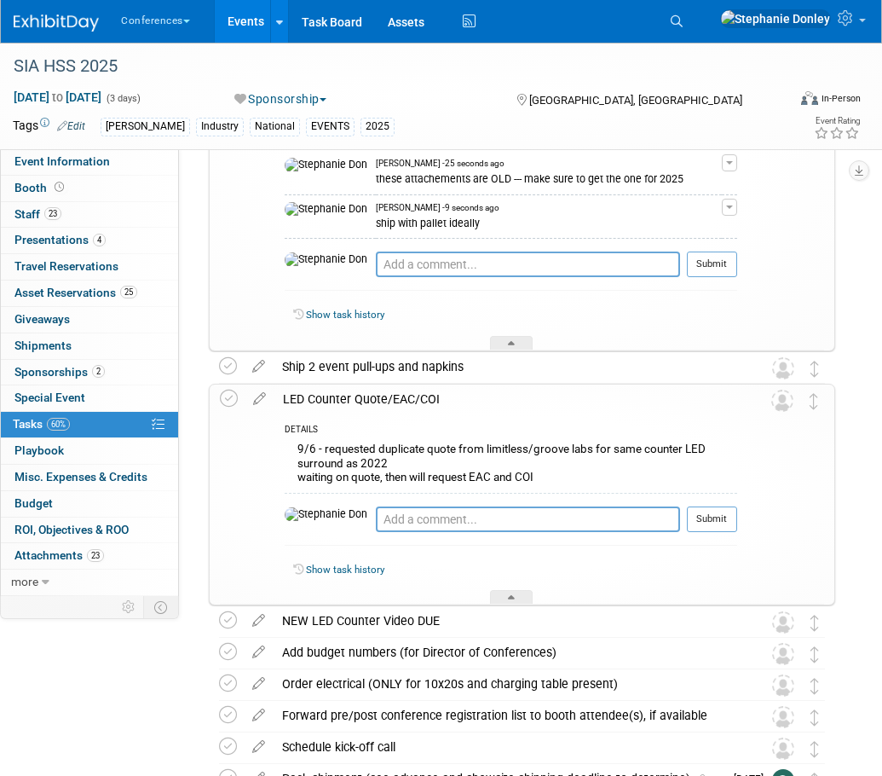
scroll to position [387, 0]
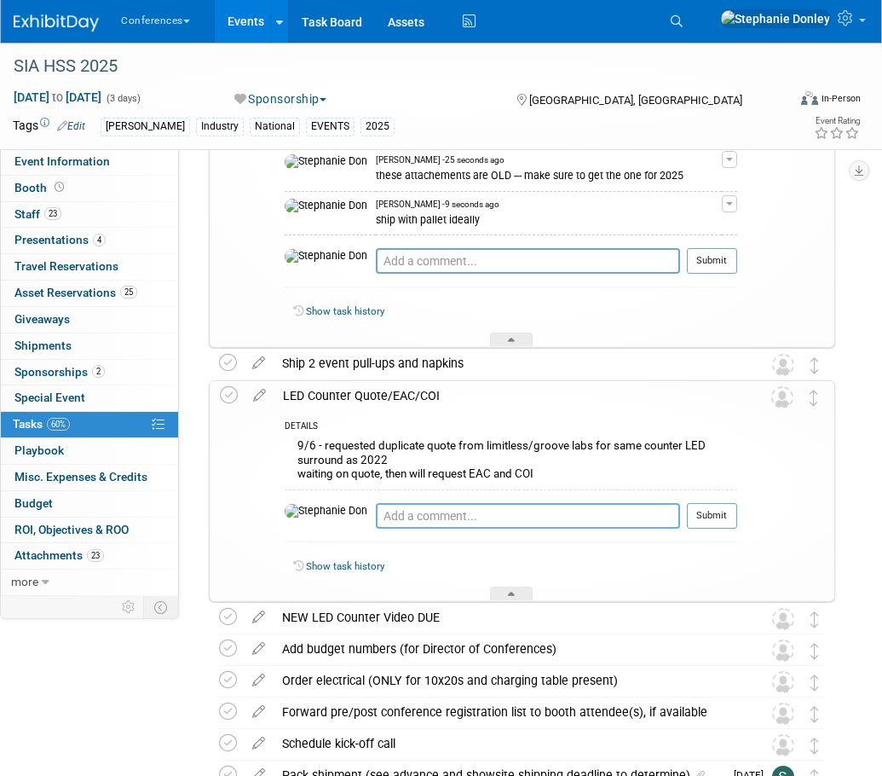
click at [376, 516] on textarea at bounding box center [528, 516] width 304 height 26
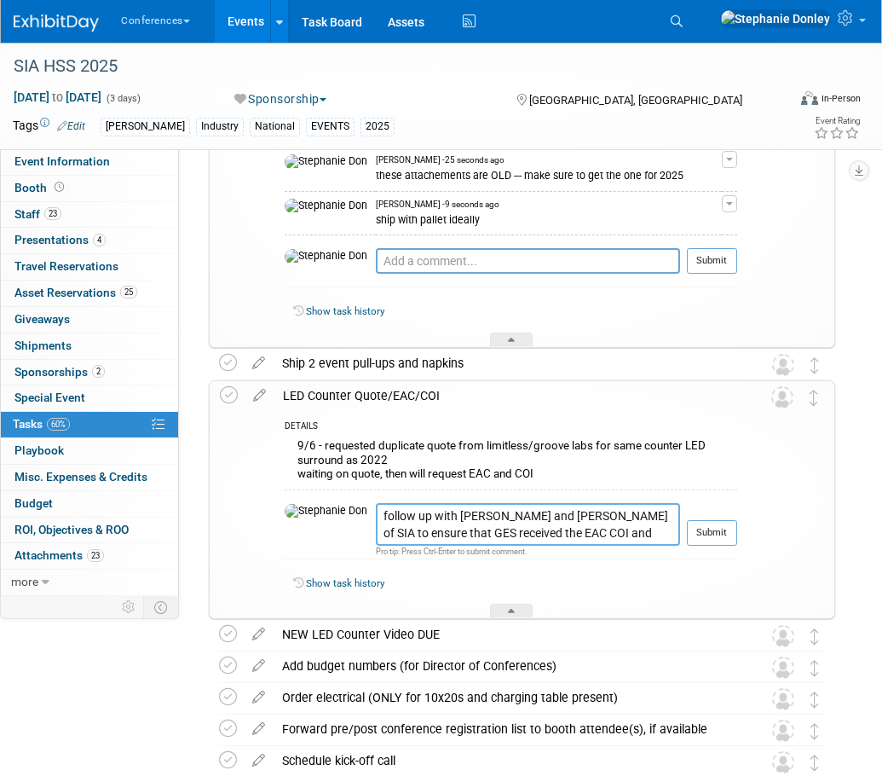
drag, startPoint x: 537, startPoint y: 540, endPoint x: 299, endPoint y: 520, distance: 238.7
click at [299, 520] on tr "follow up with [PERSON_NAME] and [PERSON_NAME] of SIA to ensure that GES receiv…" at bounding box center [511, 531] width 453 height 56
type textarea "follow up with dash for the offiical contract/order (nased on the quote provide…"
click at [720, 530] on button "Submit" at bounding box center [712, 533] width 50 height 26
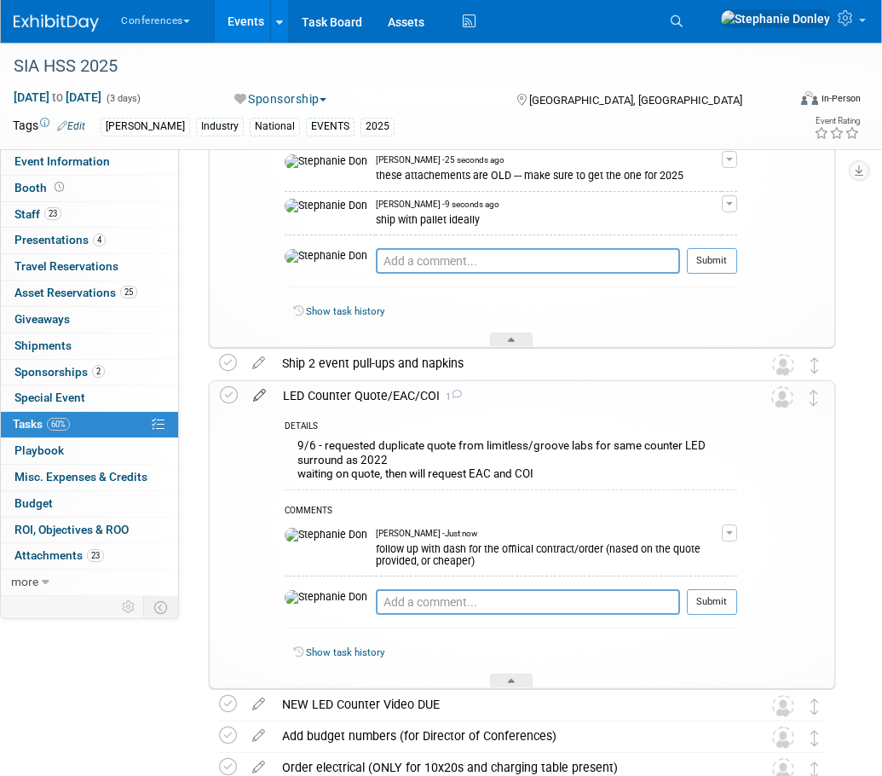
click at [262, 395] on icon at bounding box center [260, 391] width 30 height 21
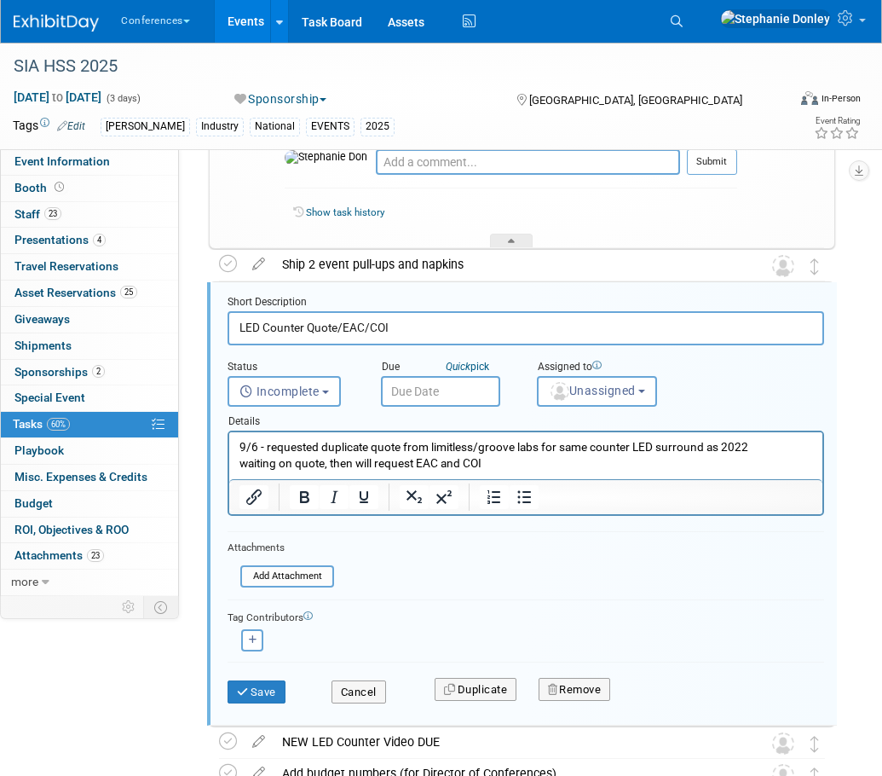
scroll to position [518, 0]
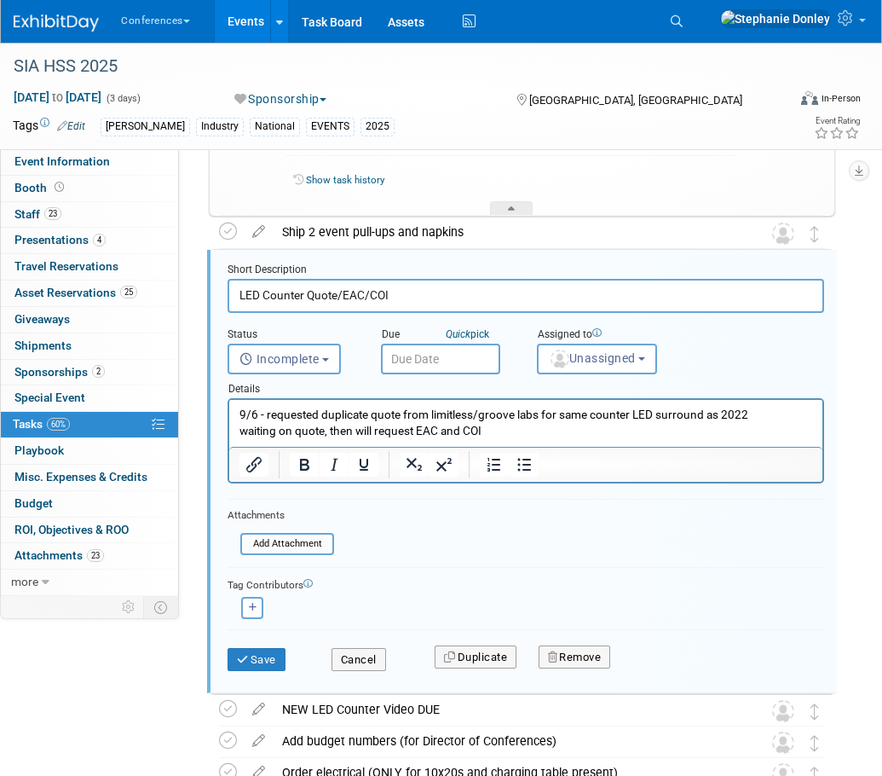
drag, startPoint x: 397, startPoint y: 294, endPoint x: 339, endPoint y: 294, distance: 58.0
click at [339, 294] on input "LED Counter Quote/EAC/COI" at bounding box center [526, 295] width 597 height 33
type input "LED Counter Quote - order"
click at [599, 362] on span "Unassigned" at bounding box center [592, 358] width 87 height 14
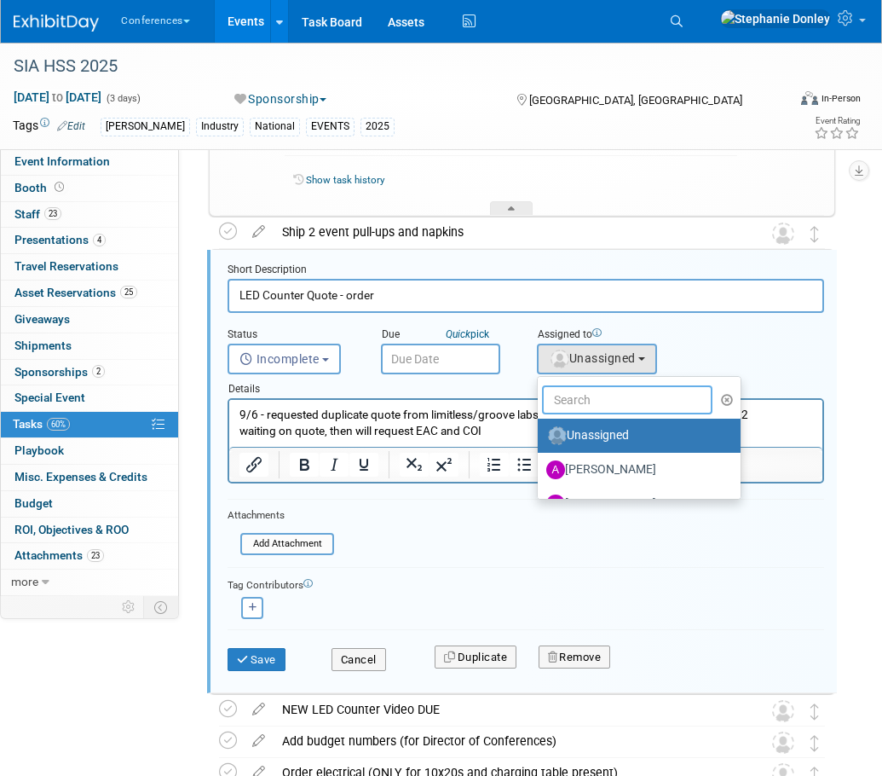
click at [608, 396] on input "text" at bounding box center [627, 399] width 171 height 29
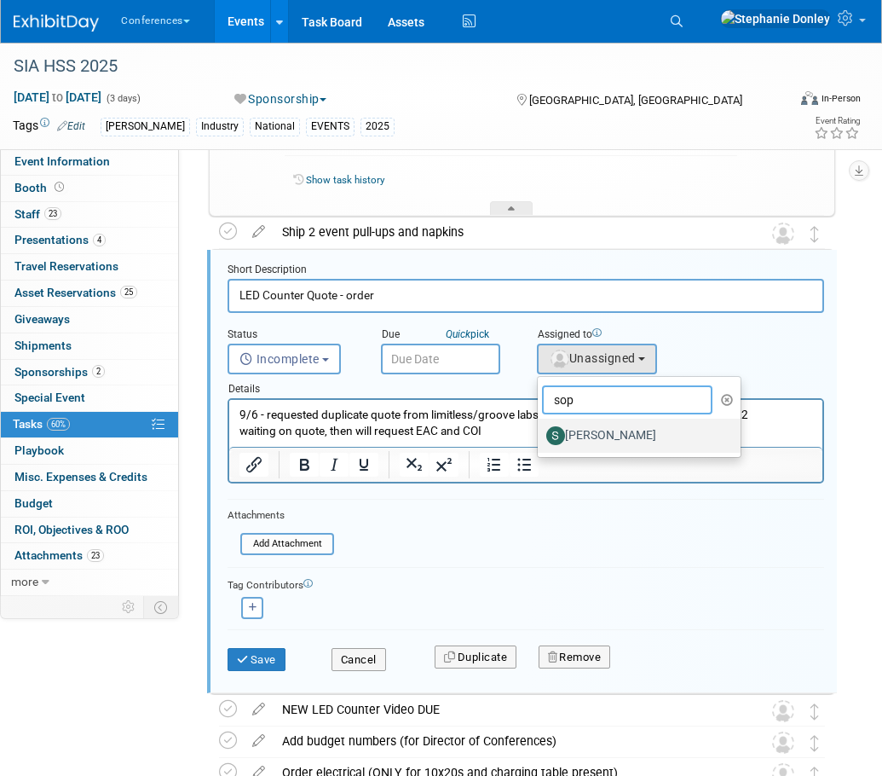
type input "sop"
click at [620, 443] on label "[PERSON_NAME]" at bounding box center [636, 435] width 178 height 27
click at [541, 439] on input "[PERSON_NAME]" at bounding box center [534, 433] width 11 height 11
select select "a9d03f23-9900-4d84-867c-673ace9463de"
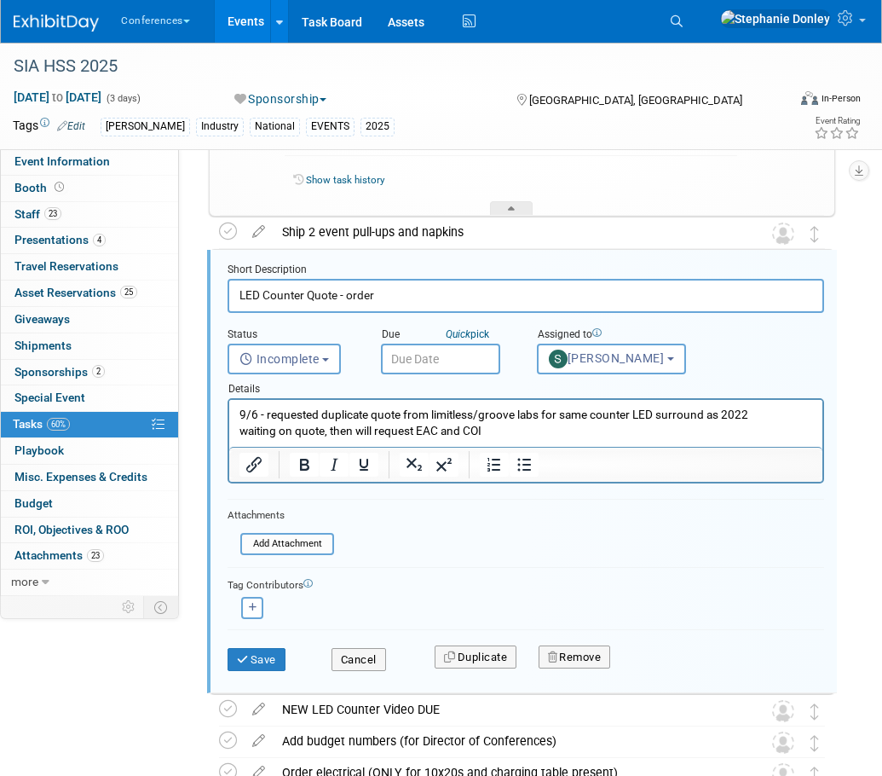
click at [420, 362] on input "text" at bounding box center [440, 359] width 119 height 31
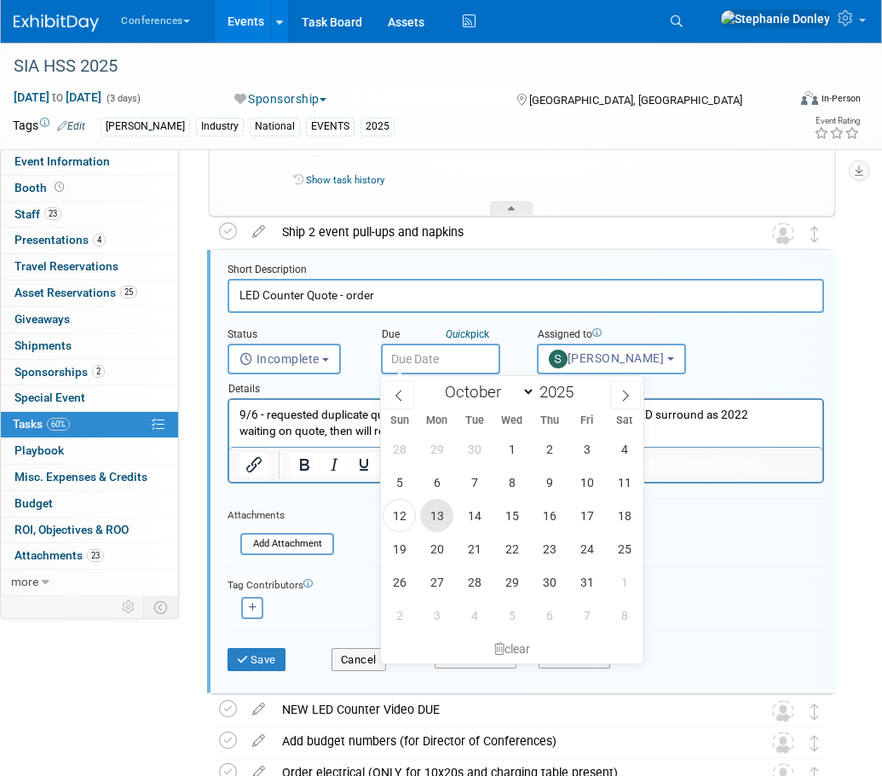
click at [438, 510] on span "13" at bounding box center [436, 515] width 33 height 33
type input "[DATE]"
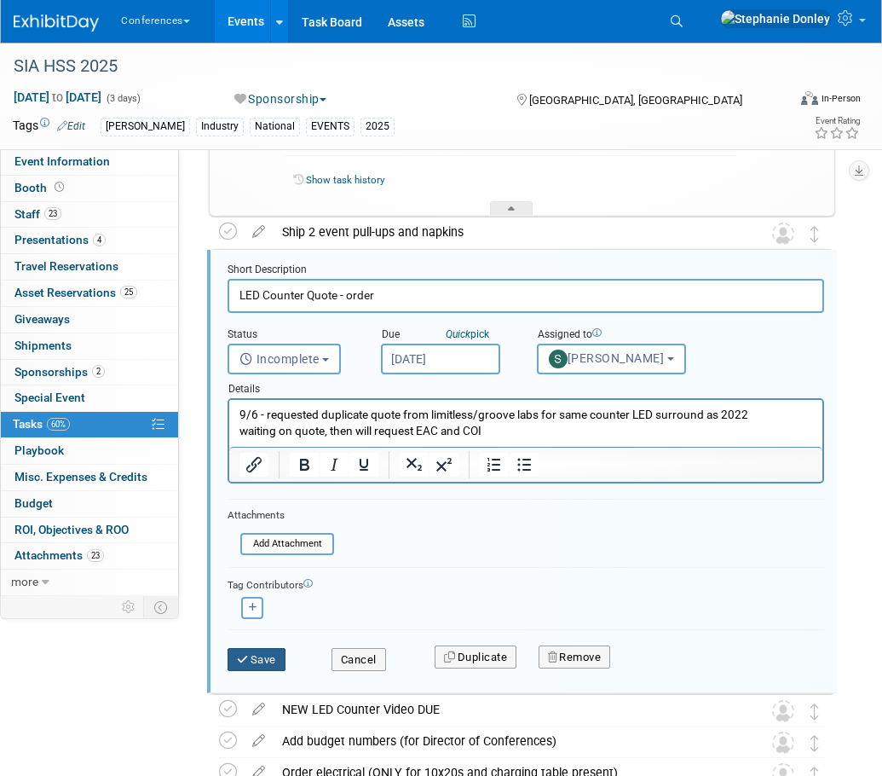
click at [260, 657] on button "Save" at bounding box center [257, 660] width 58 height 24
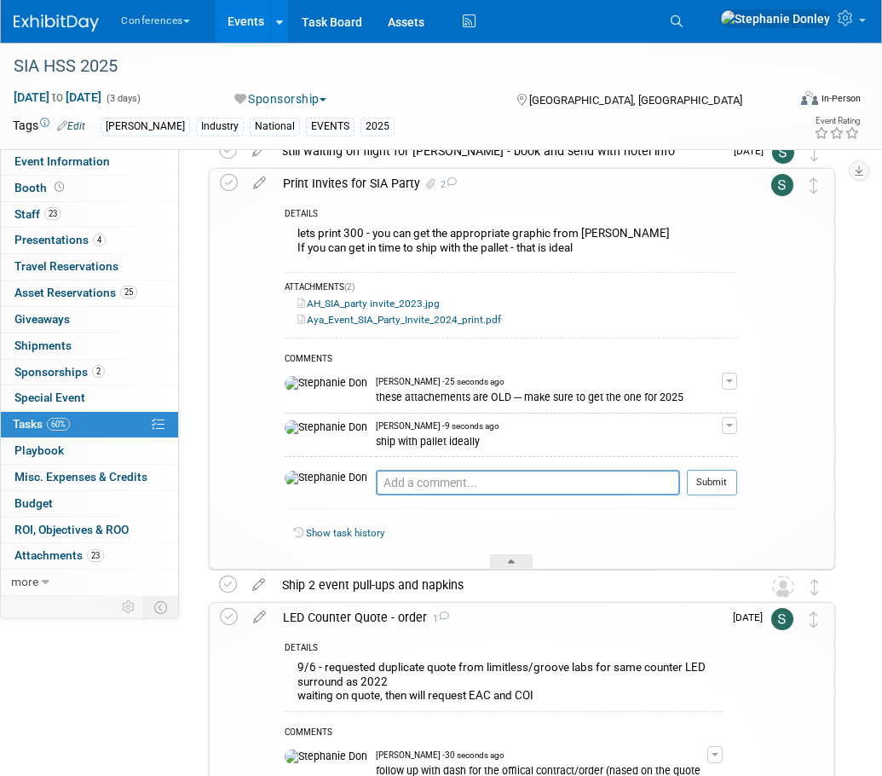
scroll to position [0, 0]
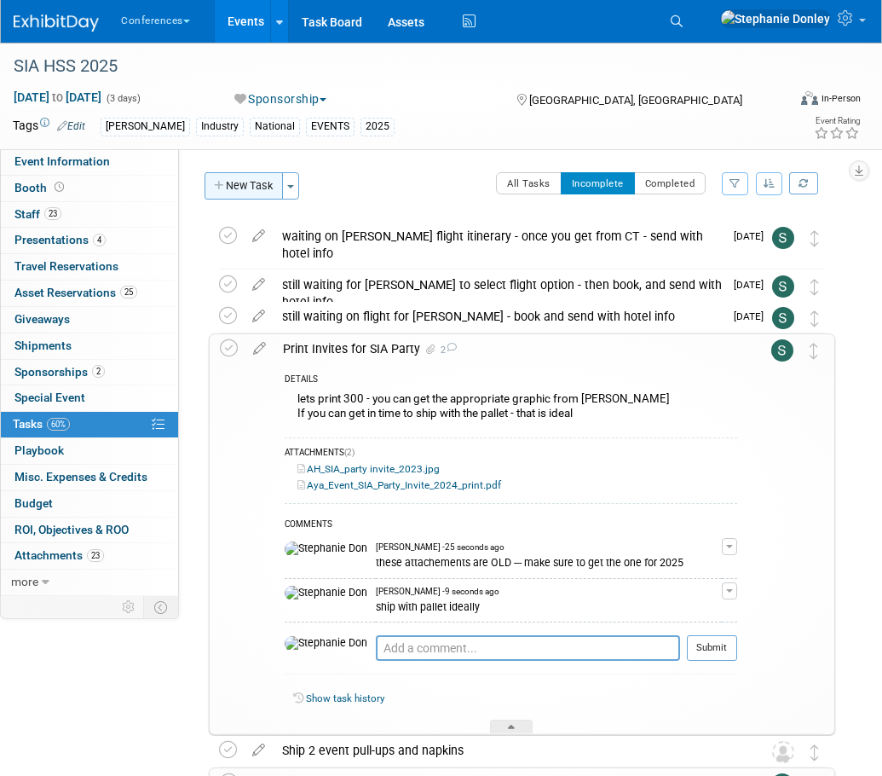
click at [233, 194] on button "New Task" at bounding box center [244, 185] width 78 height 27
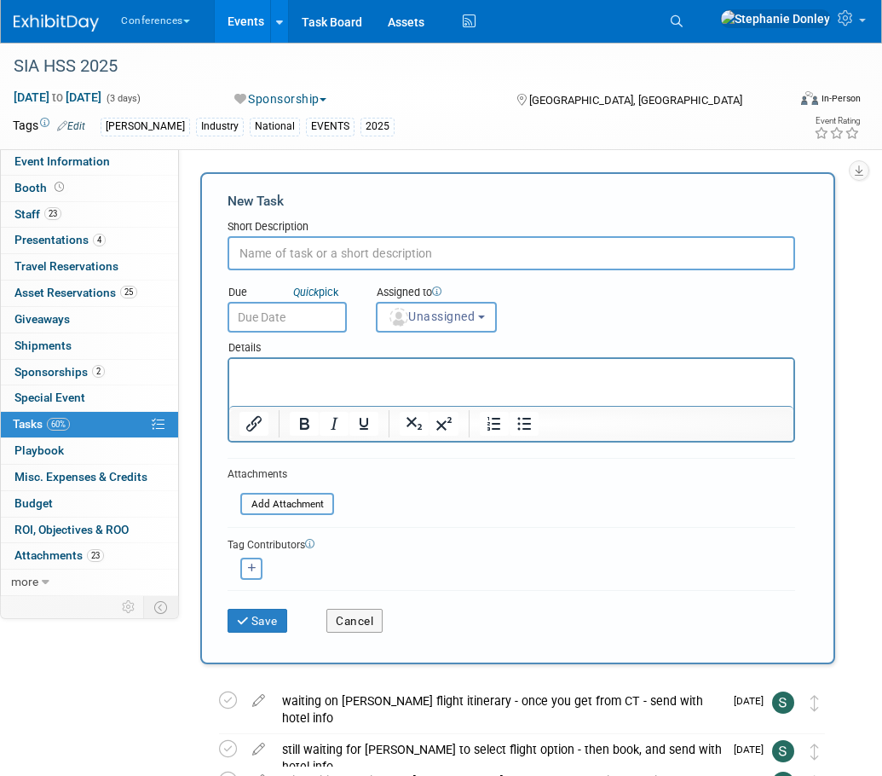
click at [312, 255] on input "text" at bounding box center [512, 253] width 568 height 34
paste input "follow up with [PERSON_NAME] and [PERSON_NAME] of SIA to ensure that GES receiv…"
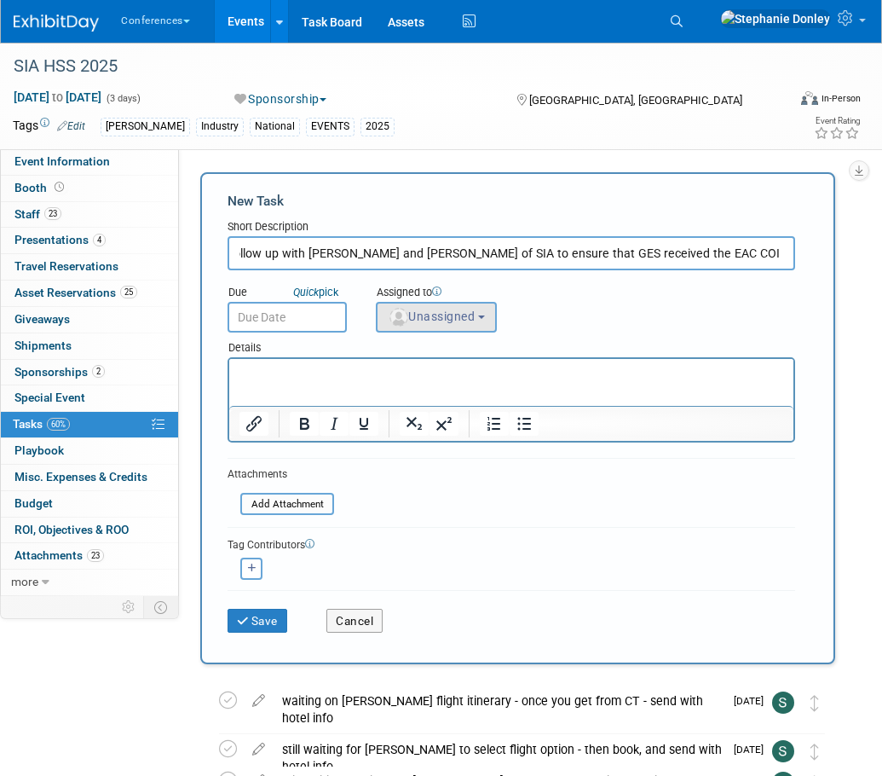
type input "follow up with [PERSON_NAME] and [PERSON_NAME] of SIA to ensure that GES receiv…"
click at [431, 319] on span "Unassigned" at bounding box center [431, 317] width 87 height 14
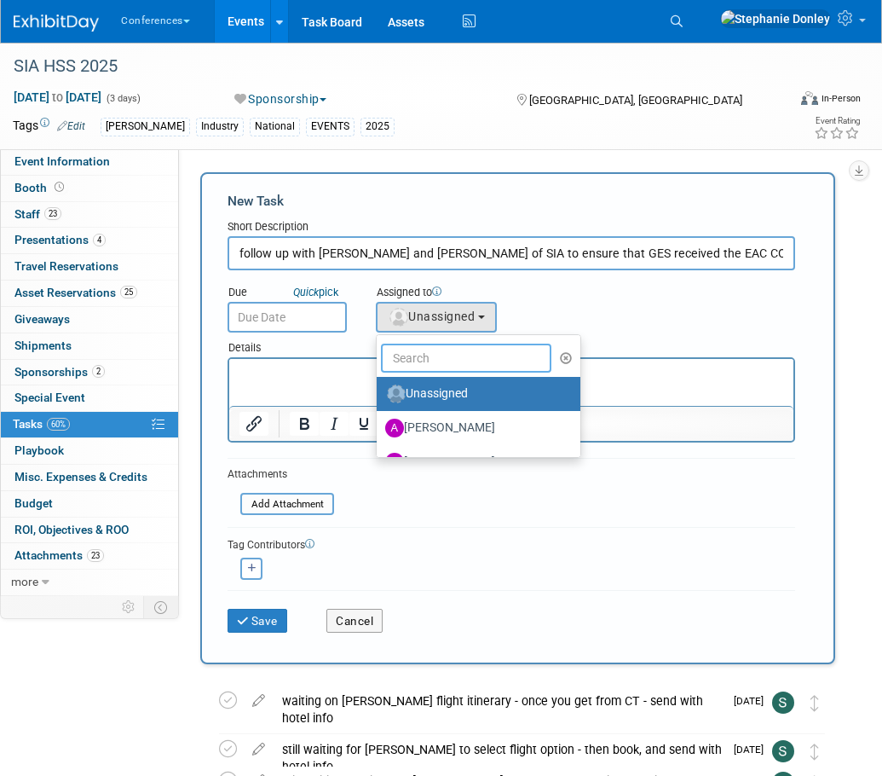
click at [443, 352] on input "text" at bounding box center [466, 358] width 171 height 29
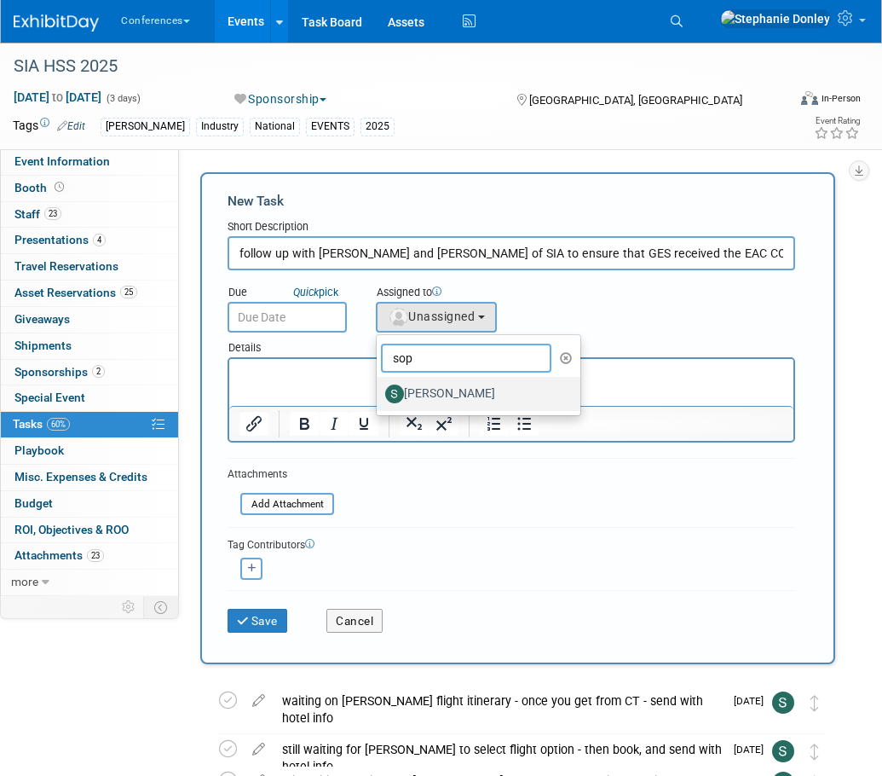
type input "sop"
click at [451, 391] on label "[PERSON_NAME]" at bounding box center [474, 393] width 178 height 27
click at [379, 391] on input "[PERSON_NAME]" at bounding box center [373, 391] width 11 height 11
select select "a9d03f23-9900-4d84-867c-673ace9463de"
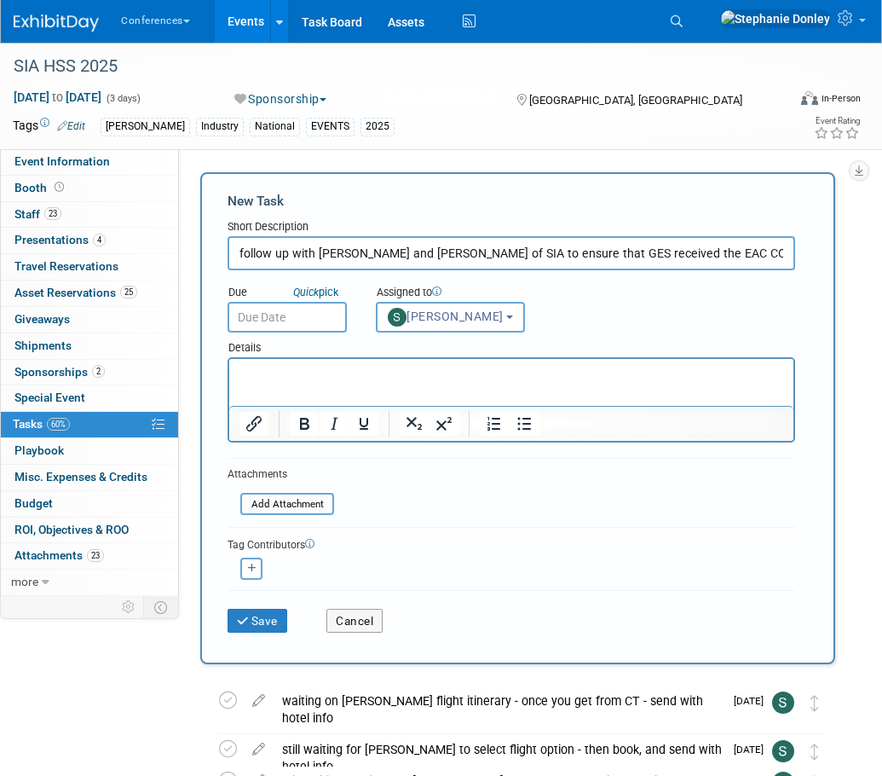
click at [279, 316] on input "text" at bounding box center [287, 317] width 119 height 31
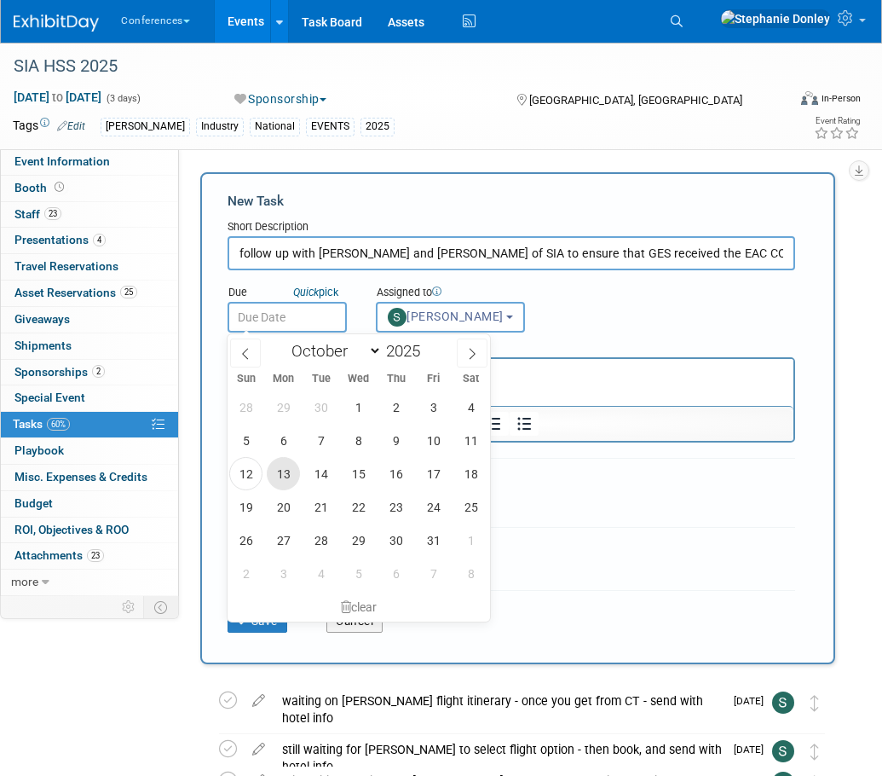
click at [281, 473] on span "13" at bounding box center [283, 473] width 33 height 33
type input "[DATE]"
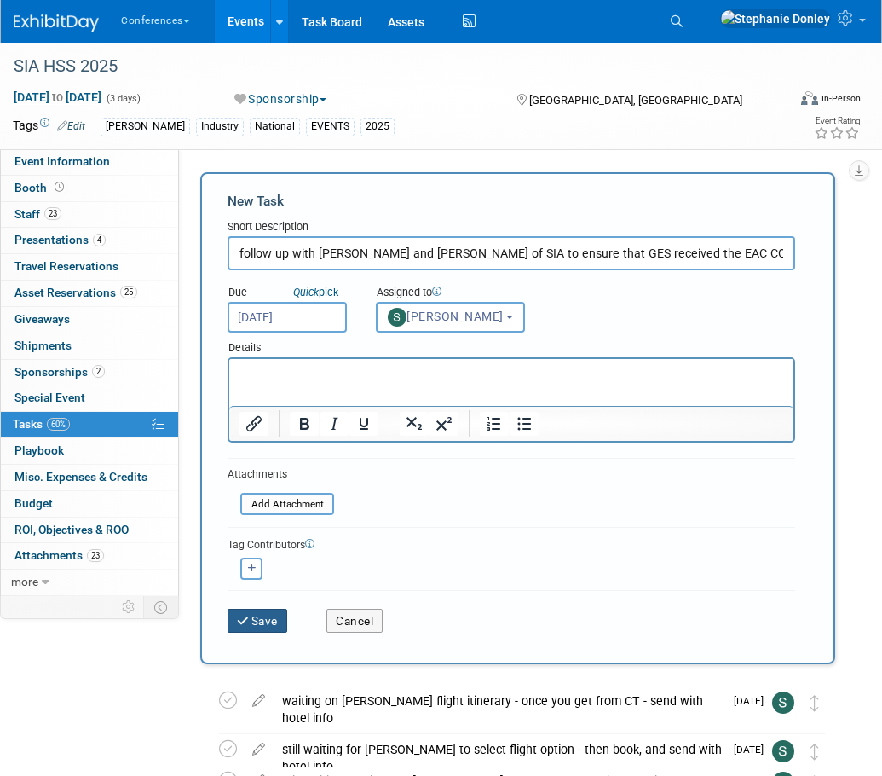
click at [255, 618] on button "Save" at bounding box center [258, 621] width 60 height 24
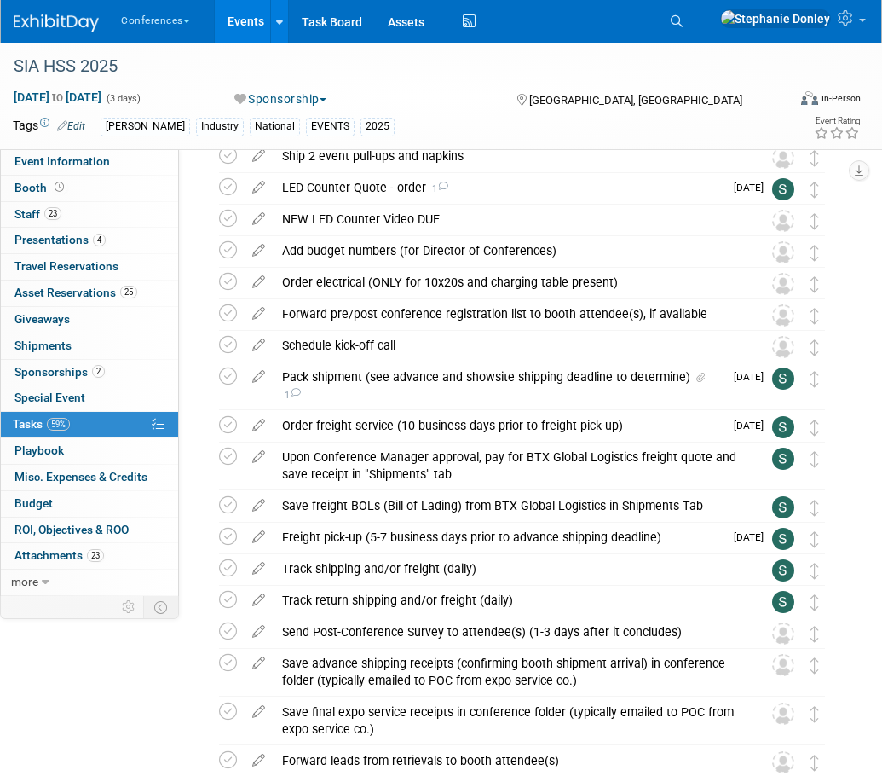
scroll to position [281, 0]
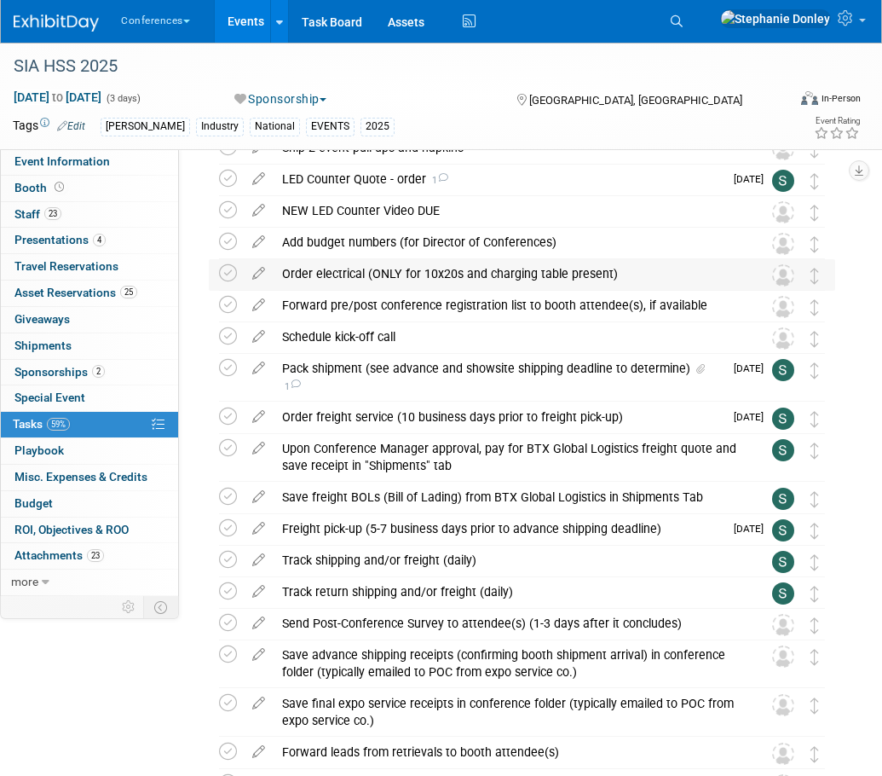
click at [420, 273] on div "Order electrical (ONLY for 10x20s and charging table present)" at bounding box center [506, 273] width 465 height 29
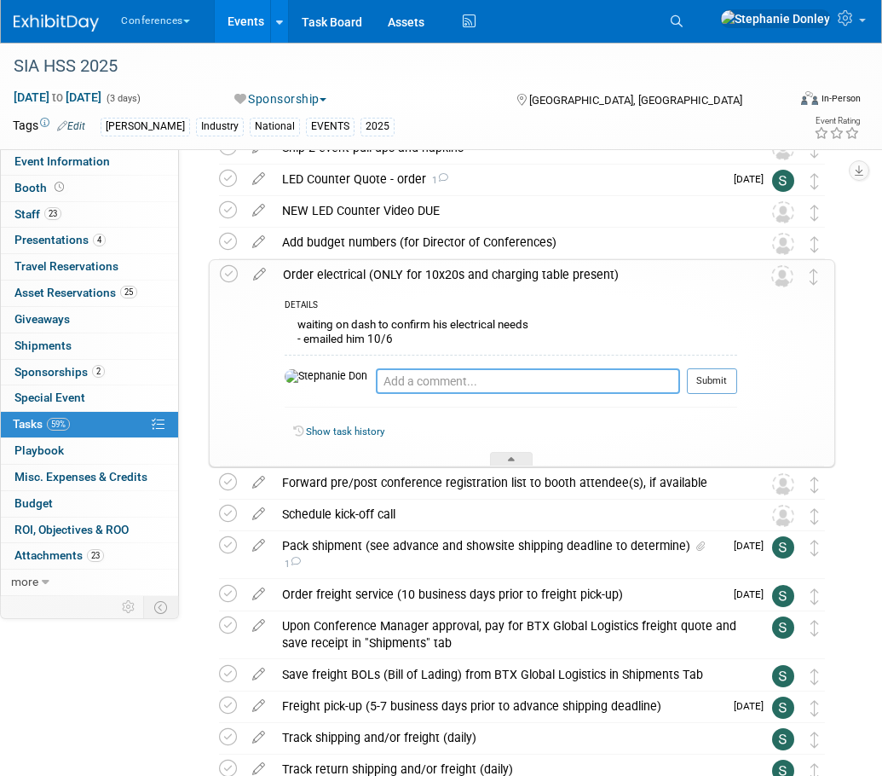
click at [376, 385] on textarea at bounding box center [528, 381] width 304 height 26
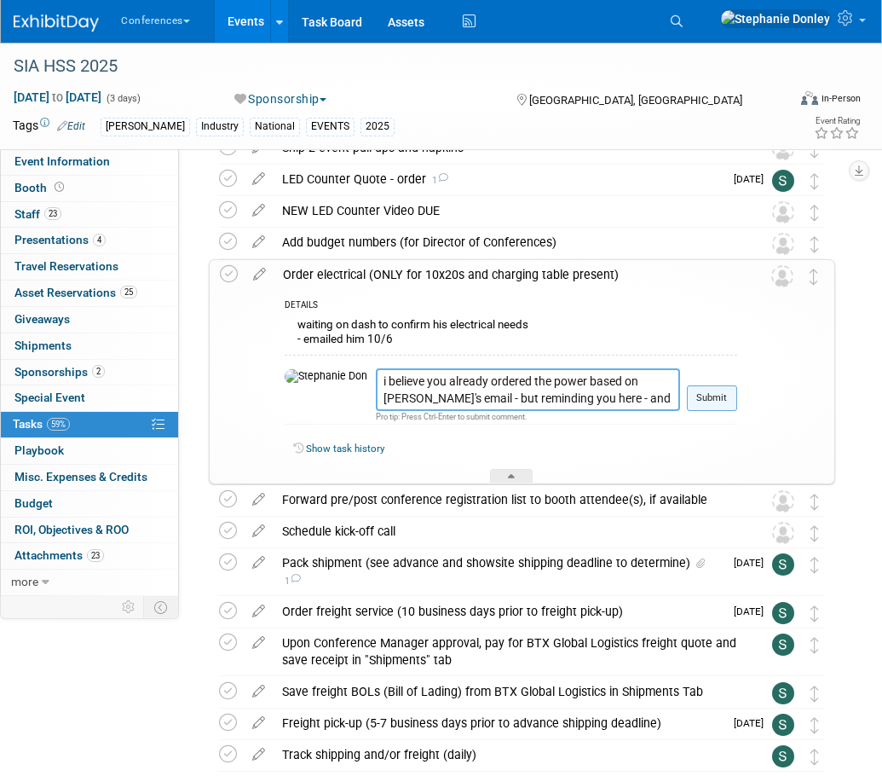
type textarea "i believe you already ordered the power based on [PERSON_NAME]'s email - but re…"
click at [708, 392] on button "Submit" at bounding box center [712, 398] width 50 height 26
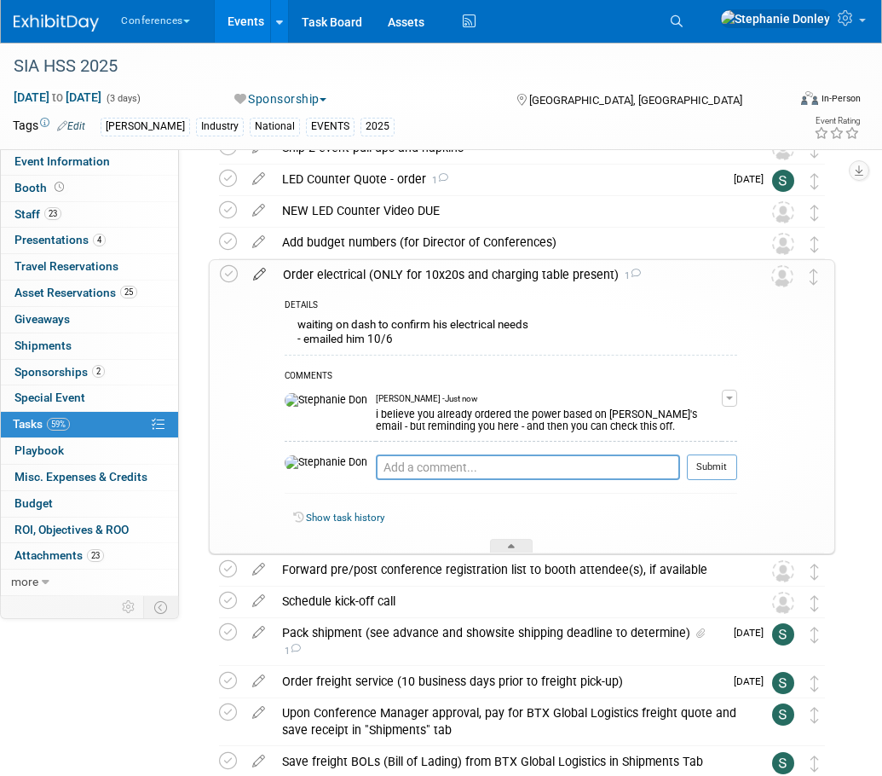
click at [263, 272] on icon at bounding box center [260, 270] width 30 height 21
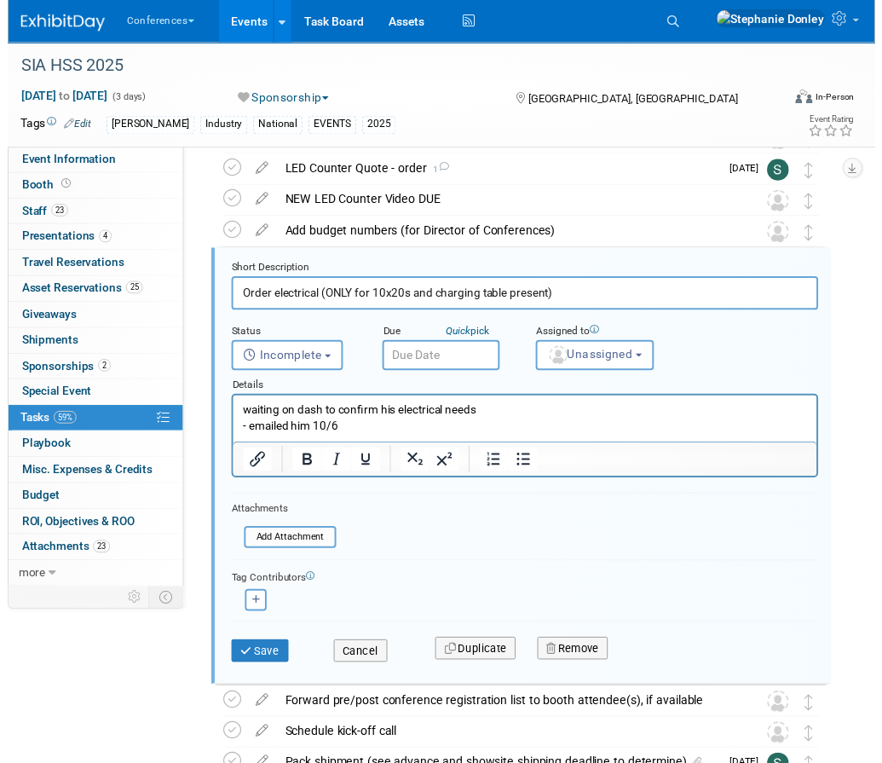
scroll to position [291, 0]
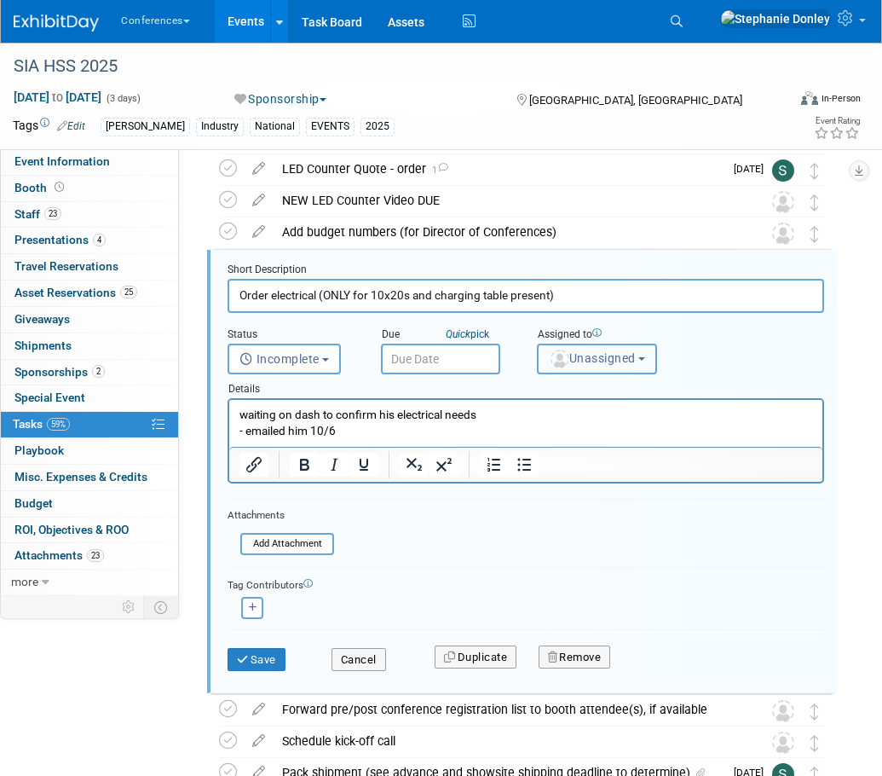
click at [605, 359] on span "Unassigned" at bounding box center [592, 358] width 87 height 14
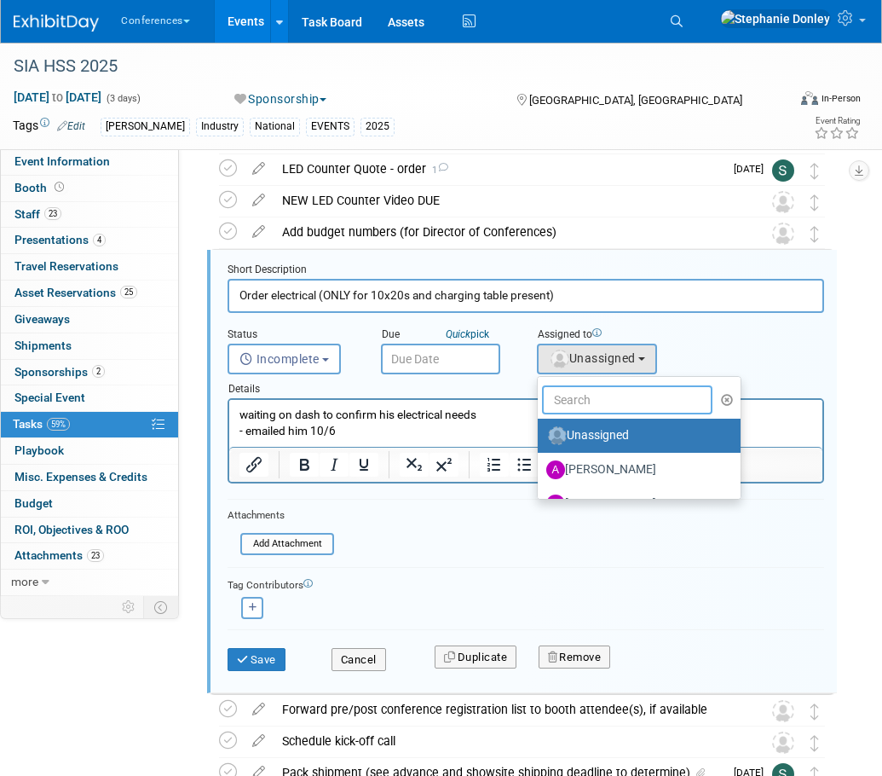
click at [597, 399] on input "text" at bounding box center [627, 399] width 171 height 29
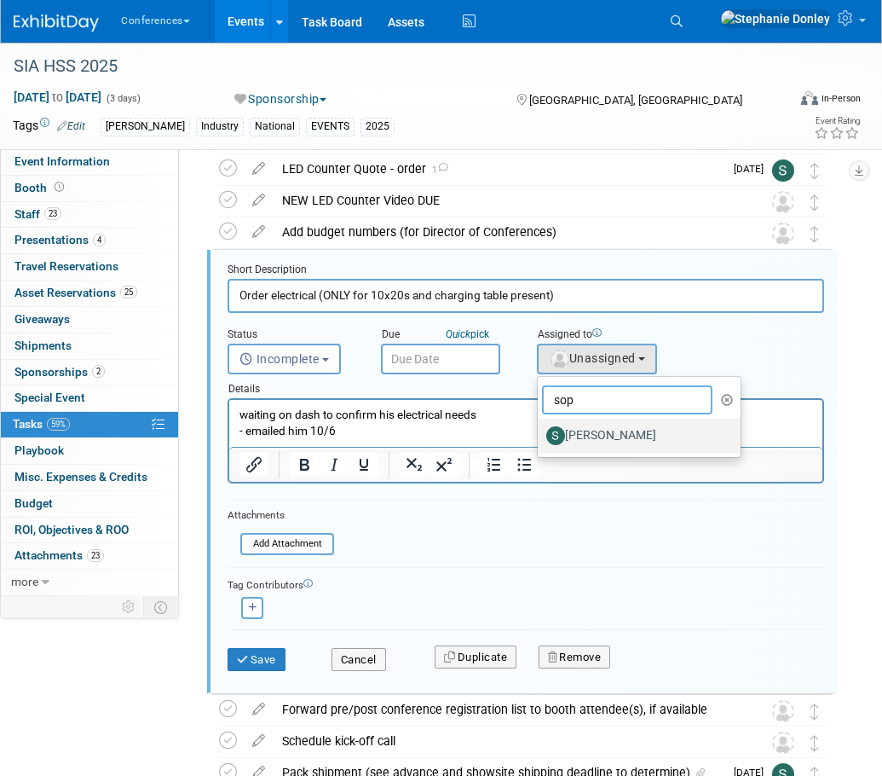
type input "sop"
click at [609, 433] on label "[PERSON_NAME]" at bounding box center [636, 435] width 178 height 27
click at [541, 433] on input "[PERSON_NAME]" at bounding box center [534, 433] width 11 height 11
select select "a9d03f23-9900-4d84-867c-673ace9463de"
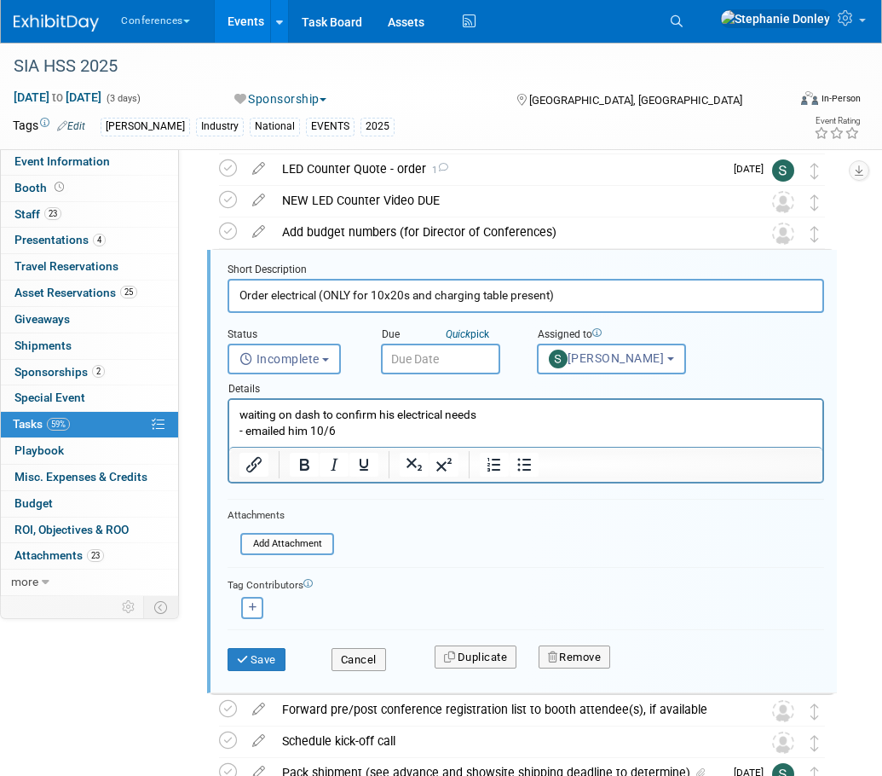
click at [435, 357] on input "text" at bounding box center [440, 359] width 119 height 31
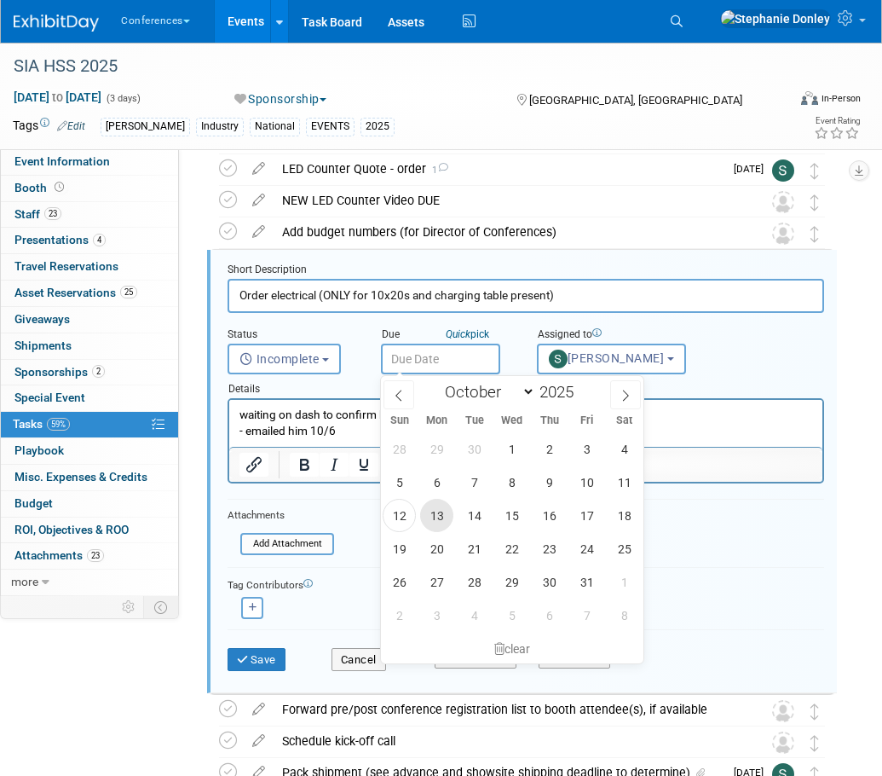
click at [437, 519] on span "13" at bounding box center [436, 515] width 33 height 33
type input "[DATE]"
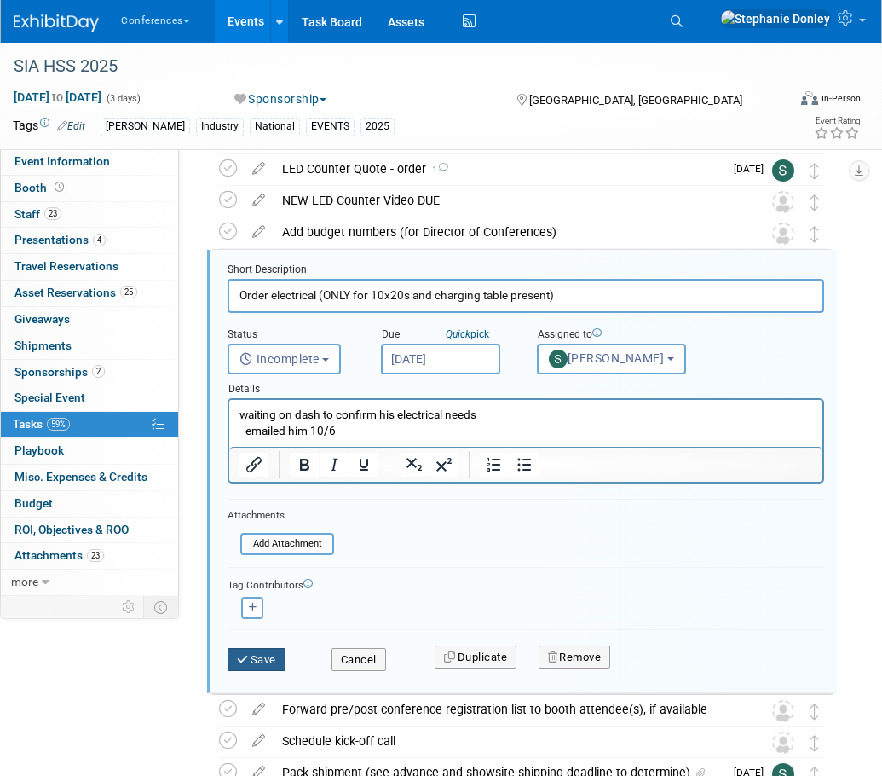
click at [258, 667] on button "Save" at bounding box center [257, 660] width 58 height 24
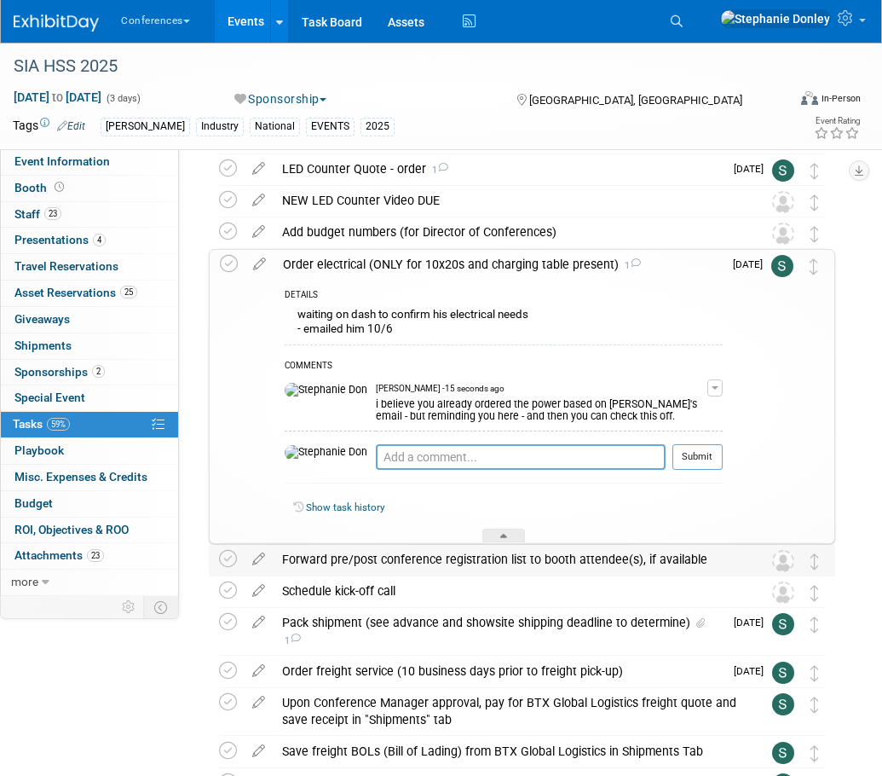
click at [454, 562] on div "Forward pre/post conference registration list to booth attendee(s), if available" at bounding box center [506, 559] width 465 height 29
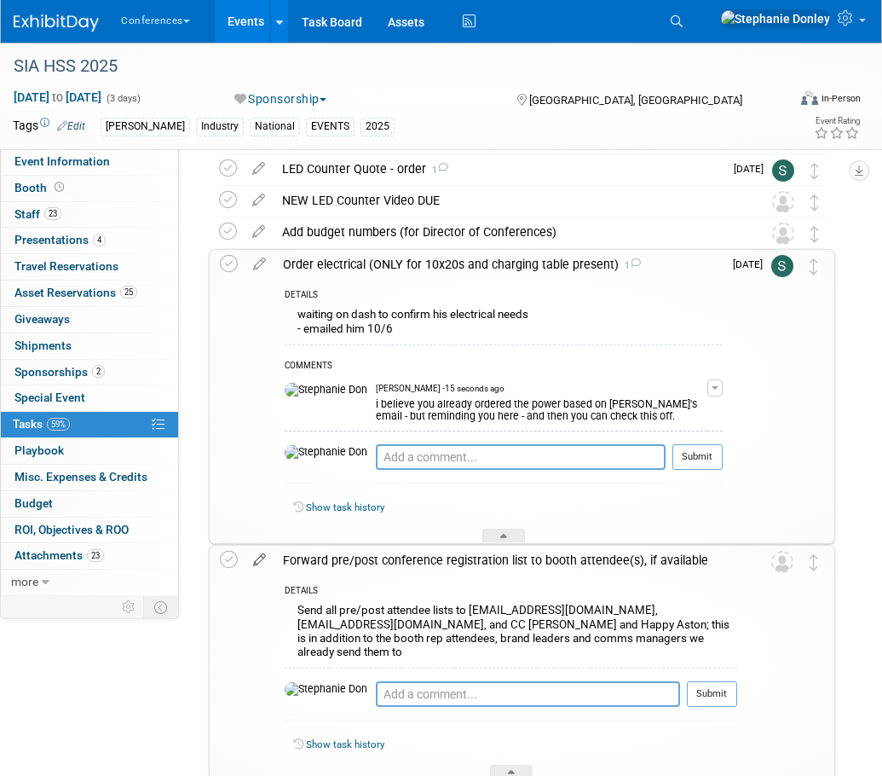
click at [259, 565] on icon at bounding box center [260, 556] width 30 height 21
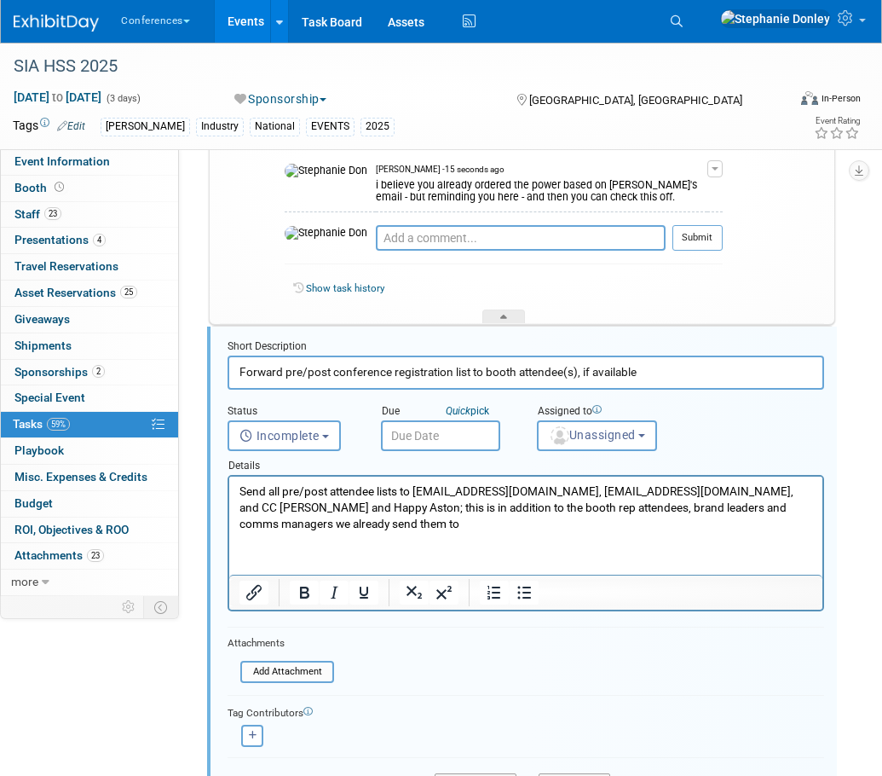
scroll to position [587, 0]
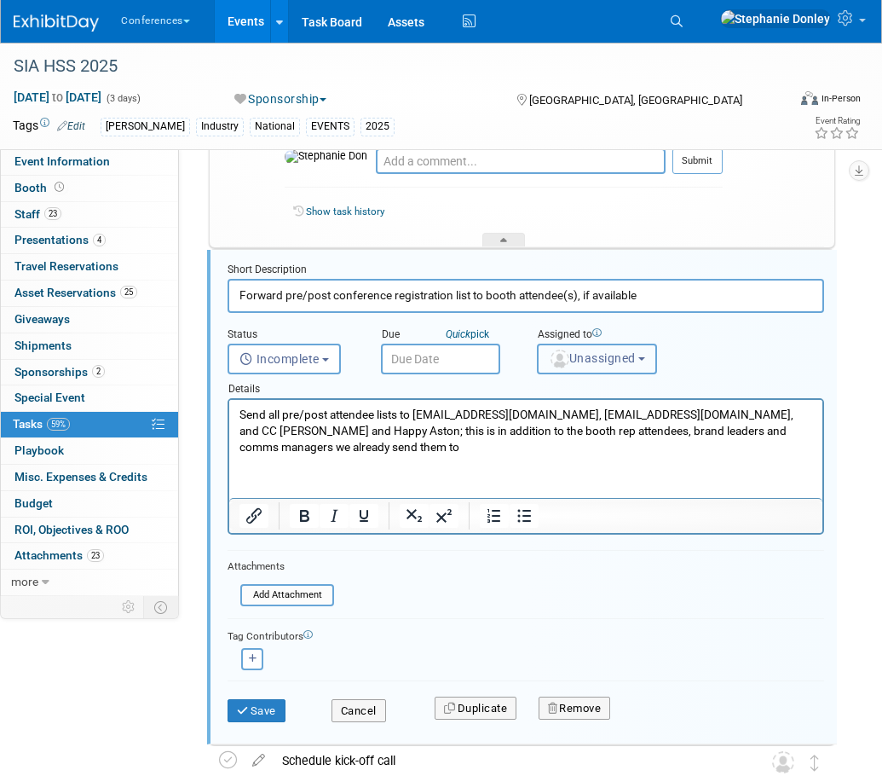
click at [606, 366] on button "Unassigned" at bounding box center [597, 359] width 121 height 31
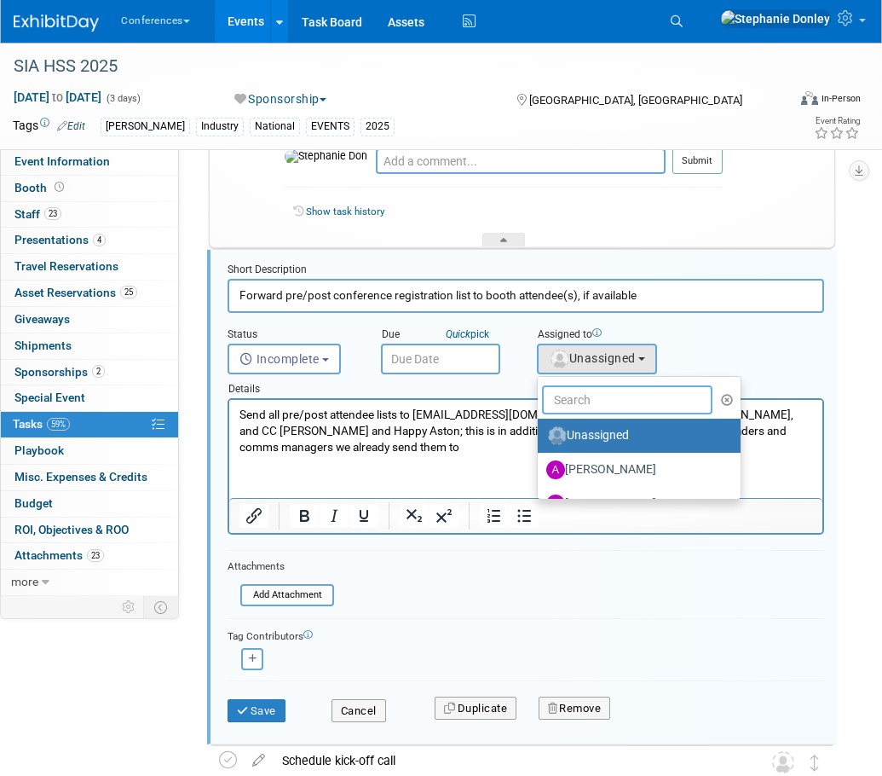
click at [585, 399] on input "text" at bounding box center [627, 399] width 171 height 29
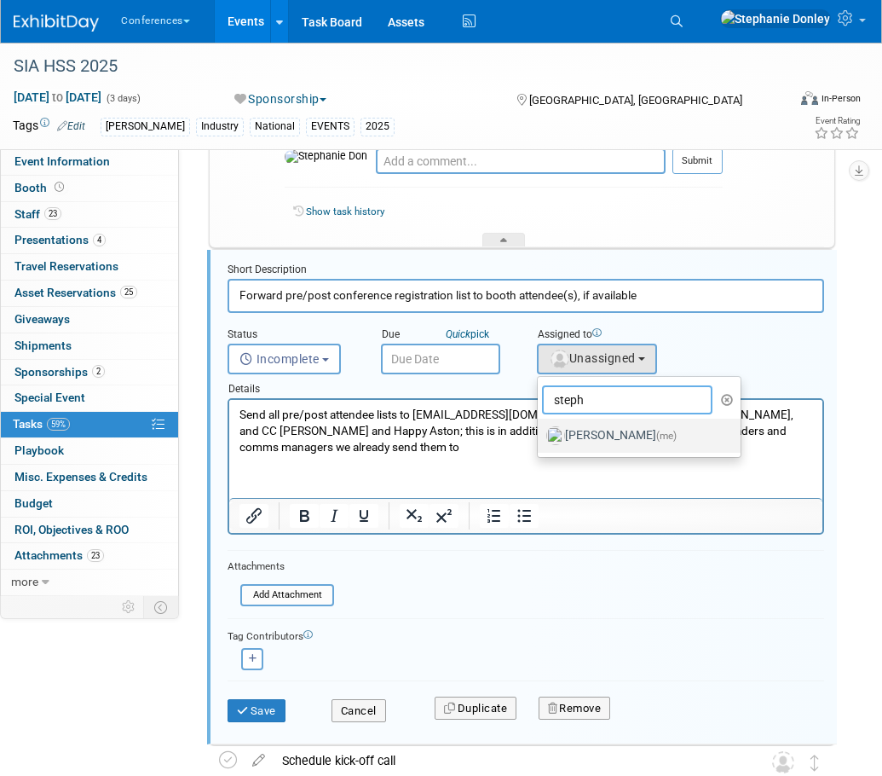
type input "steph"
click at [611, 431] on label "[PERSON_NAME] (me)" at bounding box center [636, 435] width 178 height 27
click at [541, 431] on input "[PERSON_NAME] (me)" at bounding box center [534, 433] width 11 height 11
select select "99d3eb33-a025-47ce-af5b-5fd5b4501ca6"
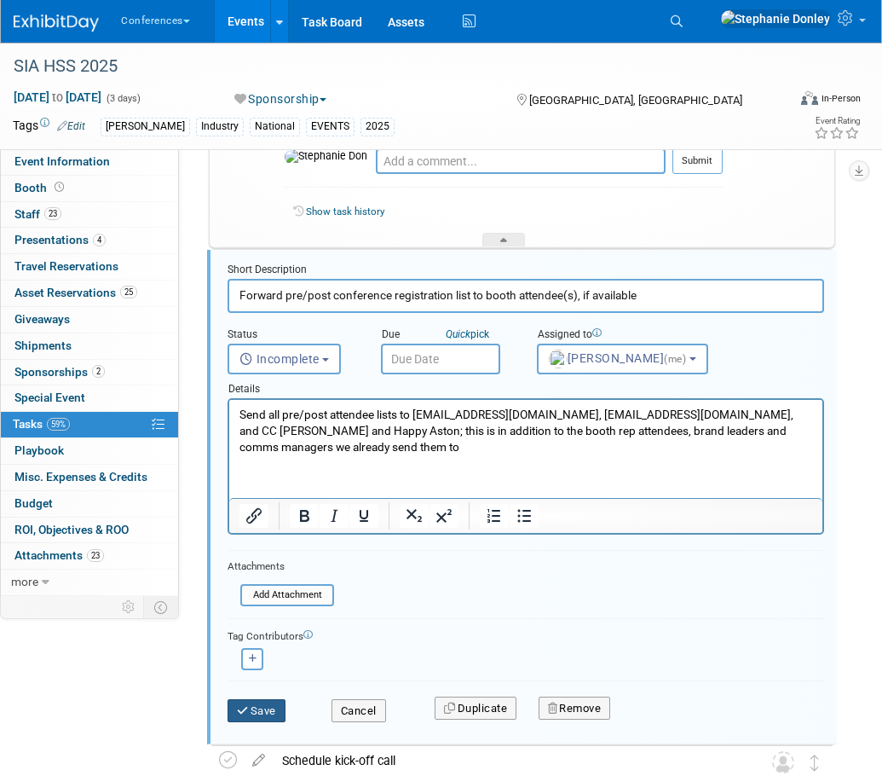
click at [259, 709] on button "Save" at bounding box center [257, 711] width 58 height 24
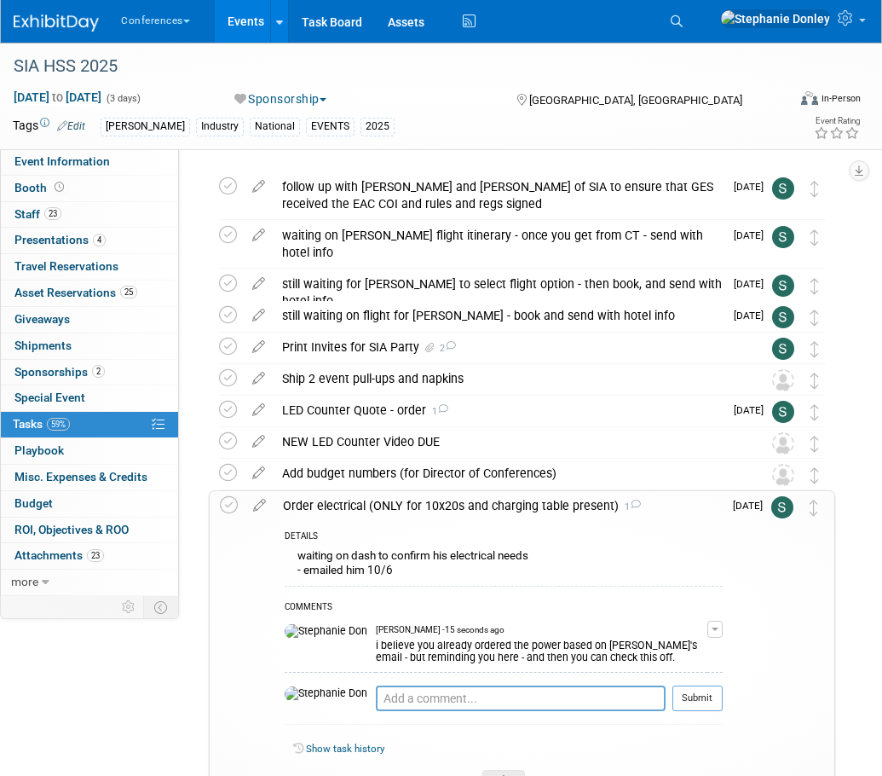
scroll to position [0, 0]
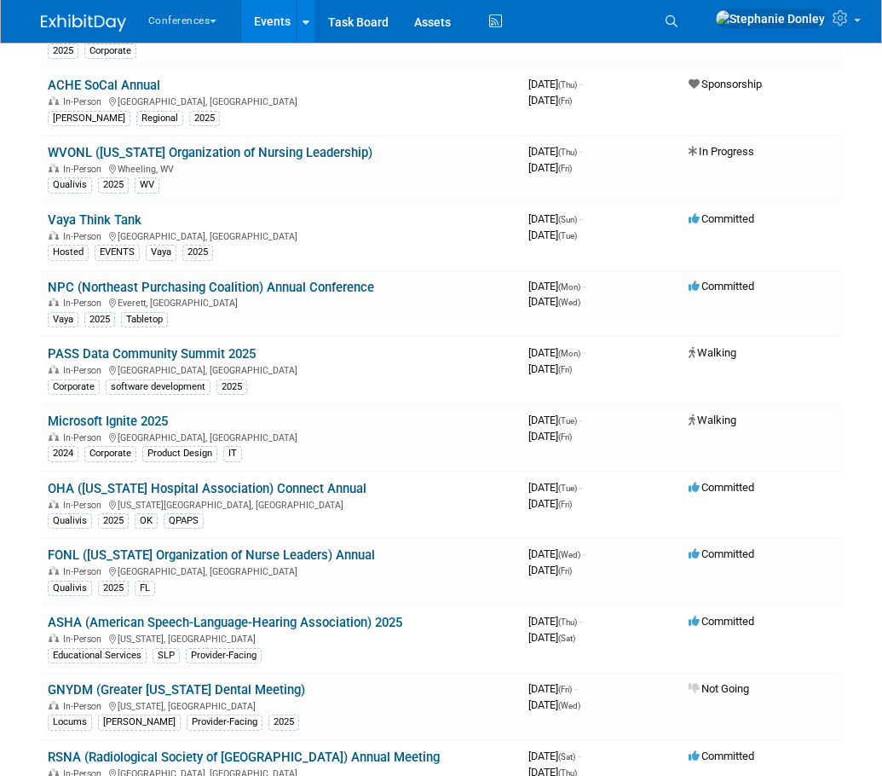
scroll to position [3331, 0]
